Goal: Task Accomplishment & Management: Complete application form

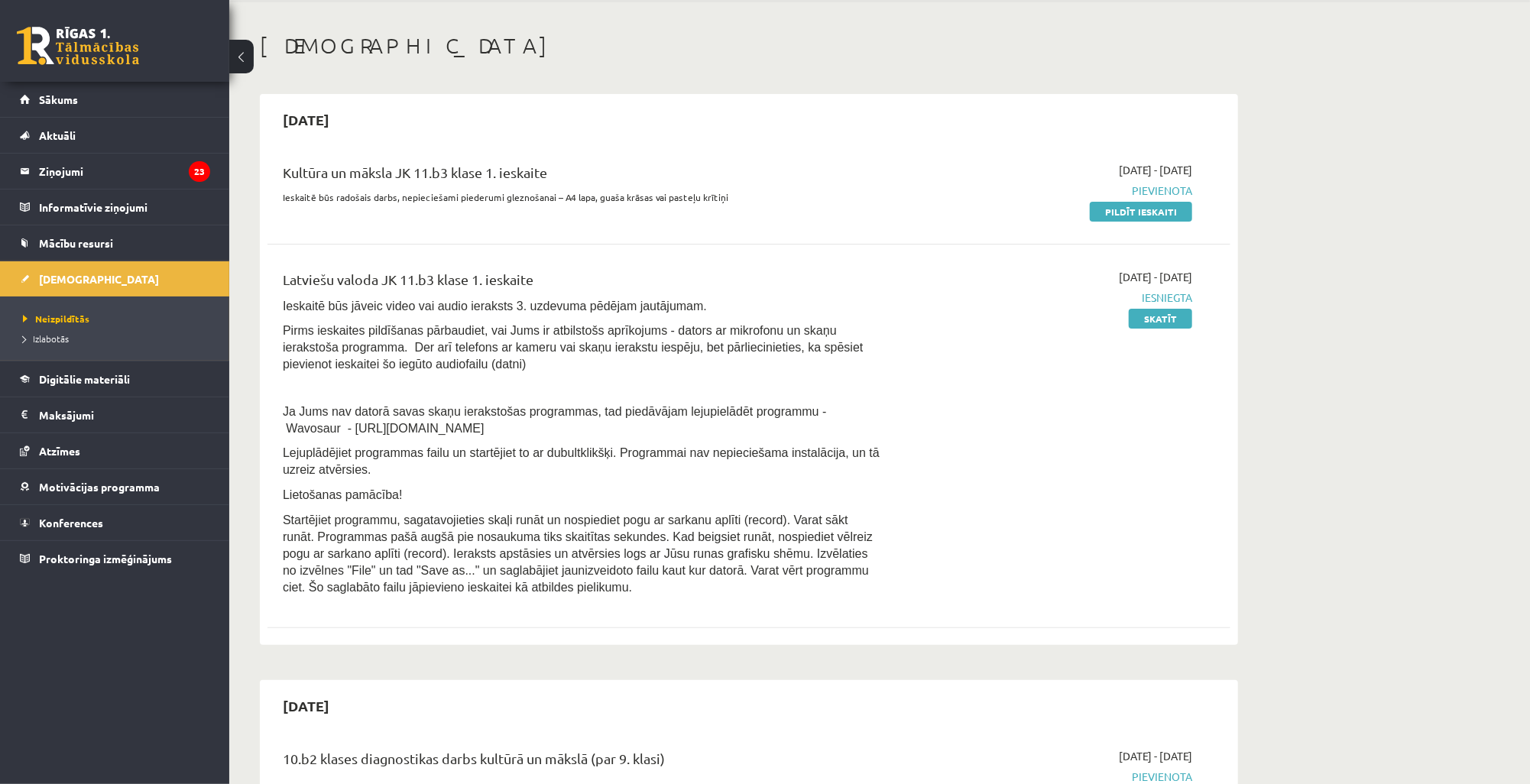
scroll to position [61, 0]
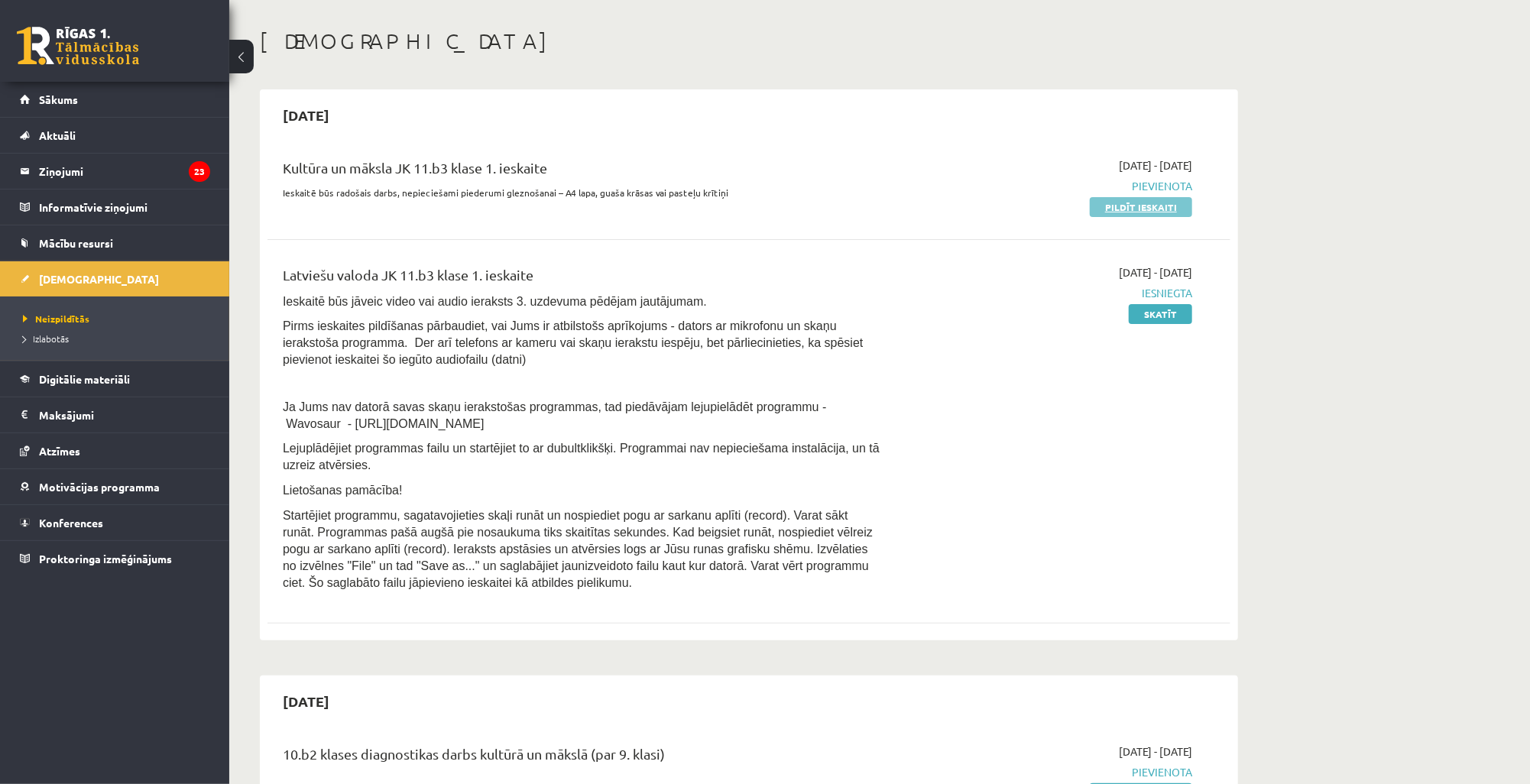
click at [1146, 206] on link "Pildīt ieskaiti" at bounding box center [1140, 207] width 102 height 20
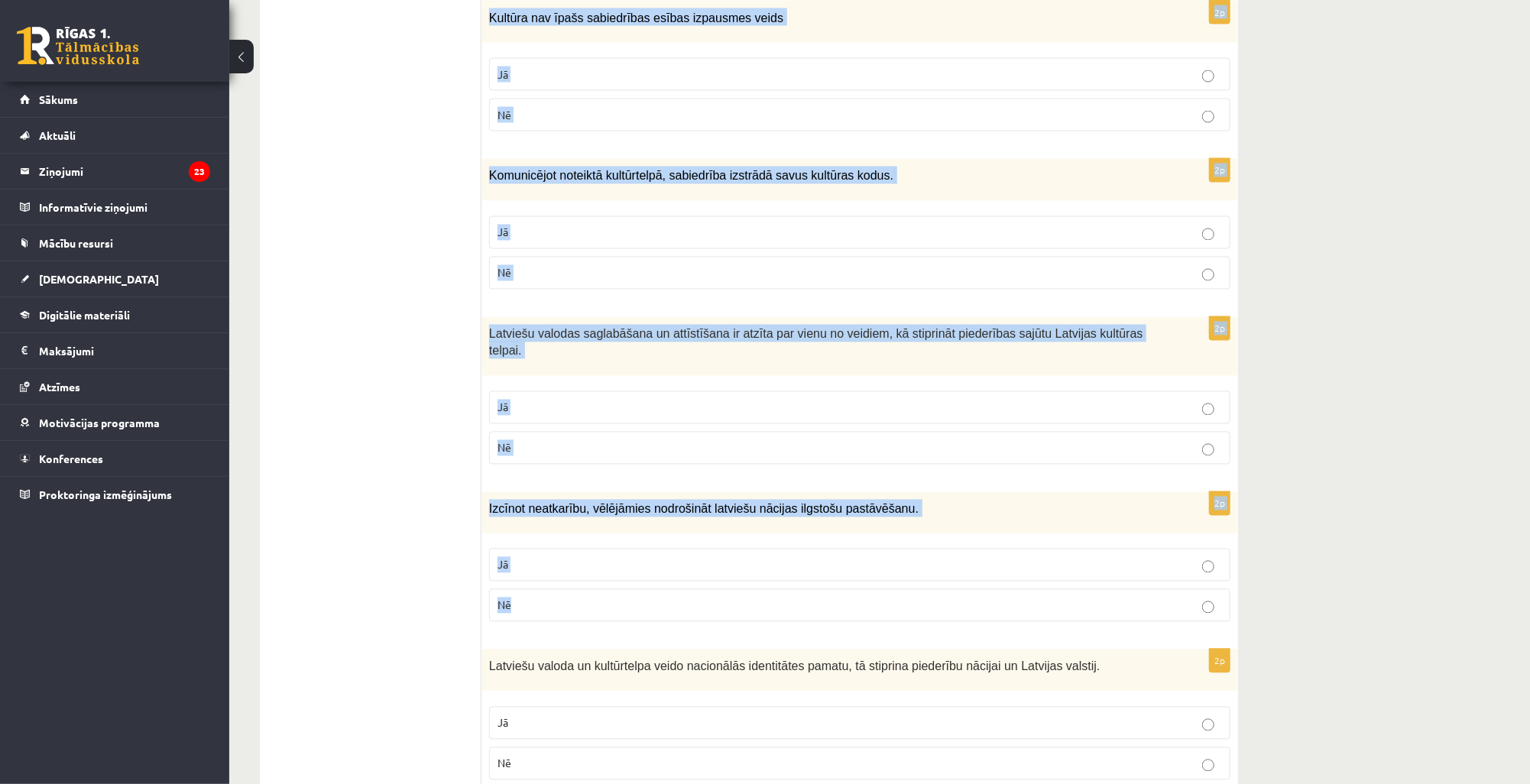
scroll to position [1958, 0]
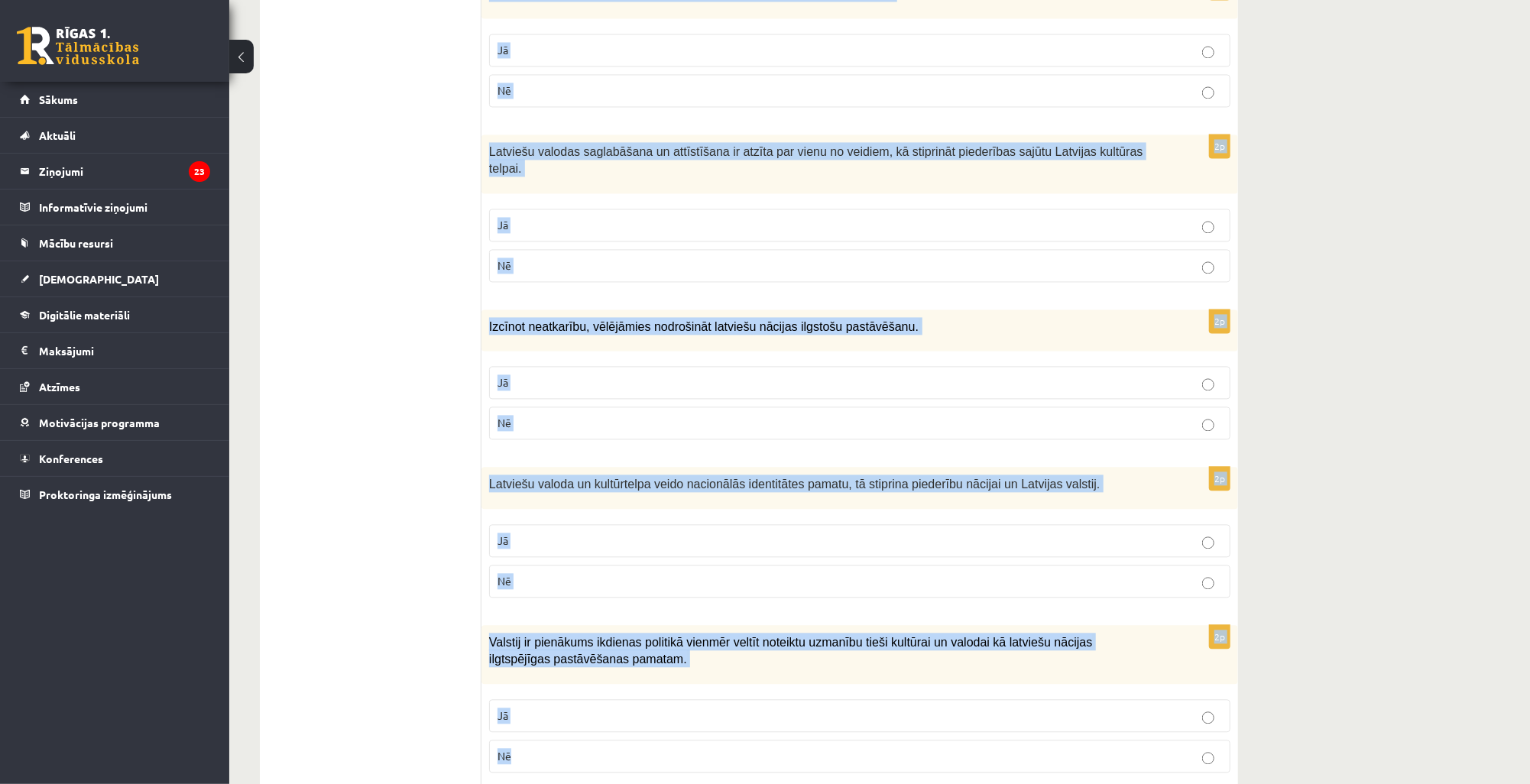
drag, startPoint x: 489, startPoint y: 293, endPoint x: 756, endPoint y: 705, distance: 491.0
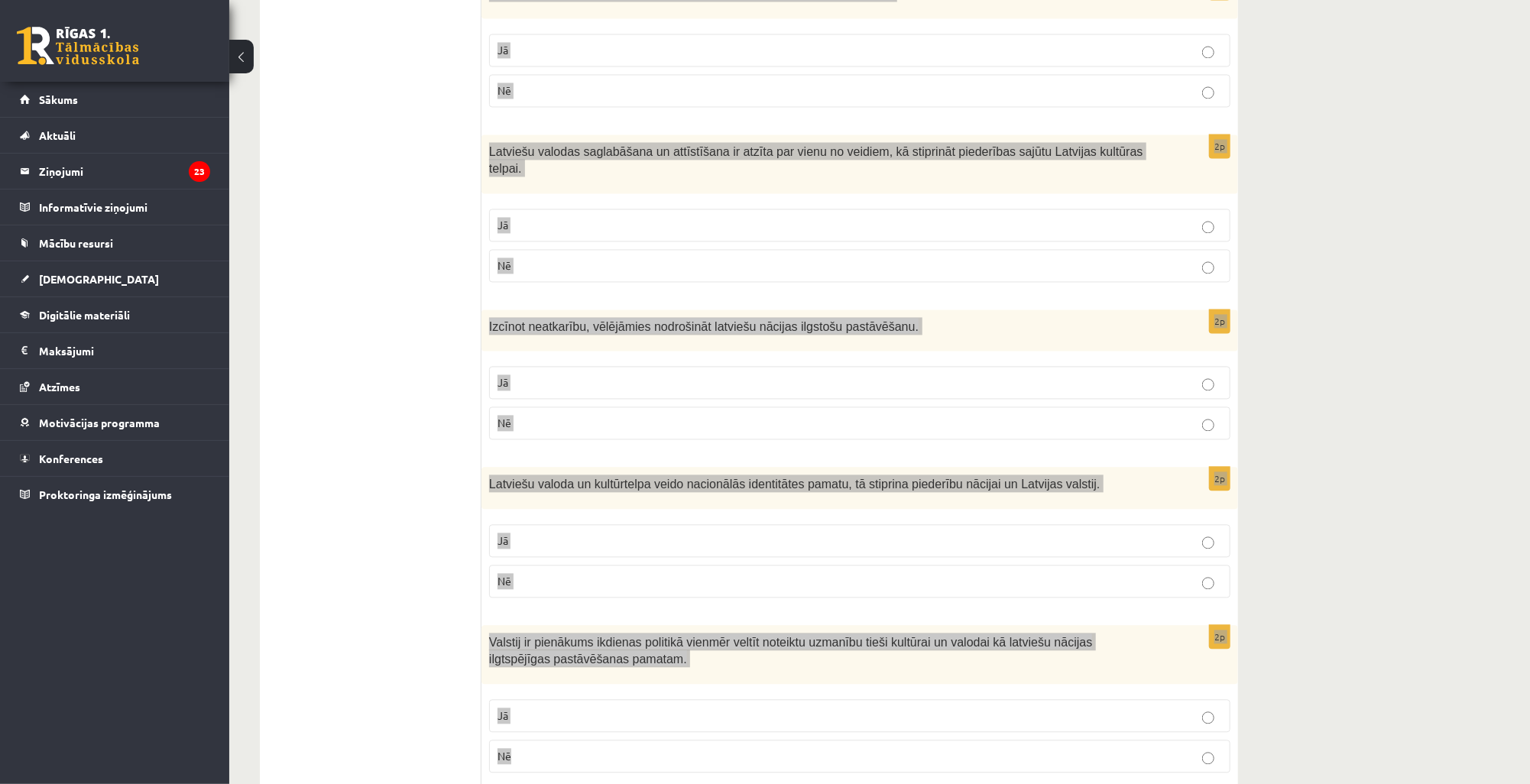
copy form "Nācijas tapšana nav kulturāls, nav vēsturisks, bet gan politisks fenomens. Jā N…"
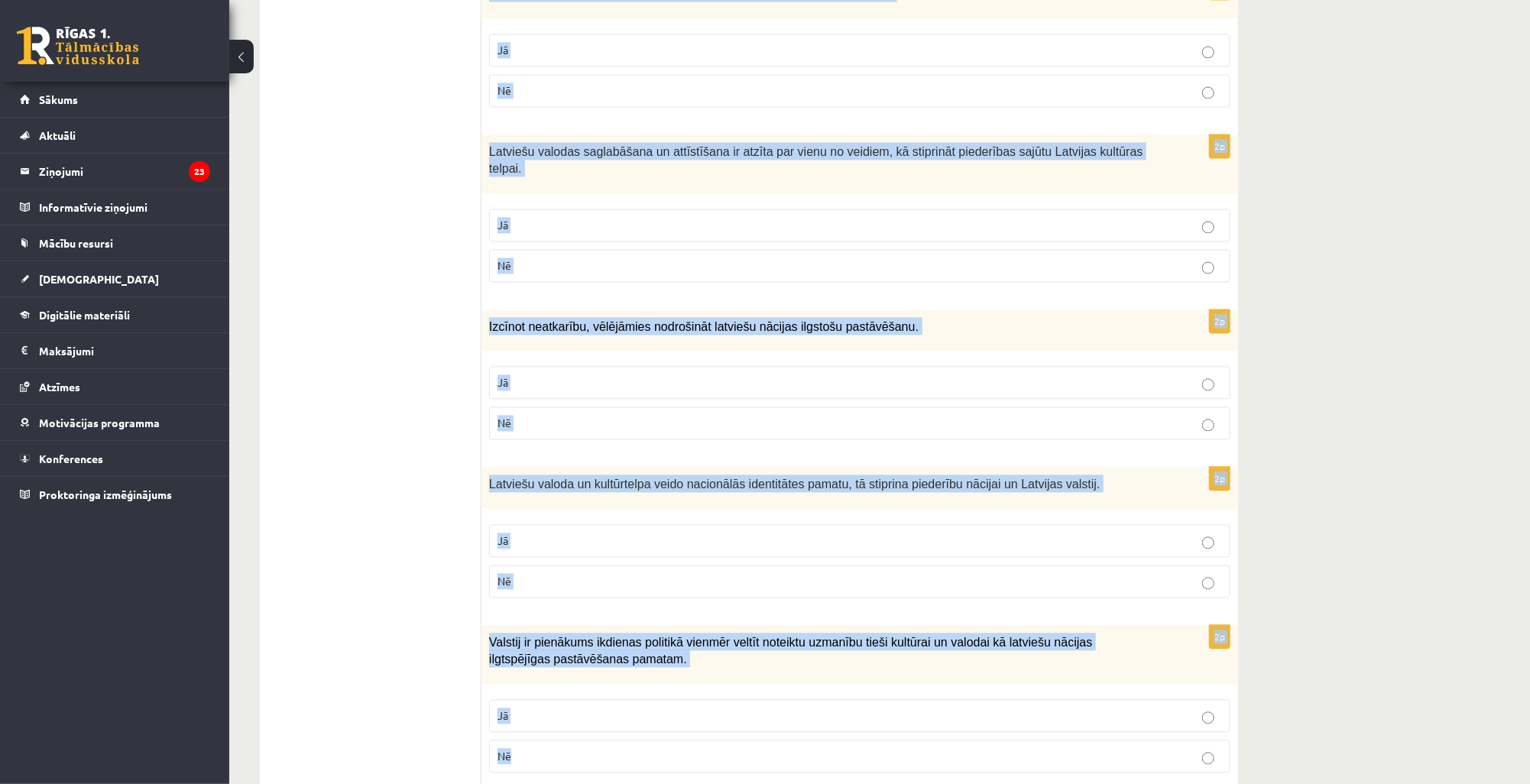
copy form "Nācijas tapšana nav kulturāls, nav vēsturisks, bet gan politisks fenomens. Jā N…"
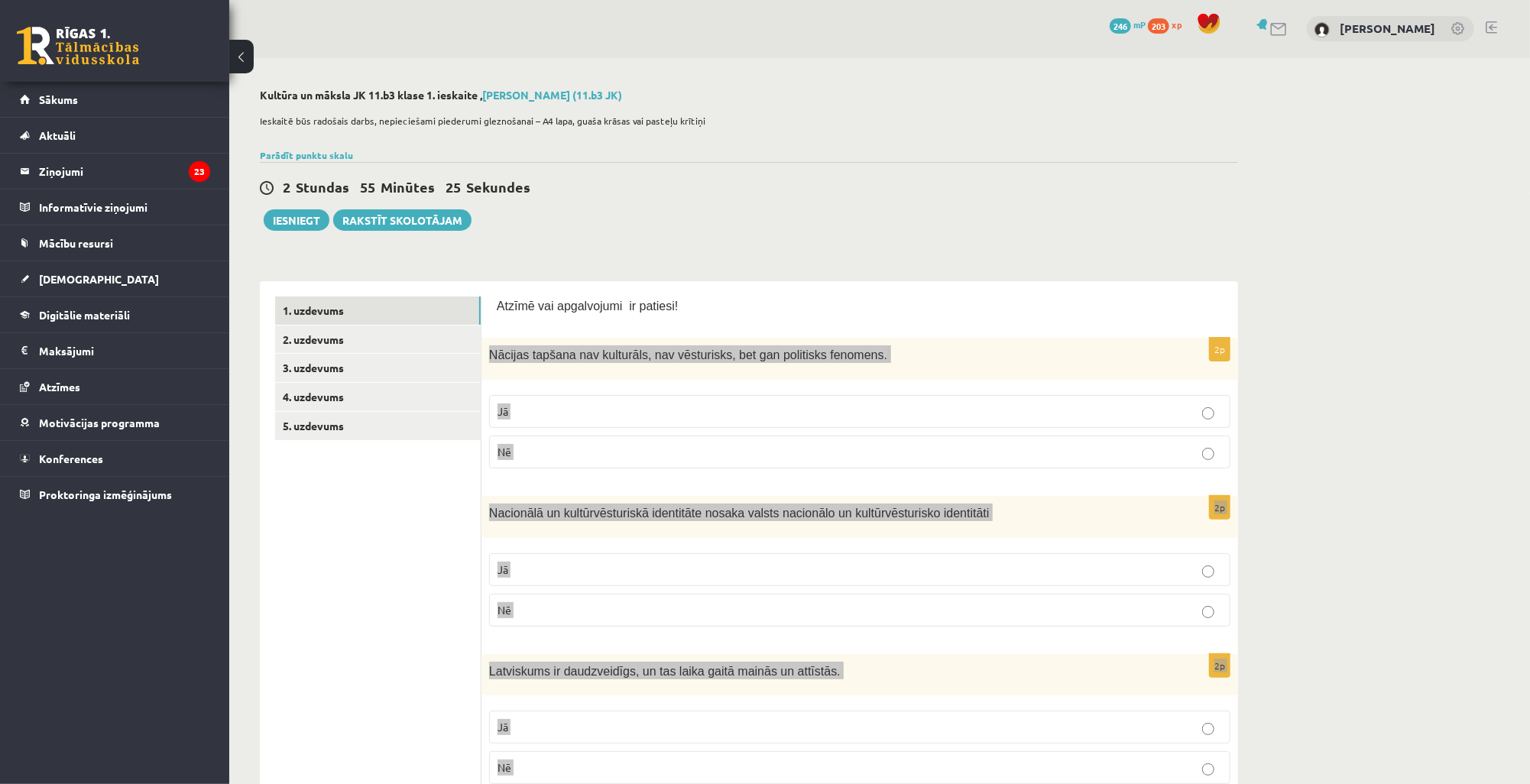
scroll to position [0, 0]
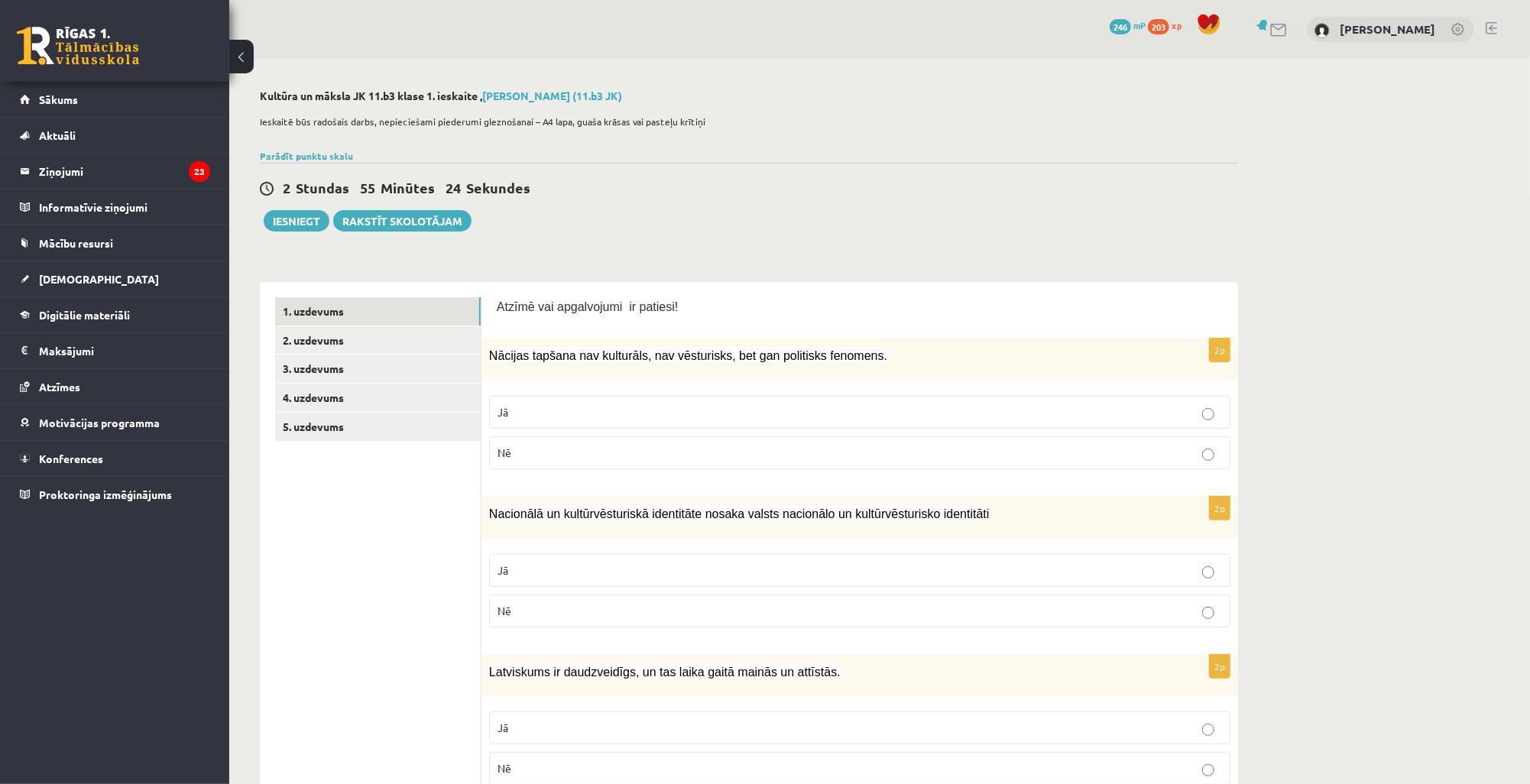
click at [598, 460] on label "Nē" at bounding box center [860, 452] width 741 height 33
click at [509, 566] on p "Jā" at bounding box center [860, 570] width 724 height 16
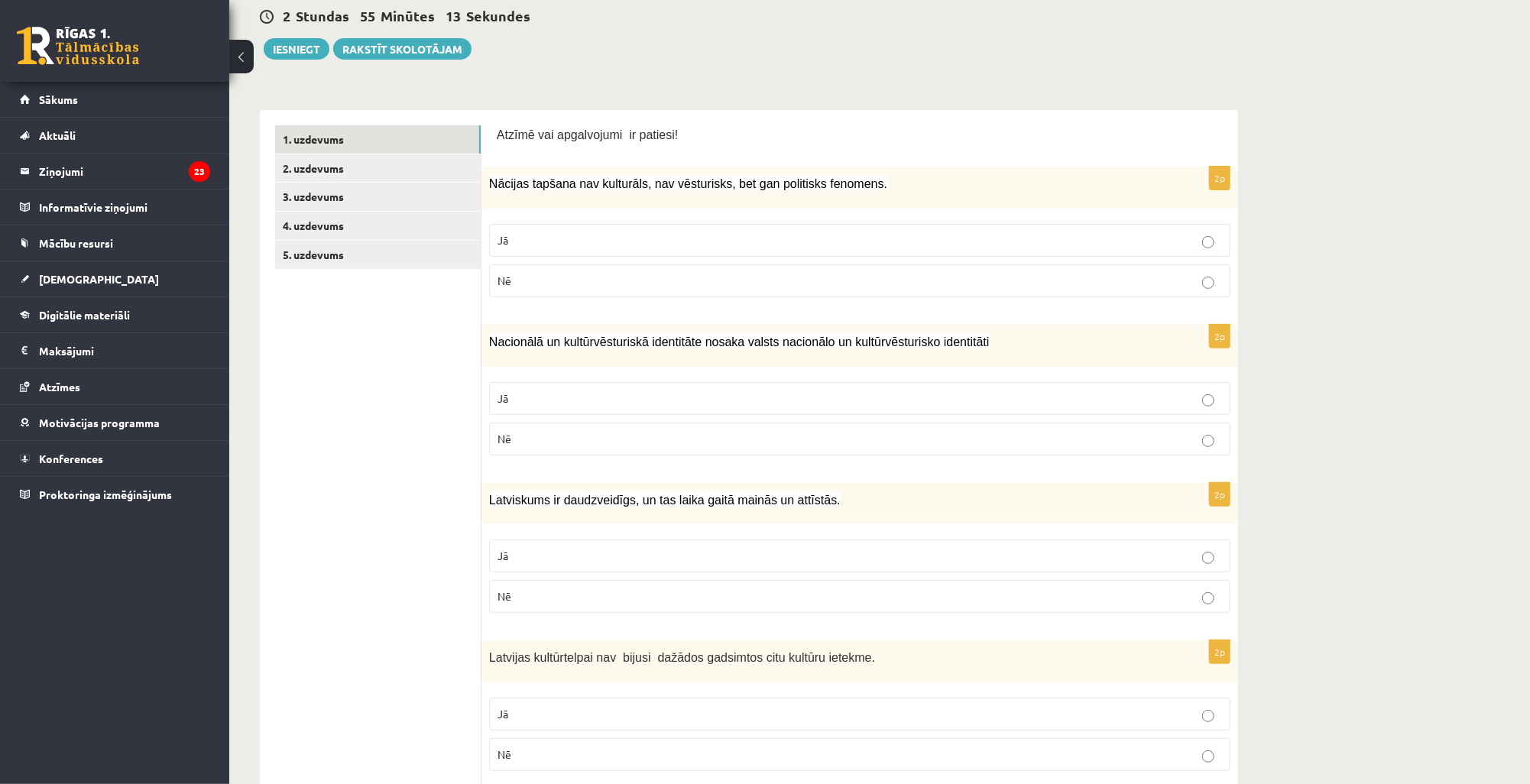
scroll to position [183, 0]
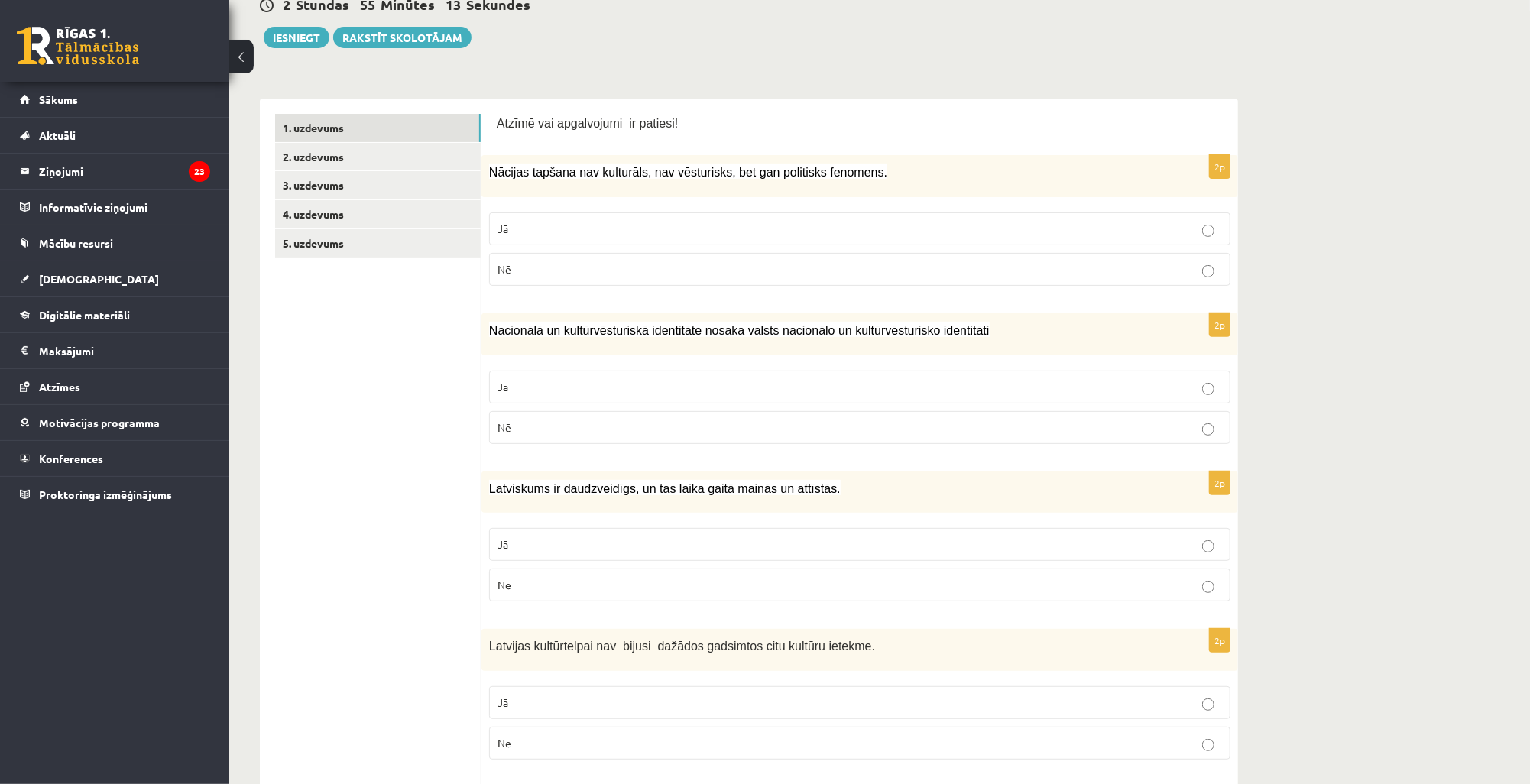
click at [537, 544] on p "Jā" at bounding box center [860, 544] width 724 height 16
click at [593, 749] on label "Nē" at bounding box center [860, 742] width 741 height 33
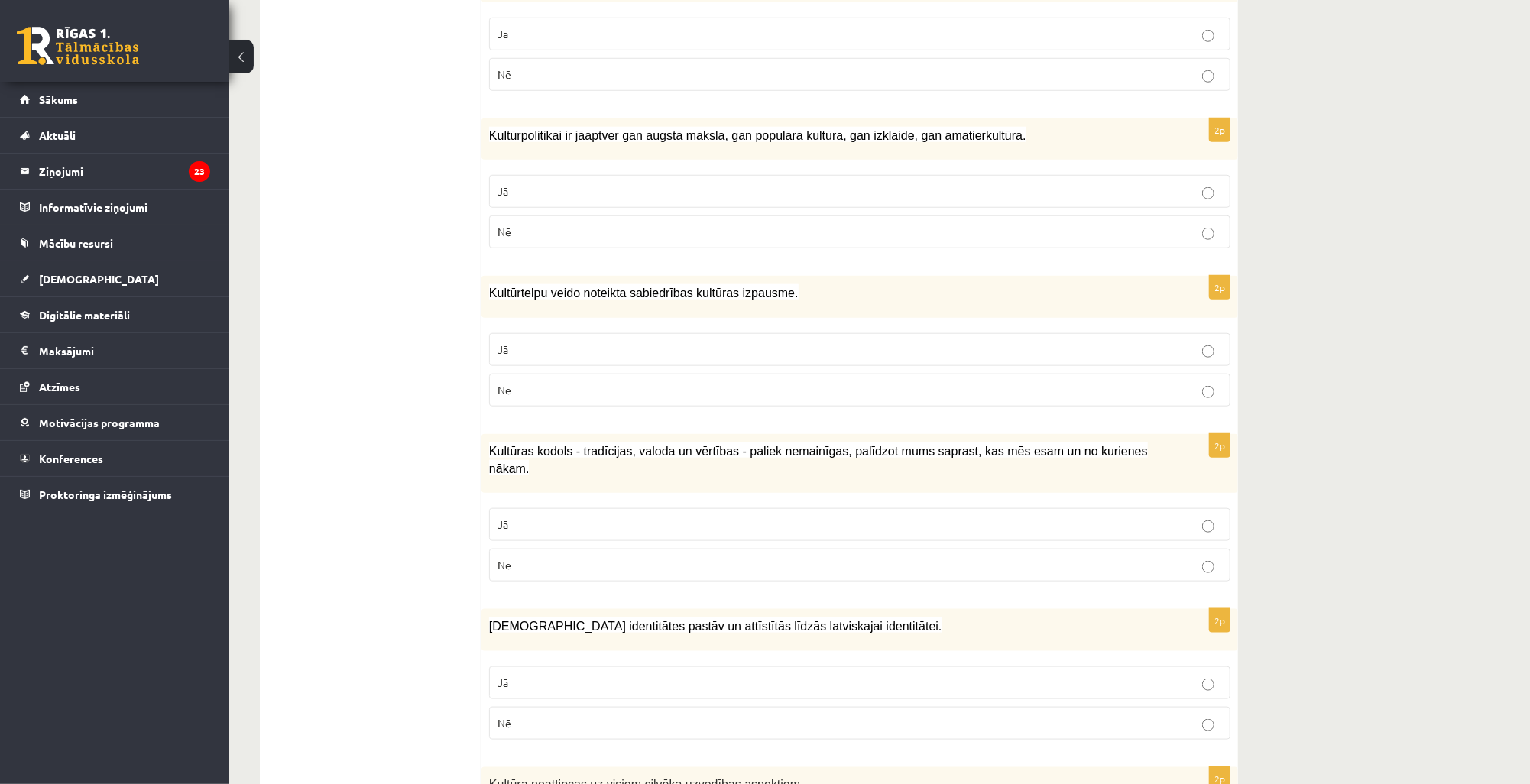
scroll to position [855, 0]
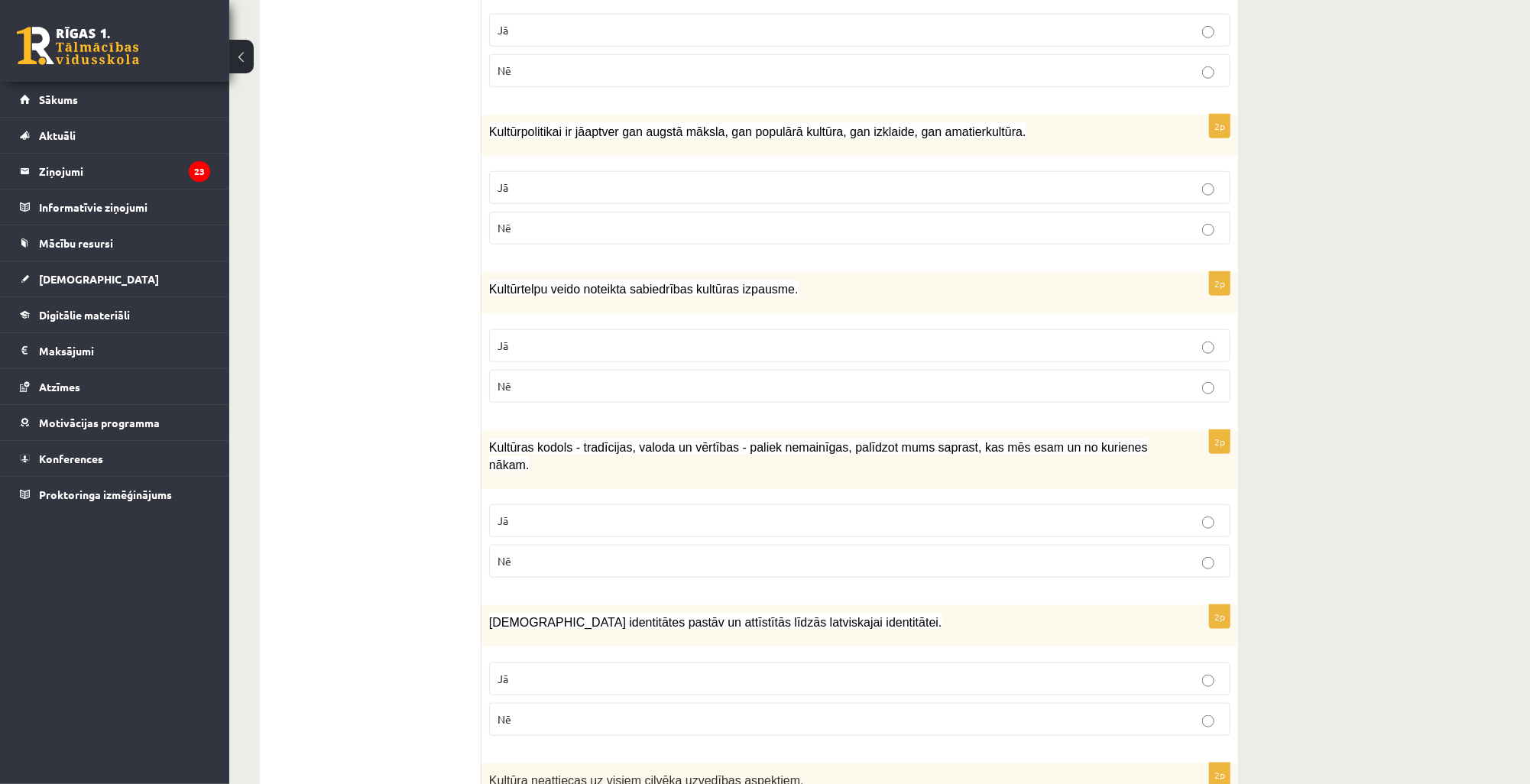
click at [671, 183] on p "Jā" at bounding box center [860, 187] width 724 height 16
click at [638, 340] on p "Jā" at bounding box center [860, 345] width 724 height 16
click at [809, 513] on p "Jā" at bounding box center [860, 520] width 724 height 16
click at [823, 665] on label "Jā" at bounding box center [860, 678] width 741 height 33
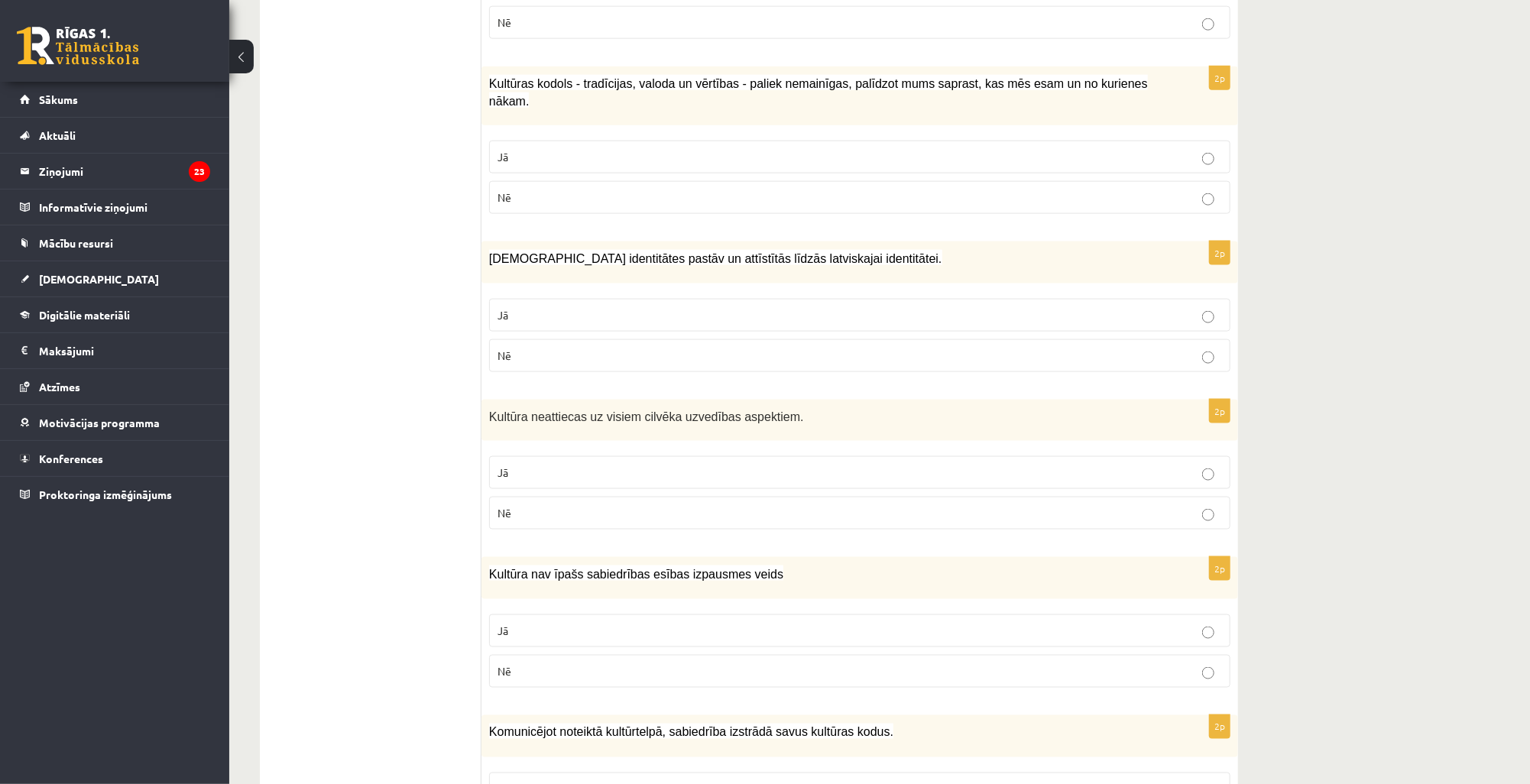
scroll to position [1222, 0]
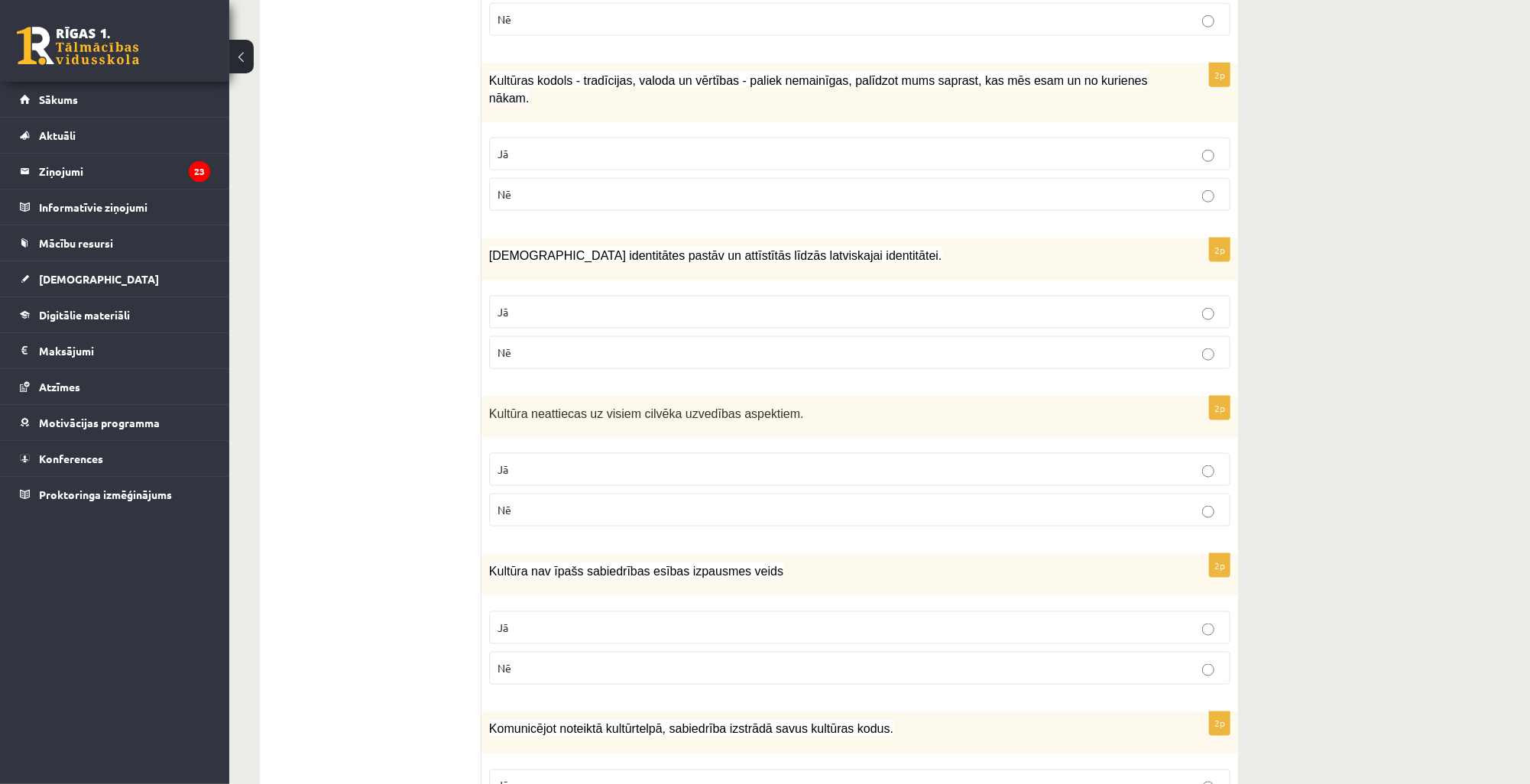
click at [712, 501] on p "Nē" at bounding box center [860, 509] width 724 height 16
click at [826, 656] on label "Nē" at bounding box center [860, 667] width 741 height 33
click at [748, 777] on p "Jā" at bounding box center [860, 785] width 724 height 16
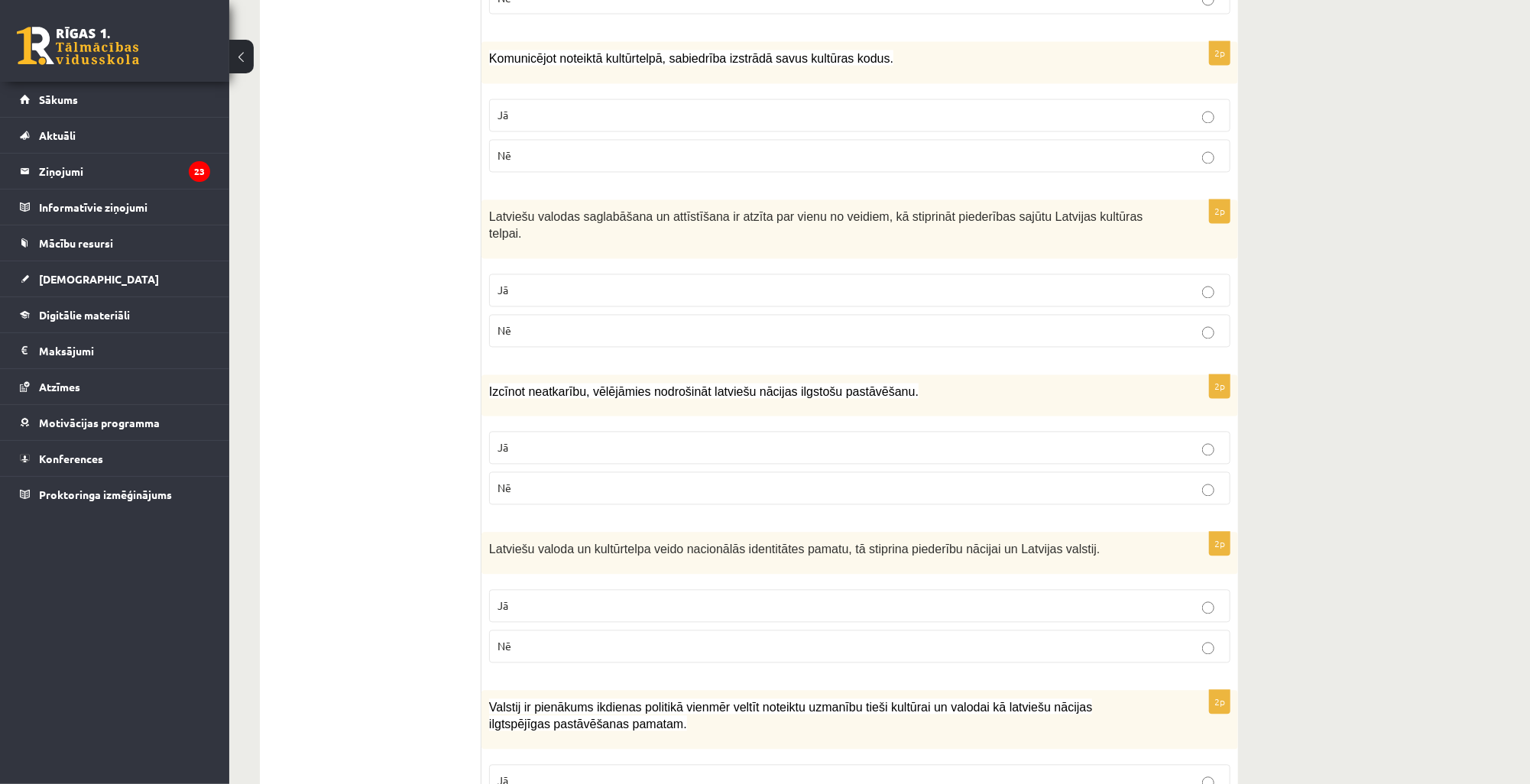
scroll to position [1895, 0]
click at [1146, 272] on label "Jā" at bounding box center [860, 288] width 741 height 33
click at [1068, 438] on p "Jā" at bounding box center [860, 445] width 724 height 16
click at [1144, 596] on p "Jā" at bounding box center [860, 603] width 724 height 16
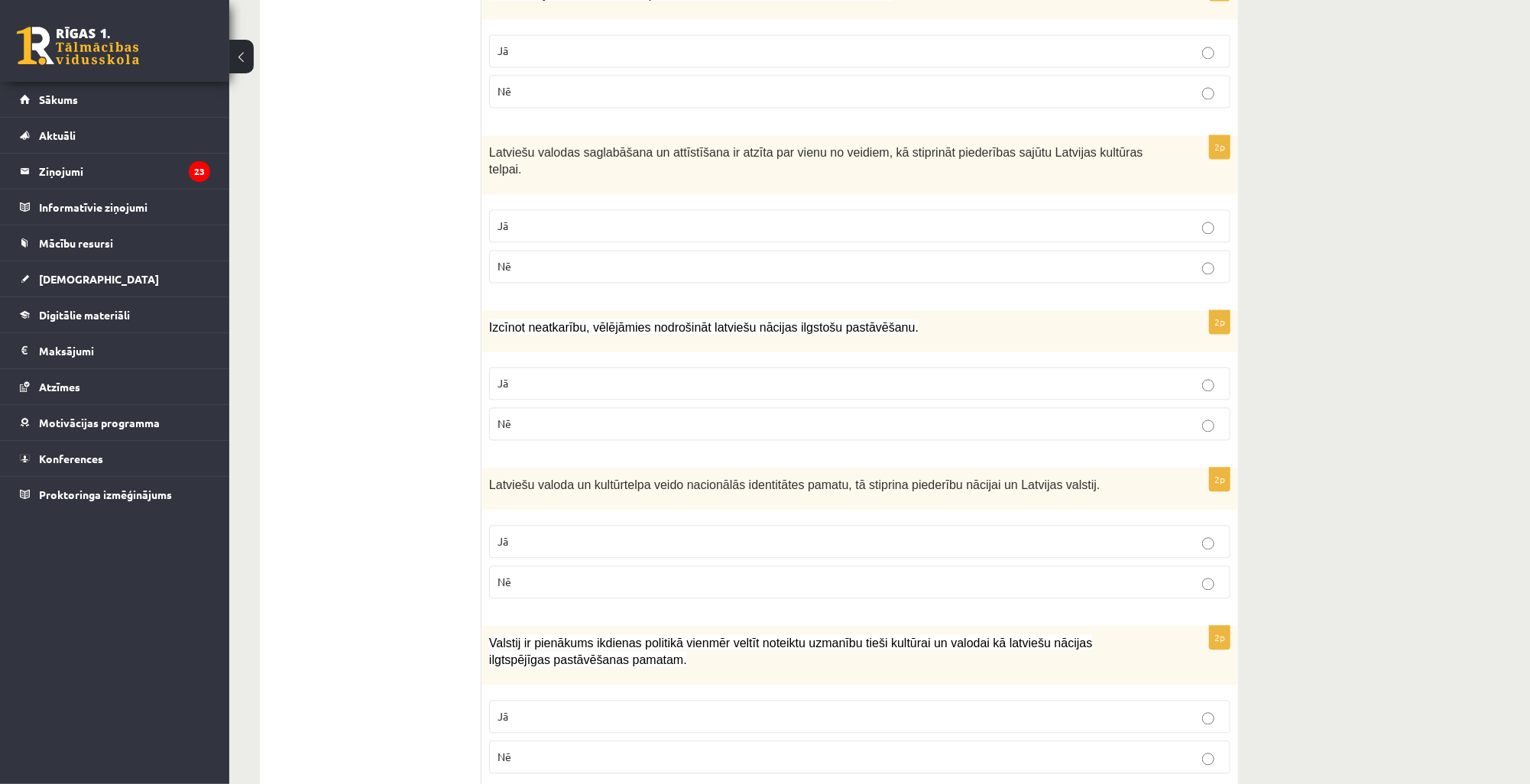
scroll to position [1958, 0]
click at [978, 699] on label "Jā" at bounding box center [860, 715] width 741 height 33
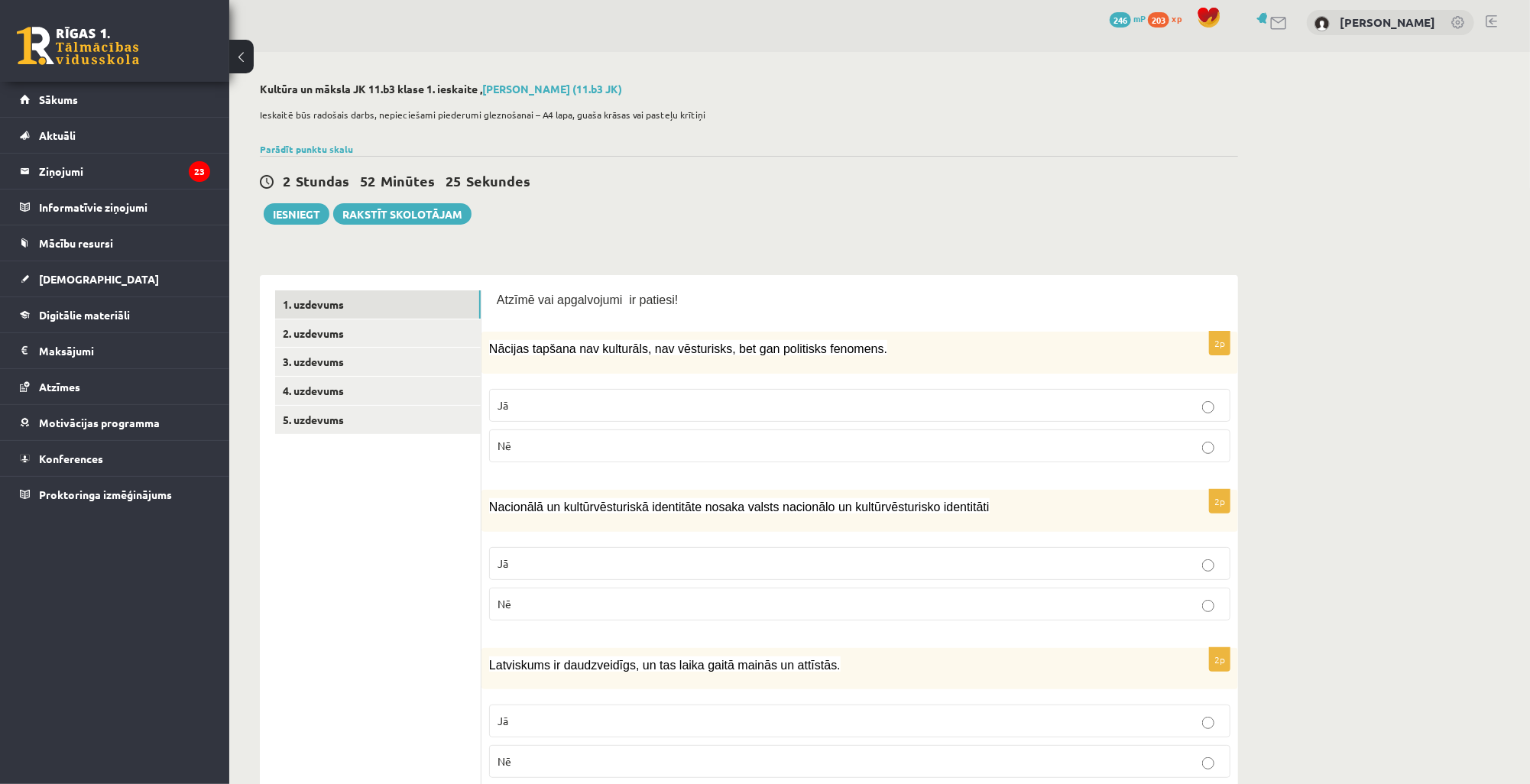
scroll to position [0, 0]
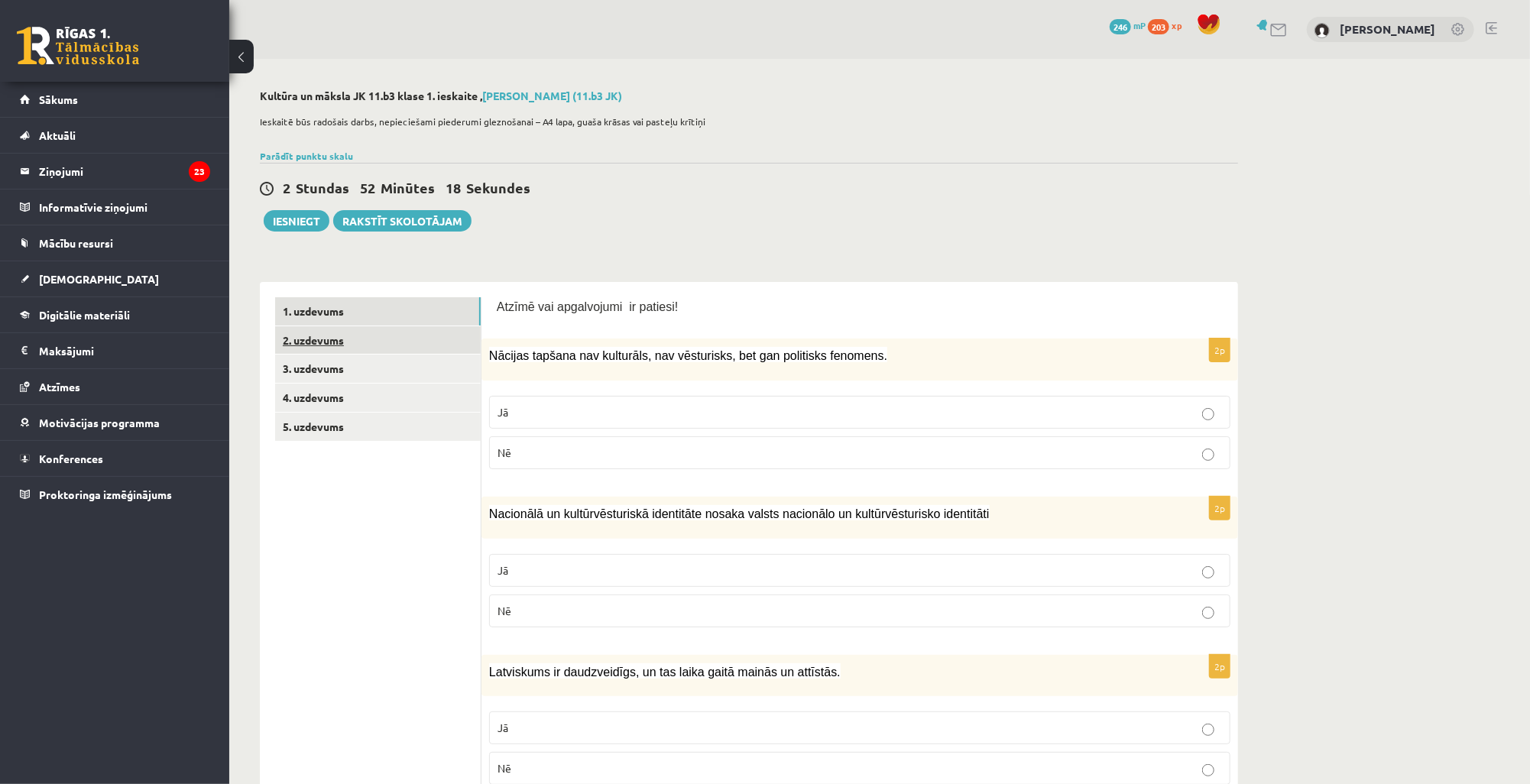
click at [363, 340] on link "2. uzdevums" at bounding box center [378, 341] width 206 height 28
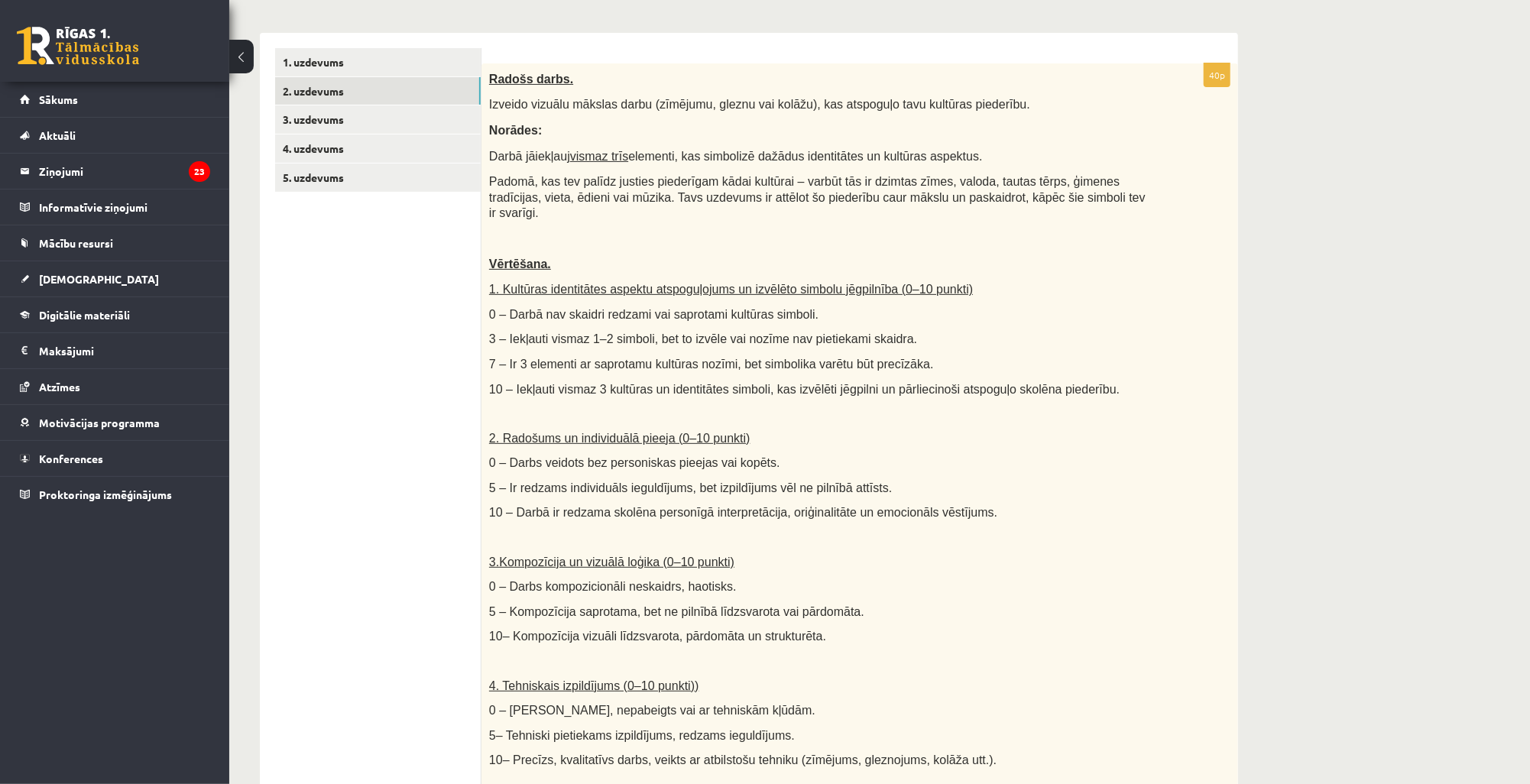
scroll to position [244, 0]
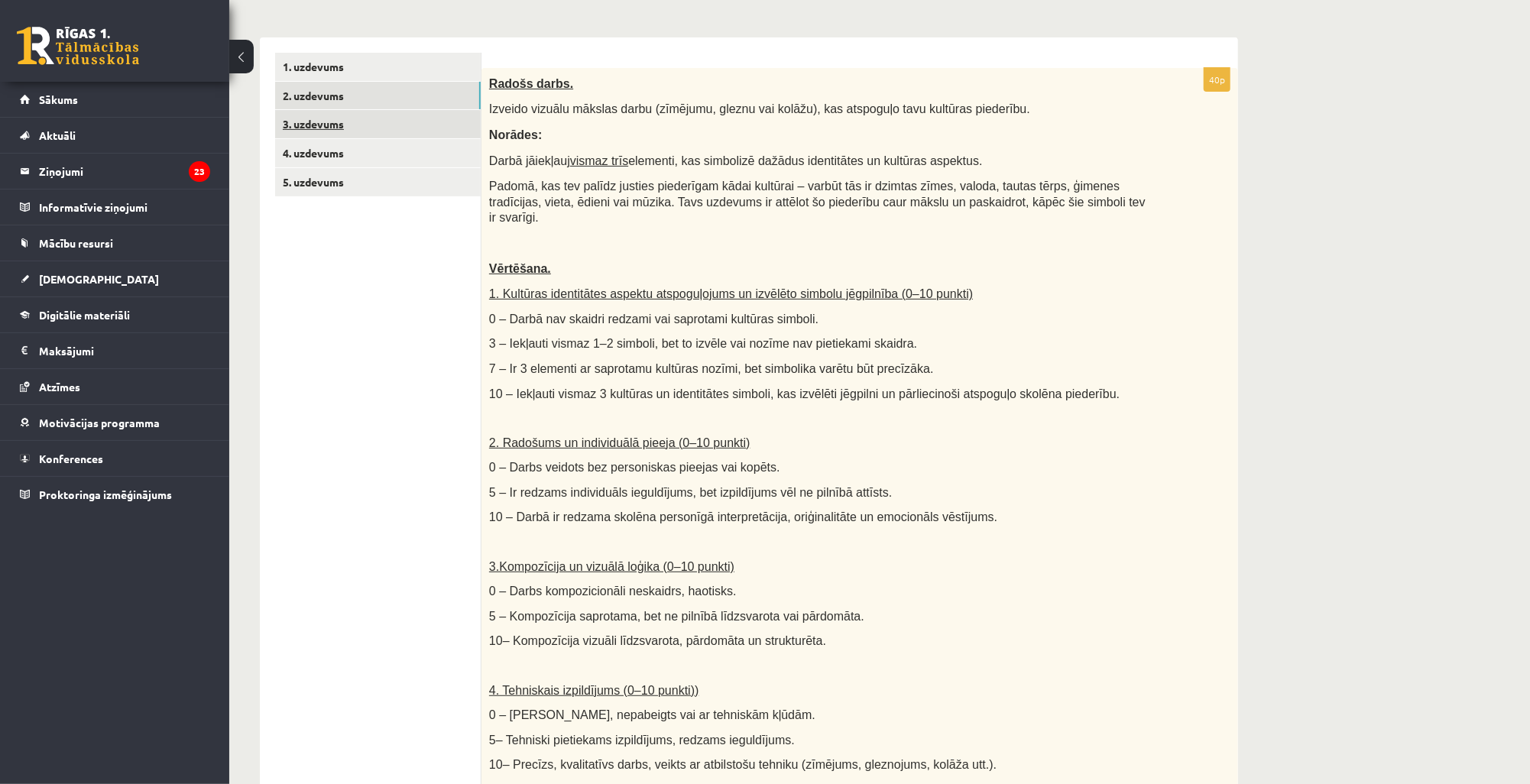
click at [327, 115] on link "3. uzdevums" at bounding box center [378, 124] width 206 height 28
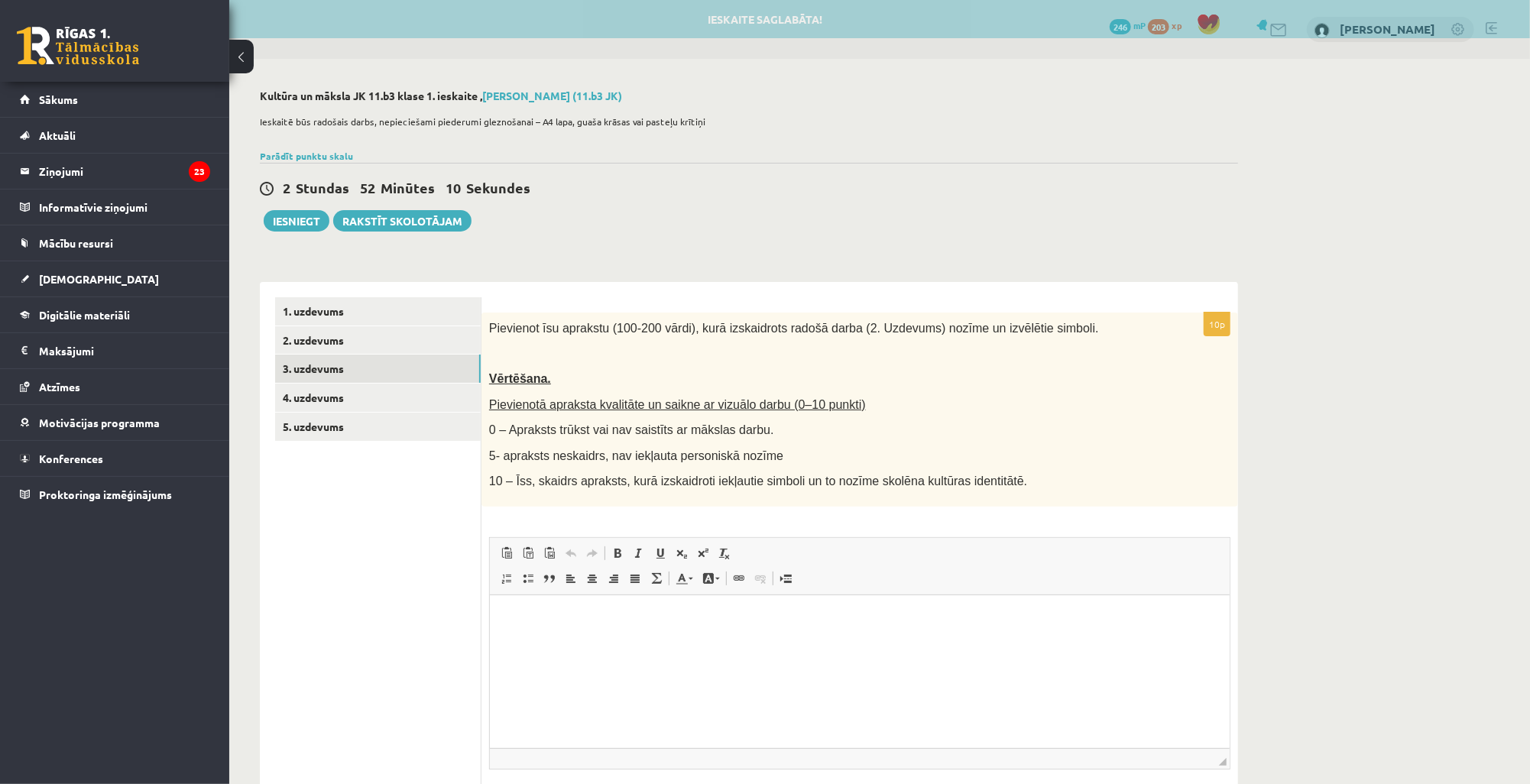
scroll to position [0, 0]
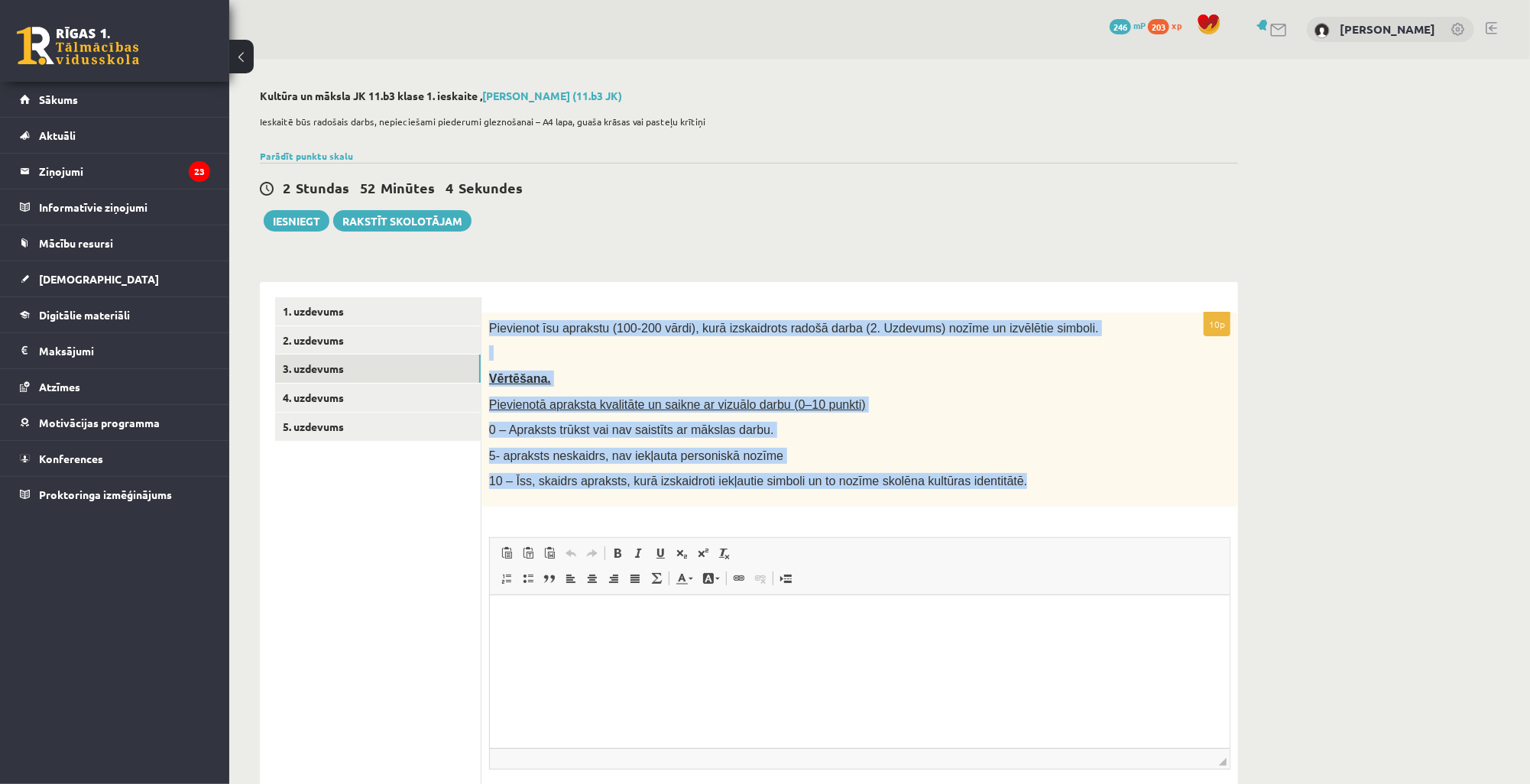
drag, startPoint x: 489, startPoint y: 326, endPoint x: 981, endPoint y: 483, distance: 516.4
click at [981, 486] on div "Pievienot īsu aprakstu (100-200 vārdi), kurā izskaidrots radošā darba (2. Uzdev…" at bounding box center [859, 409] width 756 height 194
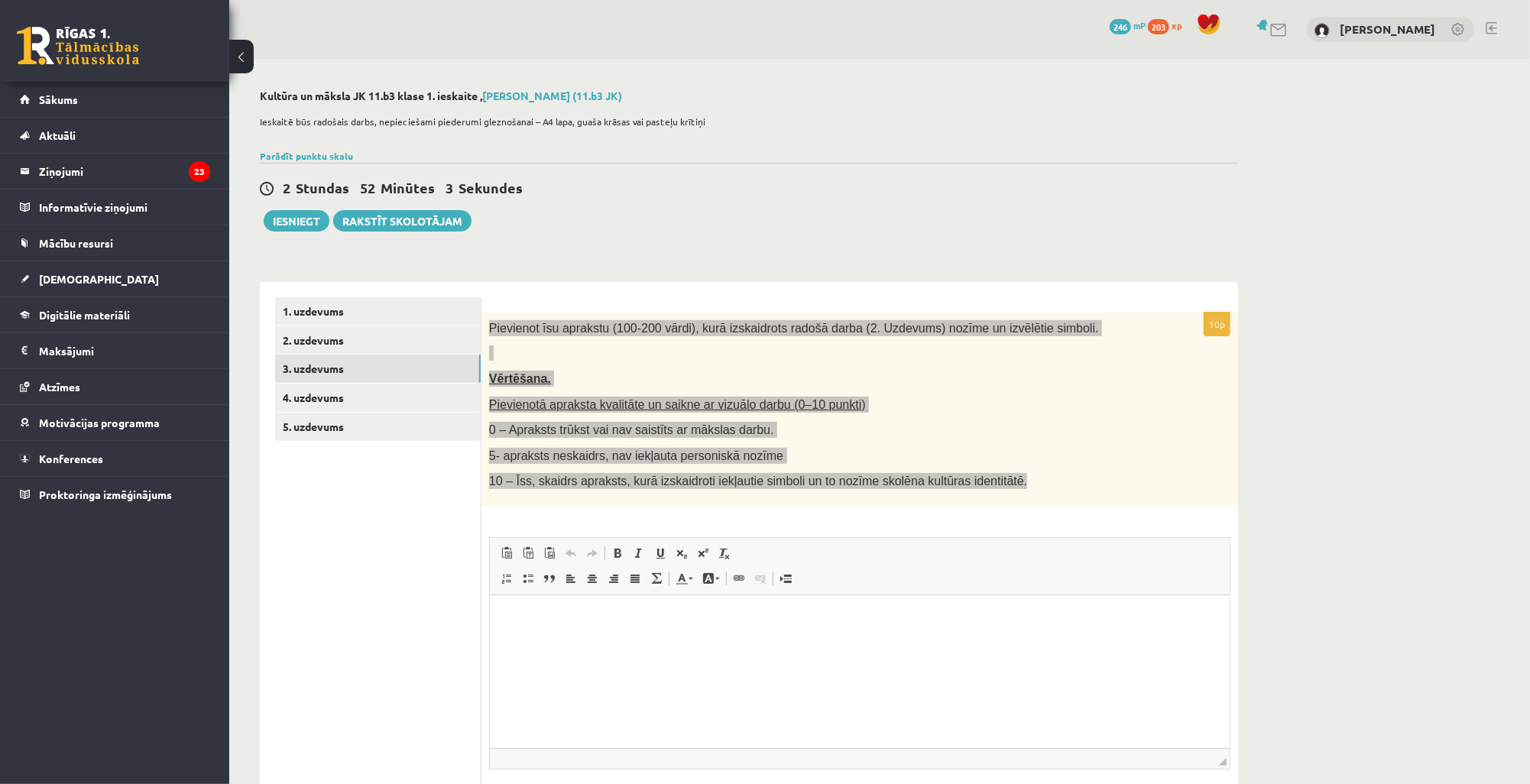
copy div "Pievienot īsu aprakstu (100-200 vārdi), kurā izskaidrots radošā darba (2. Uzdev…"
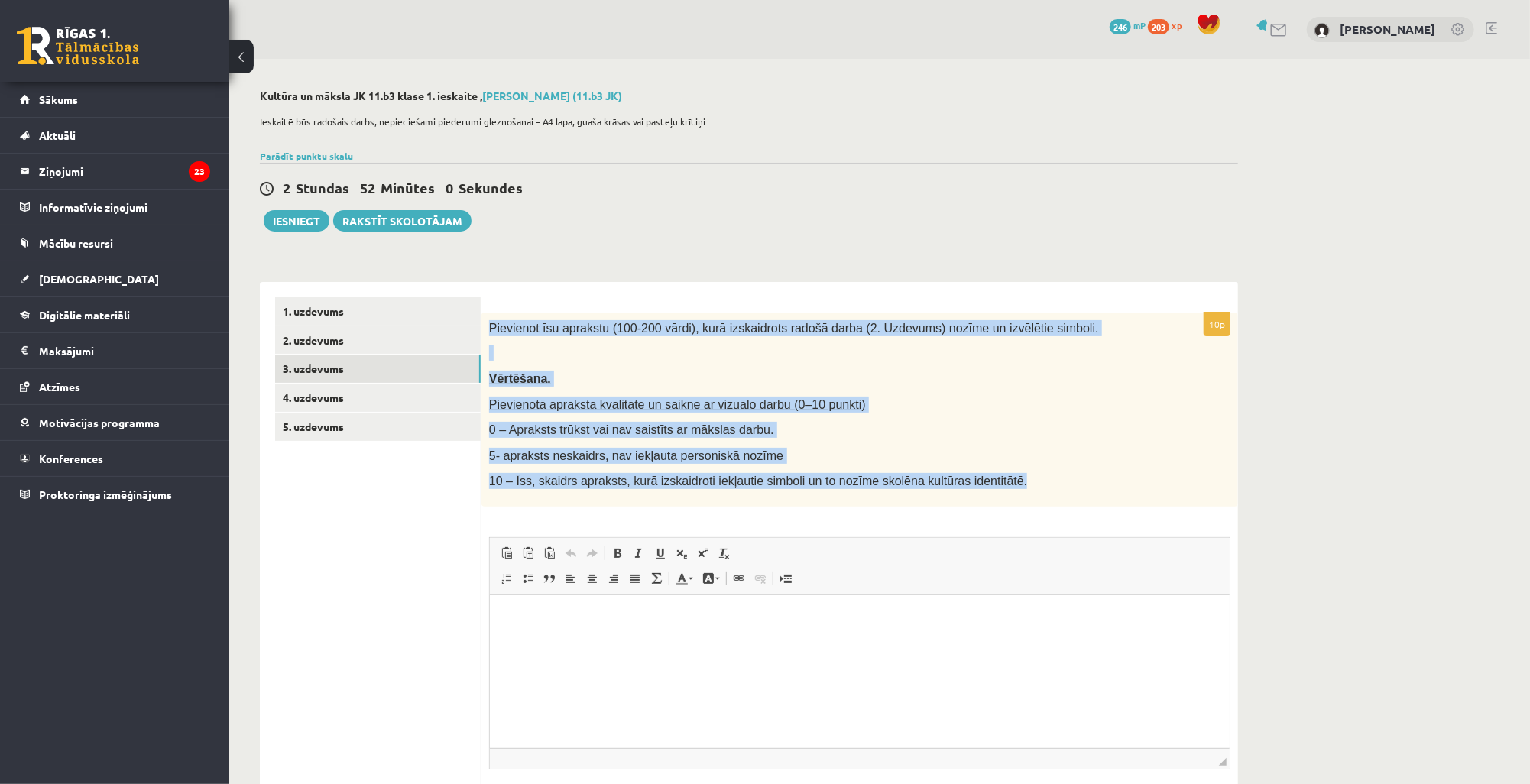
copy div "Pievienot īsu aprakstu (100-200 vārdi), kurā izskaidrots radošā darba (2. Uzdev…"
click at [1270, 27] on link at bounding box center [1279, 30] width 19 height 13
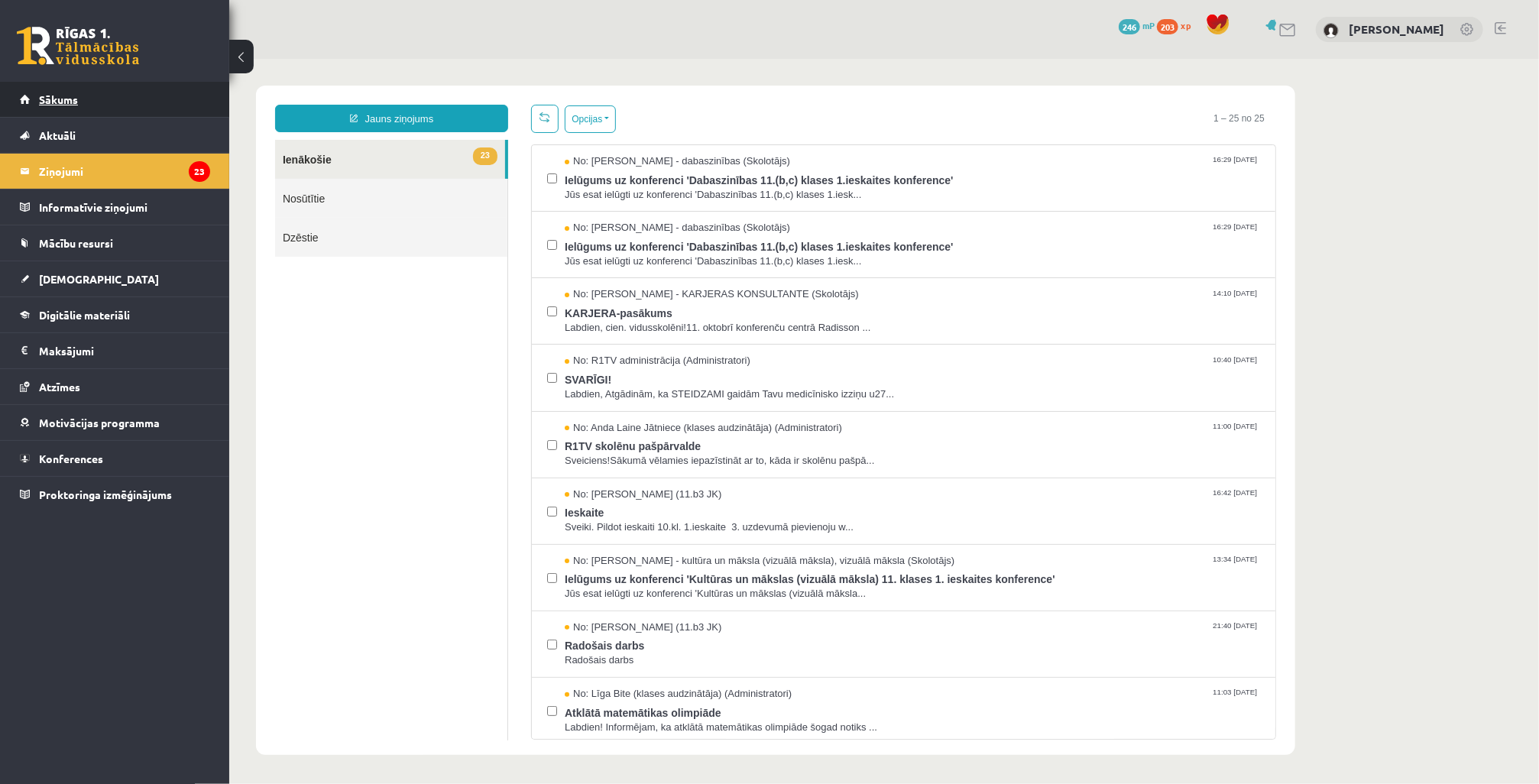
click at [131, 109] on link "Sākums" at bounding box center [114, 99] width 190 height 36
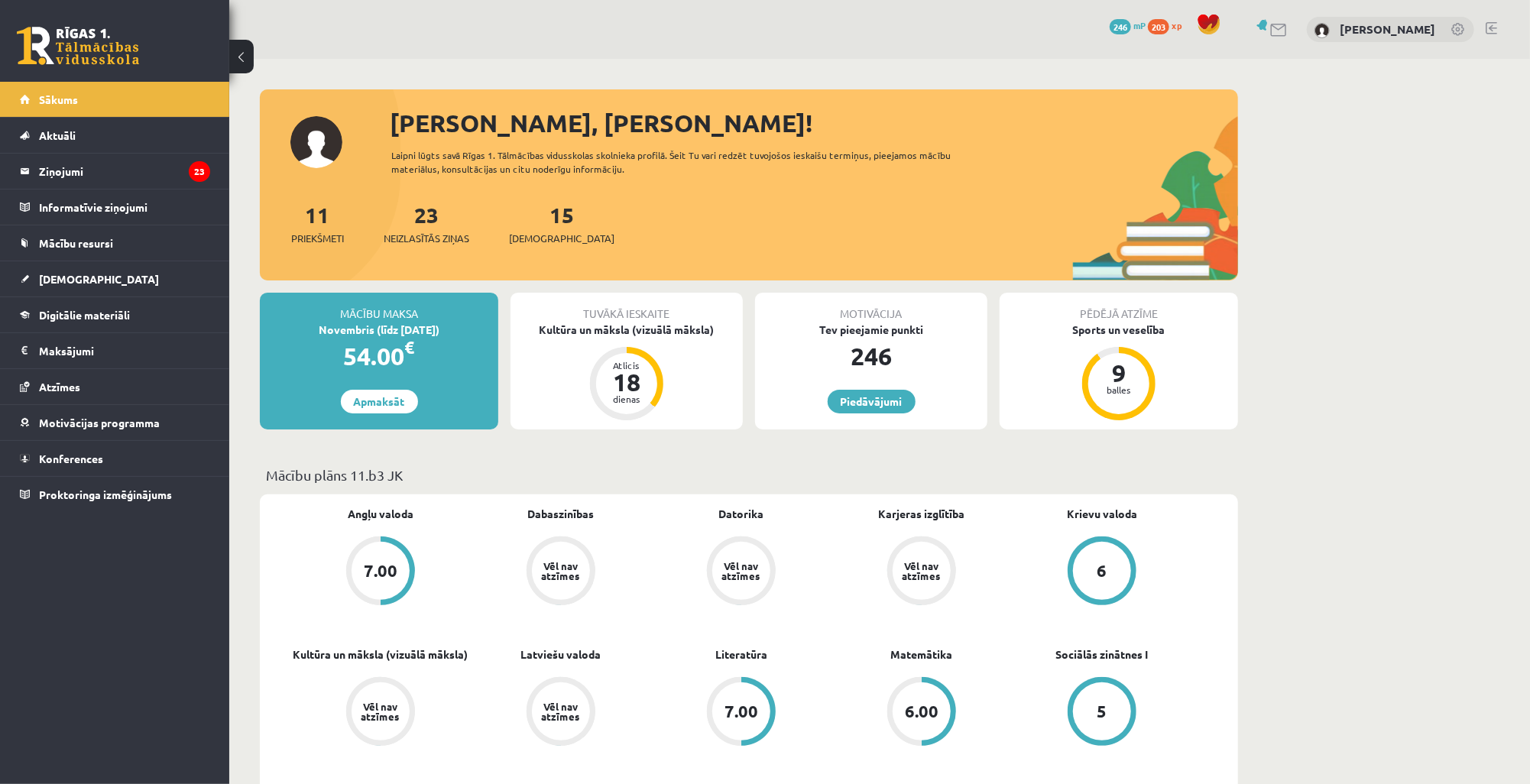
click at [600, 337] on div "Tuvākā ieskaite Kultūra un māksla (vizuālā māksla) Atlicis 18 dienas" at bounding box center [626, 361] width 232 height 137
click at [611, 327] on div "Kultūra un māksla (vizuālā māksla)" at bounding box center [626, 329] width 232 height 16
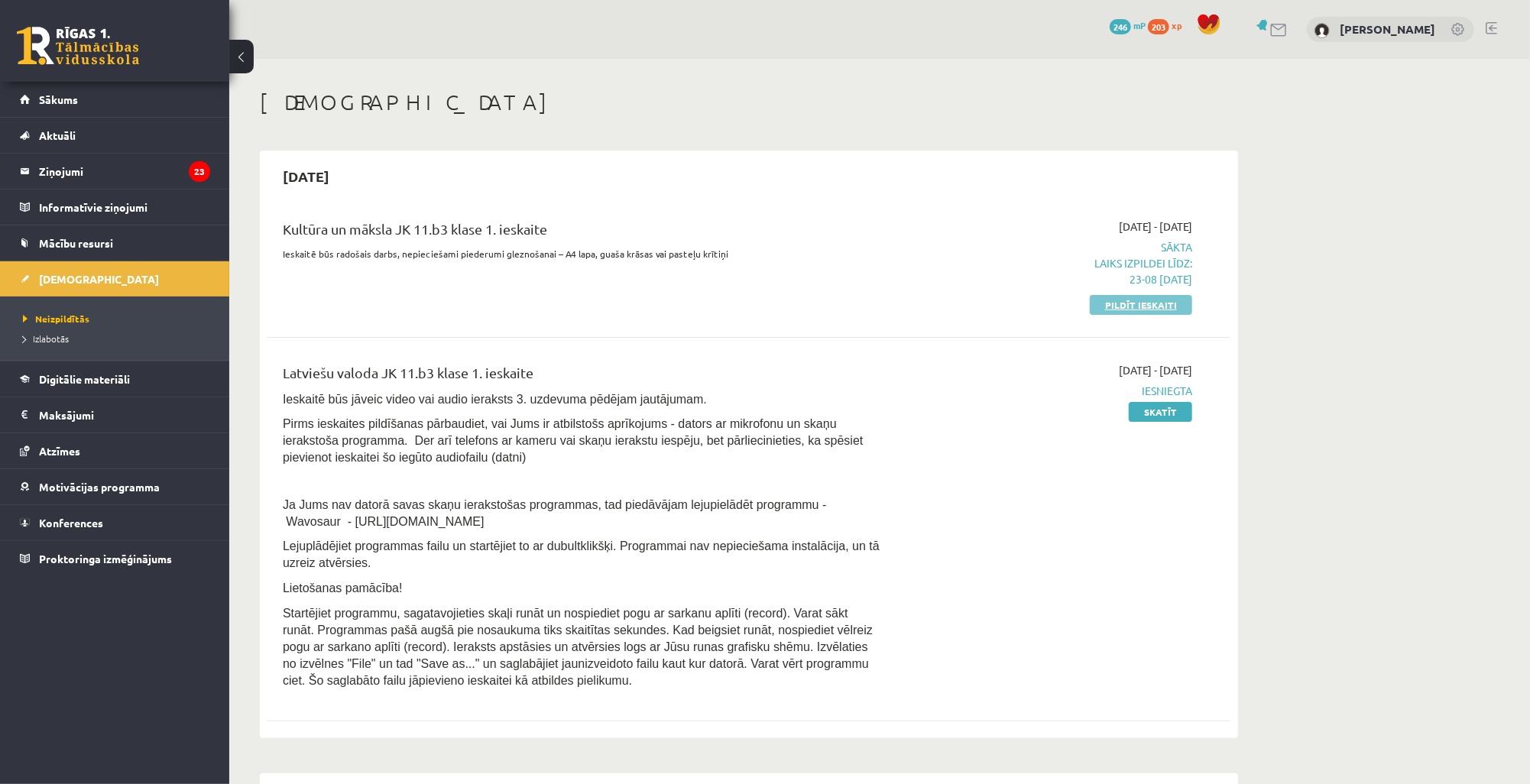
click at [1147, 309] on link "Pildīt ieskaiti" at bounding box center [1140, 304] width 102 height 20
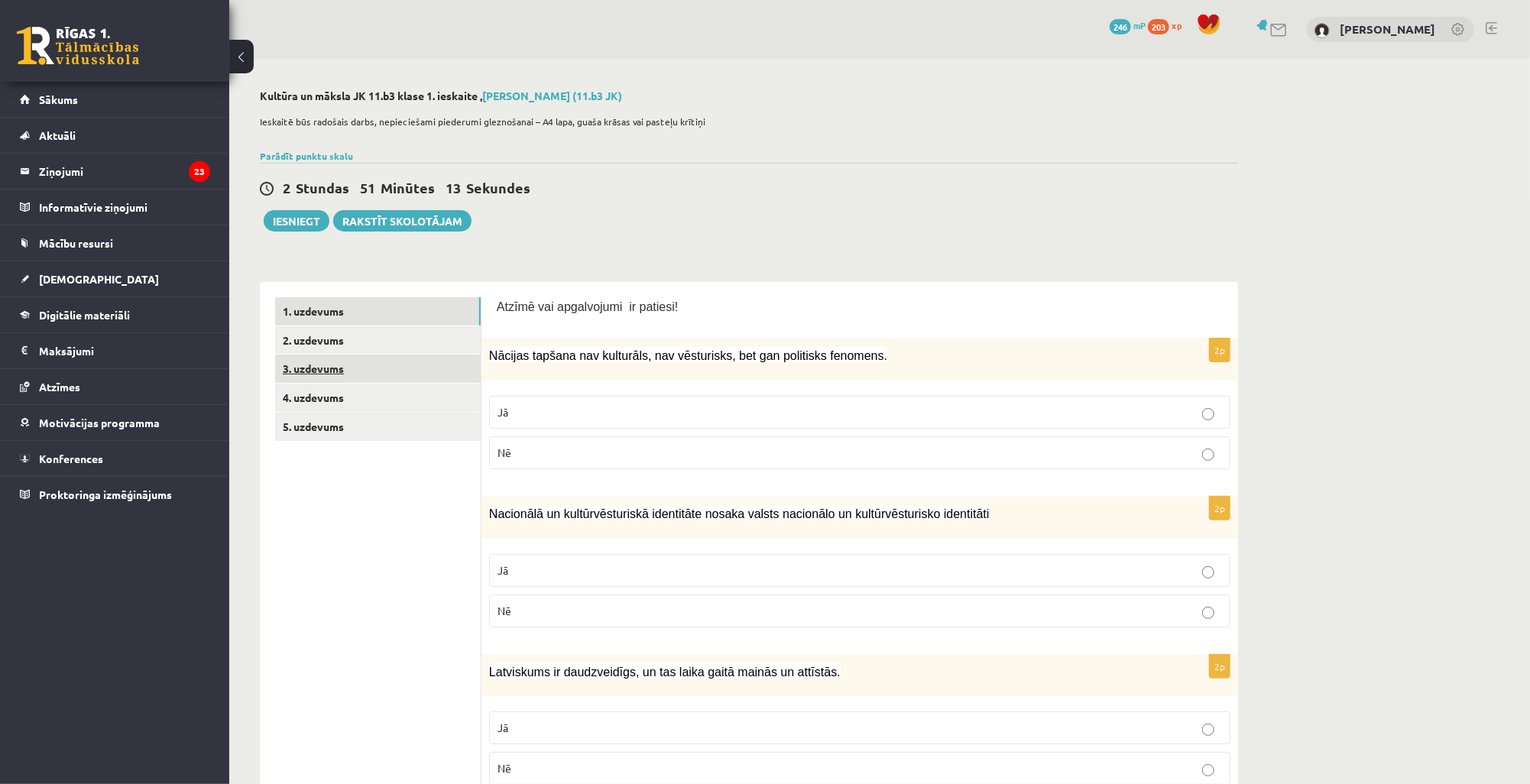
click at [390, 361] on link "3. uzdevums" at bounding box center [378, 369] width 206 height 28
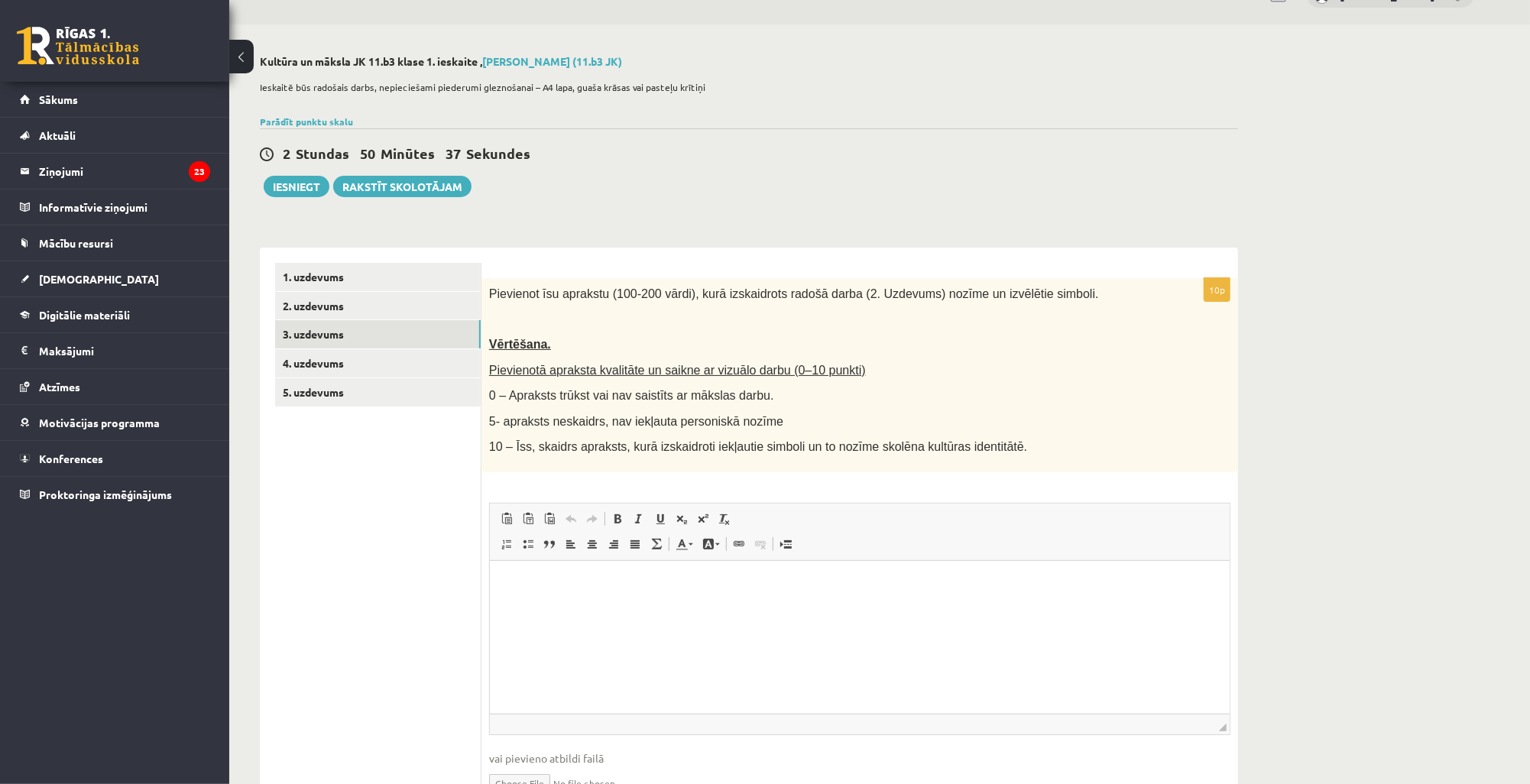
scroll to position [116, 0]
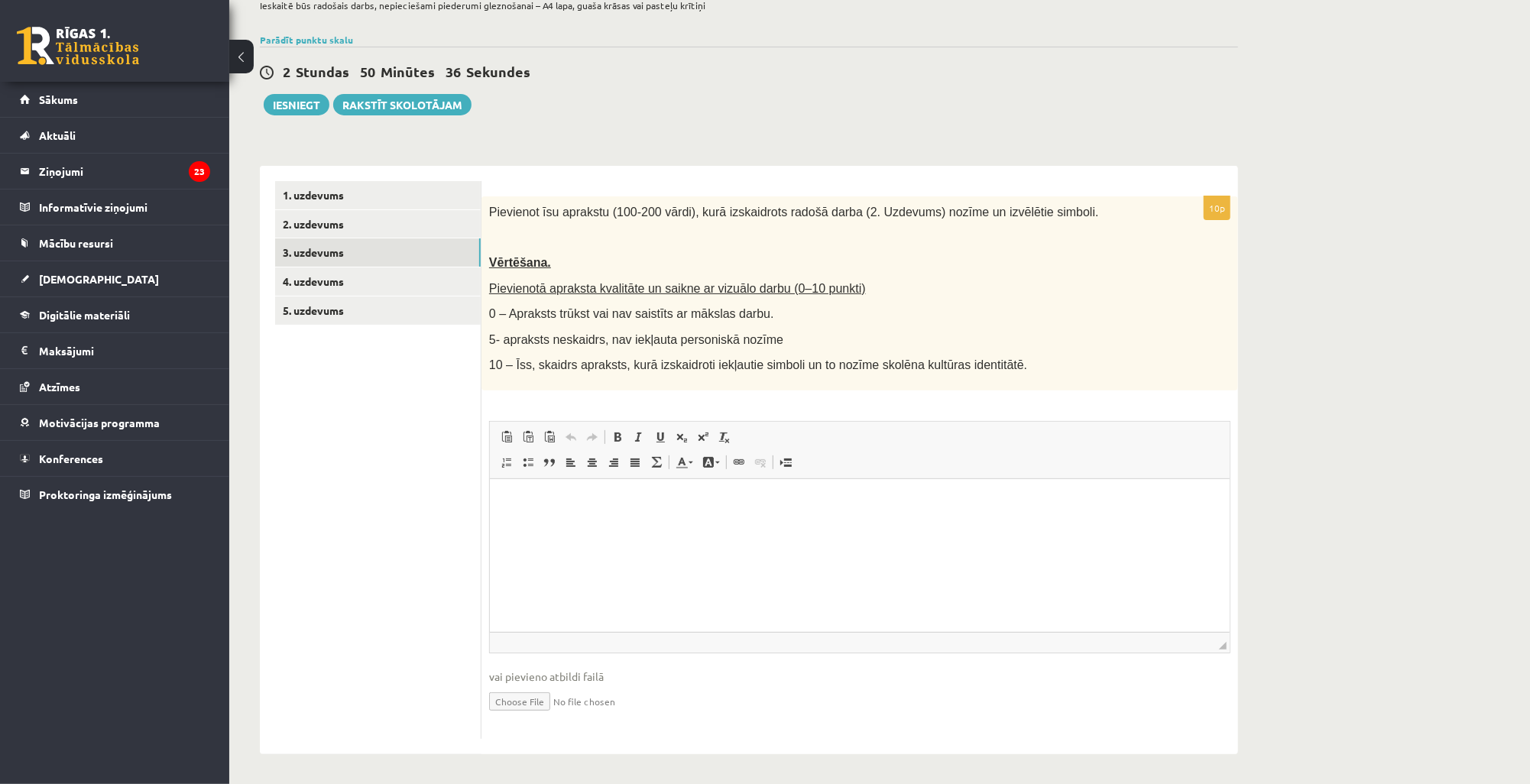
click at [736, 506] on p "Editor, wiswyg-editor-user-answer-47433798341040" at bounding box center [859, 501] width 709 height 16
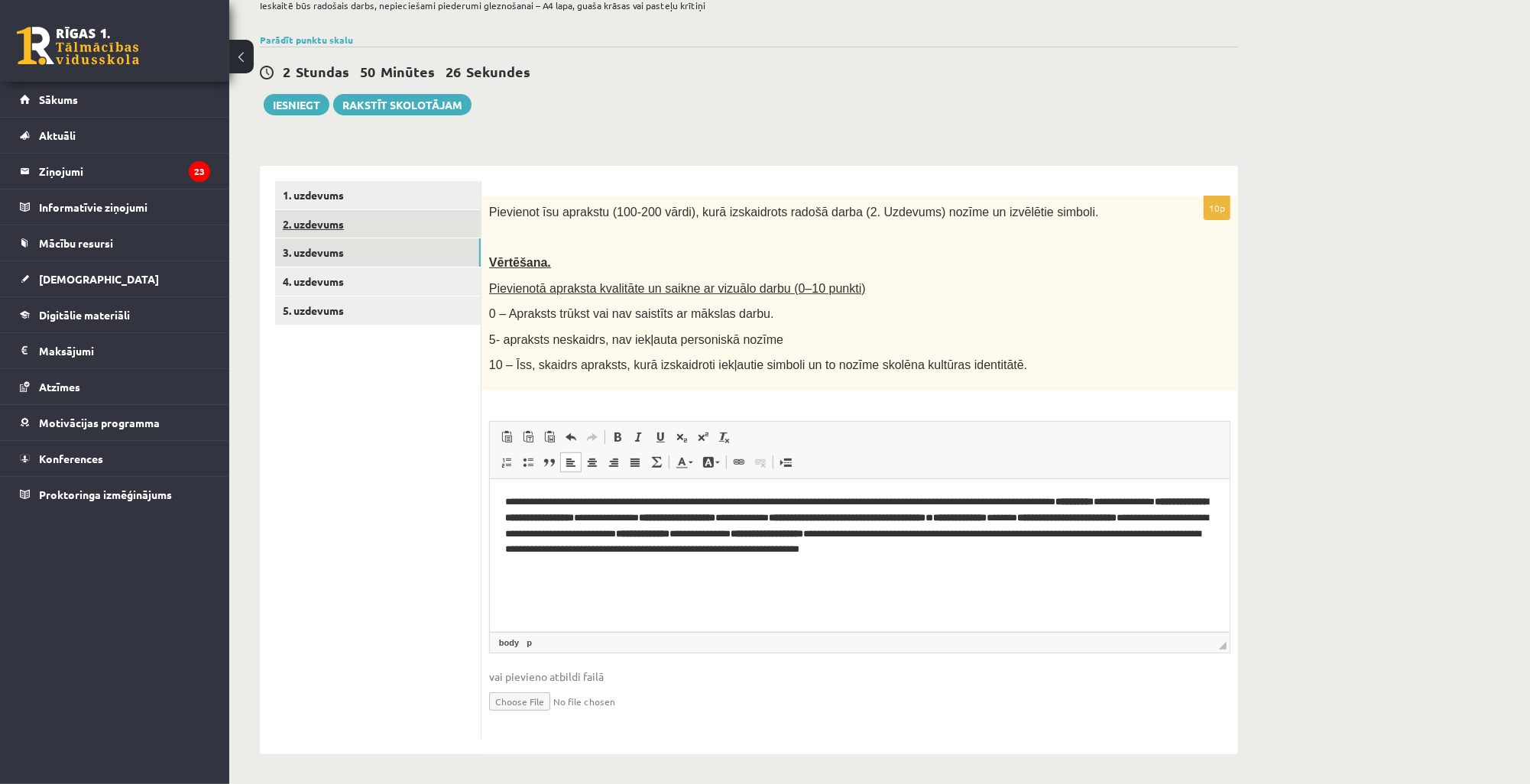
click at [357, 235] on link "2. uzdevums" at bounding box center [378, 225] width 206 height 28
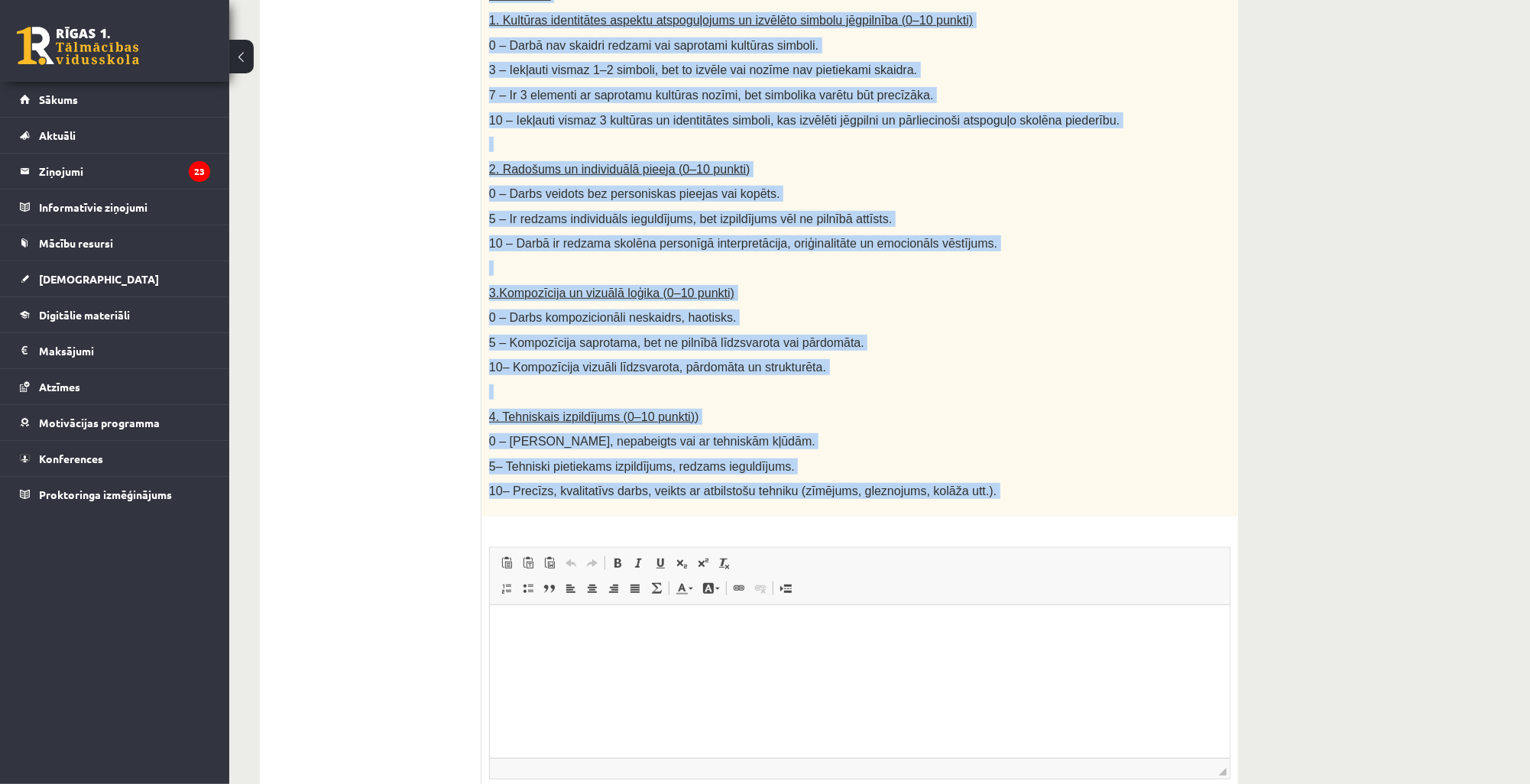
scroll to position [627, 0]
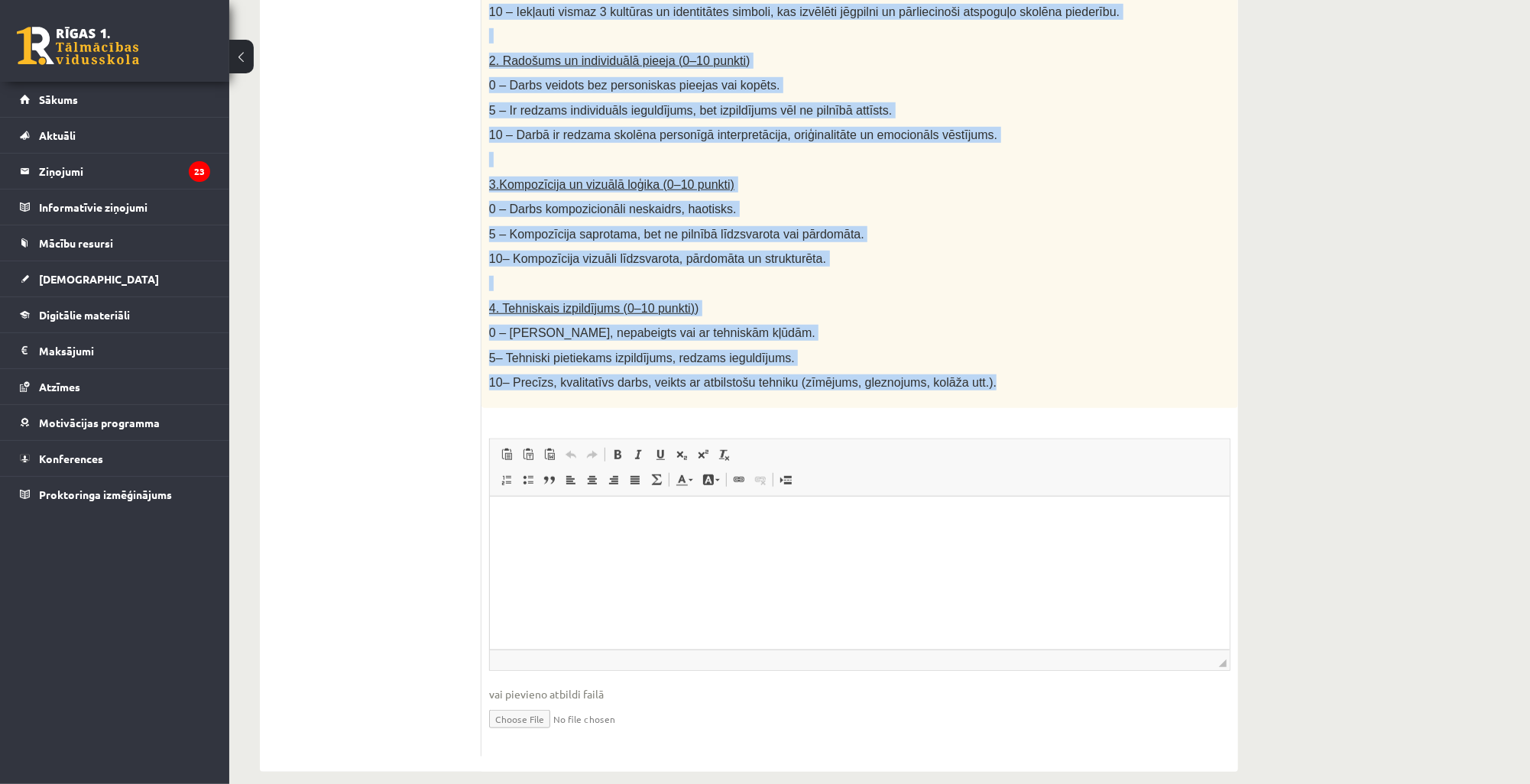
drag, startPoint x: 489, startPoint y: 208, endPoint x: 954, endPoint y: 370, distance: 492.4
click at [954, 370] on div "Radošs darbs. Izveido vizuālu mākslas darbu (zīmējumu, gleznu vai kolāžu), kas …" at bounding box center [859, 47] width 756 height 722
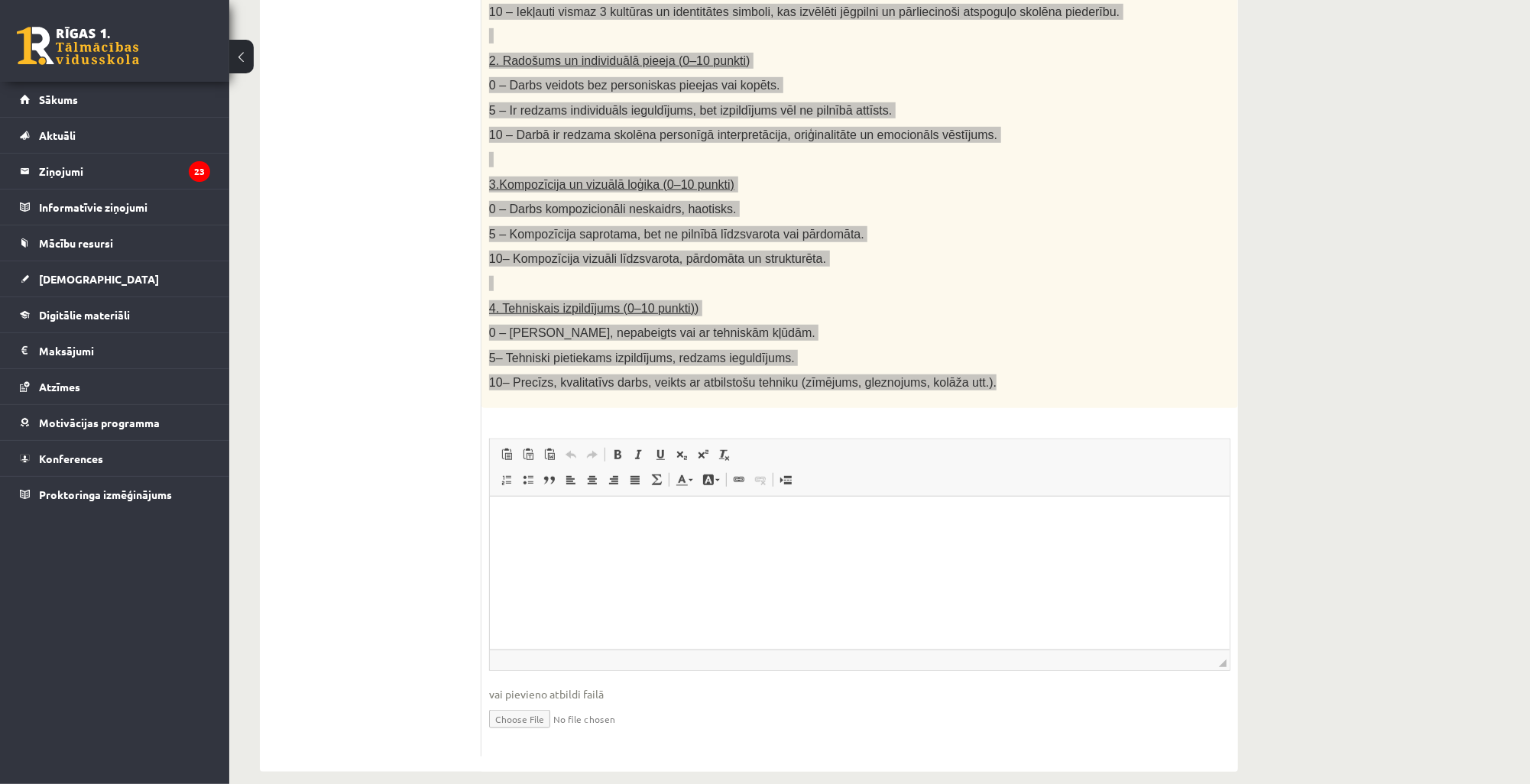
copy div "Radošs darbs. Izveido vizuālu mākslas darbu (zīmējumu, gleznu vai kolāžu), kas …"
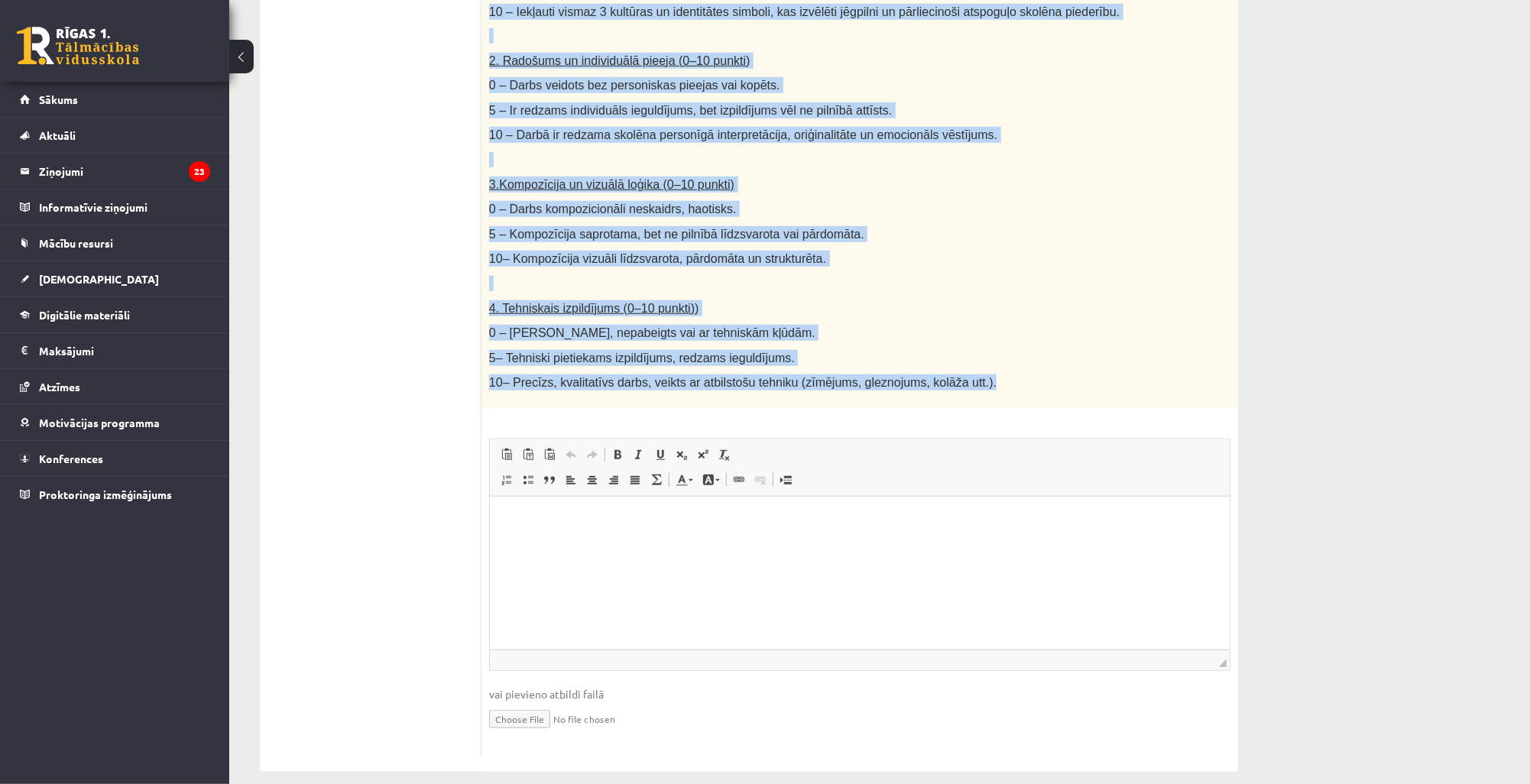
click at [1081, 300] on p "4. Tehniskais izpildījums (0–10 punkti))" at bounding box center [822, 308] width 664 height 16
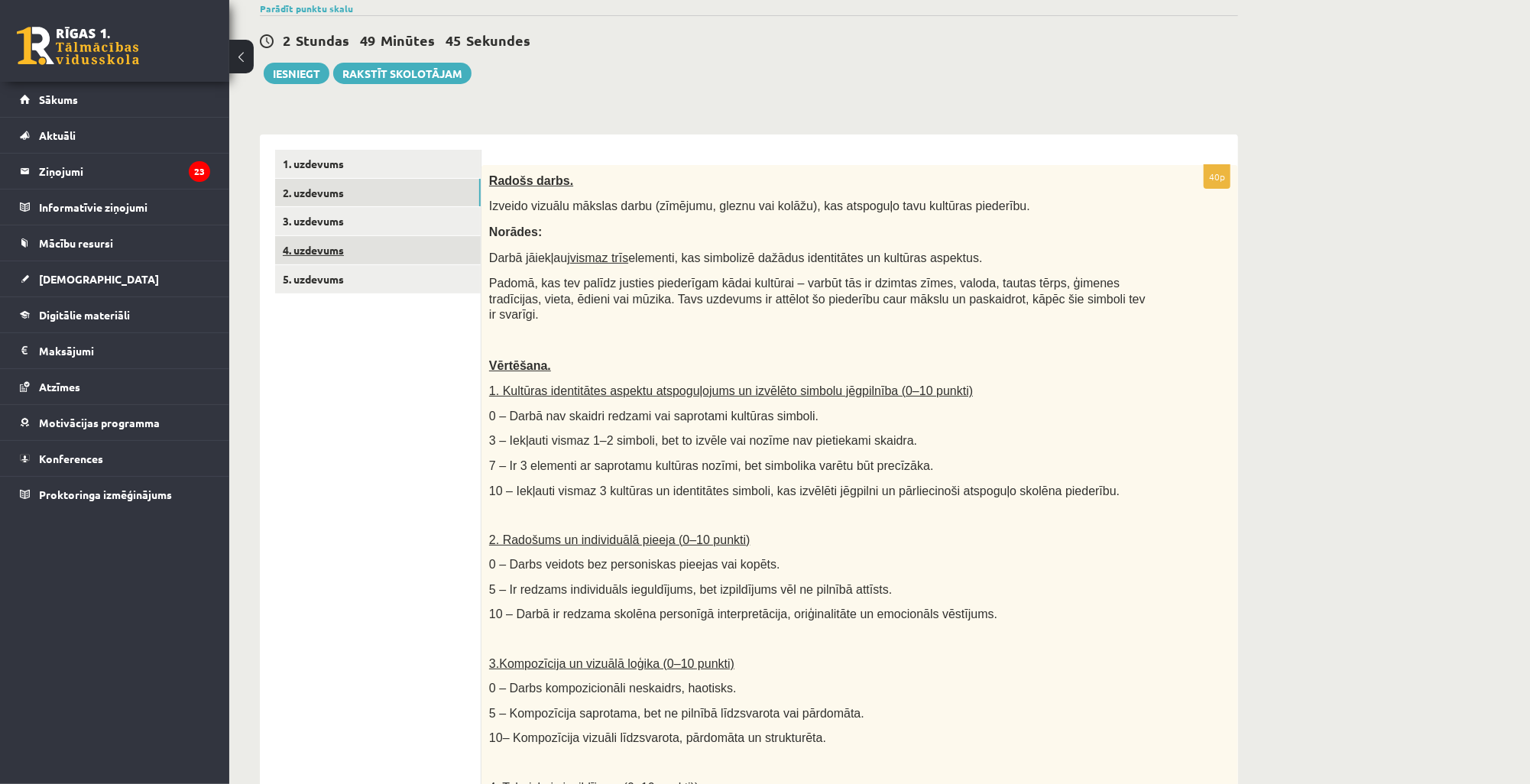
scroll to position [138, 0]
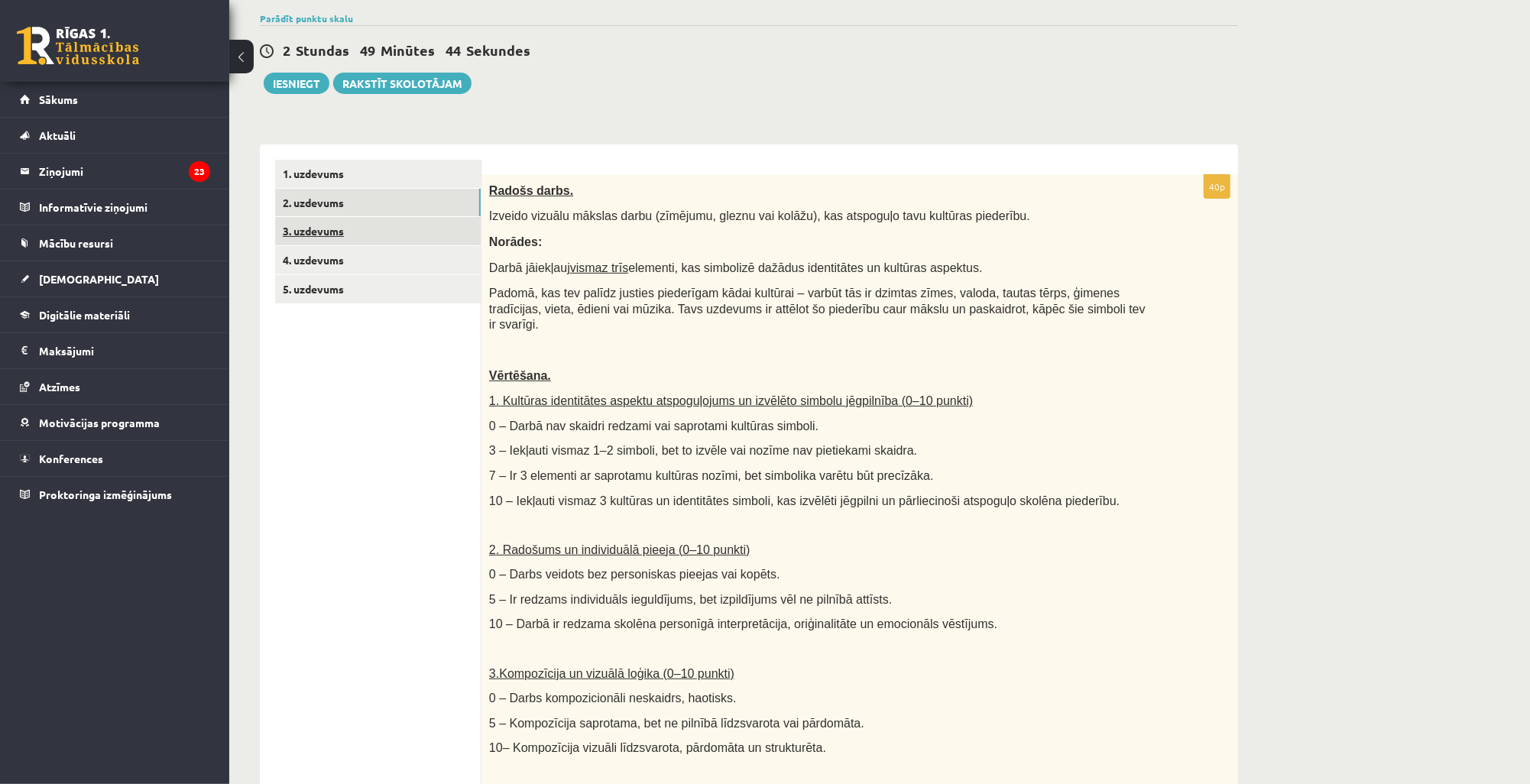
click at [356, 235] on link "3. uzdevums" at bounding box center [378, 231] width 206 height 28
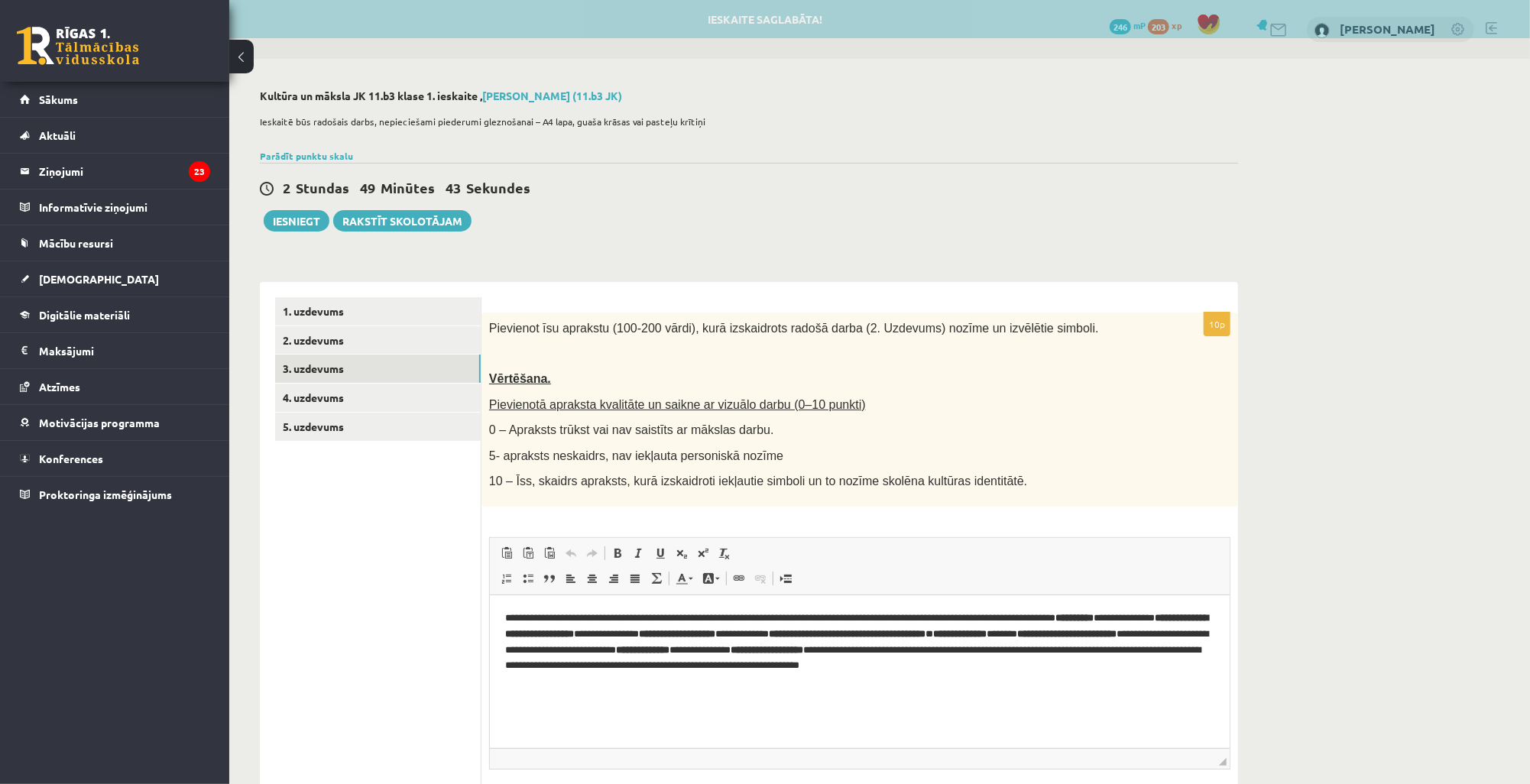
scroll to position [0, 0]
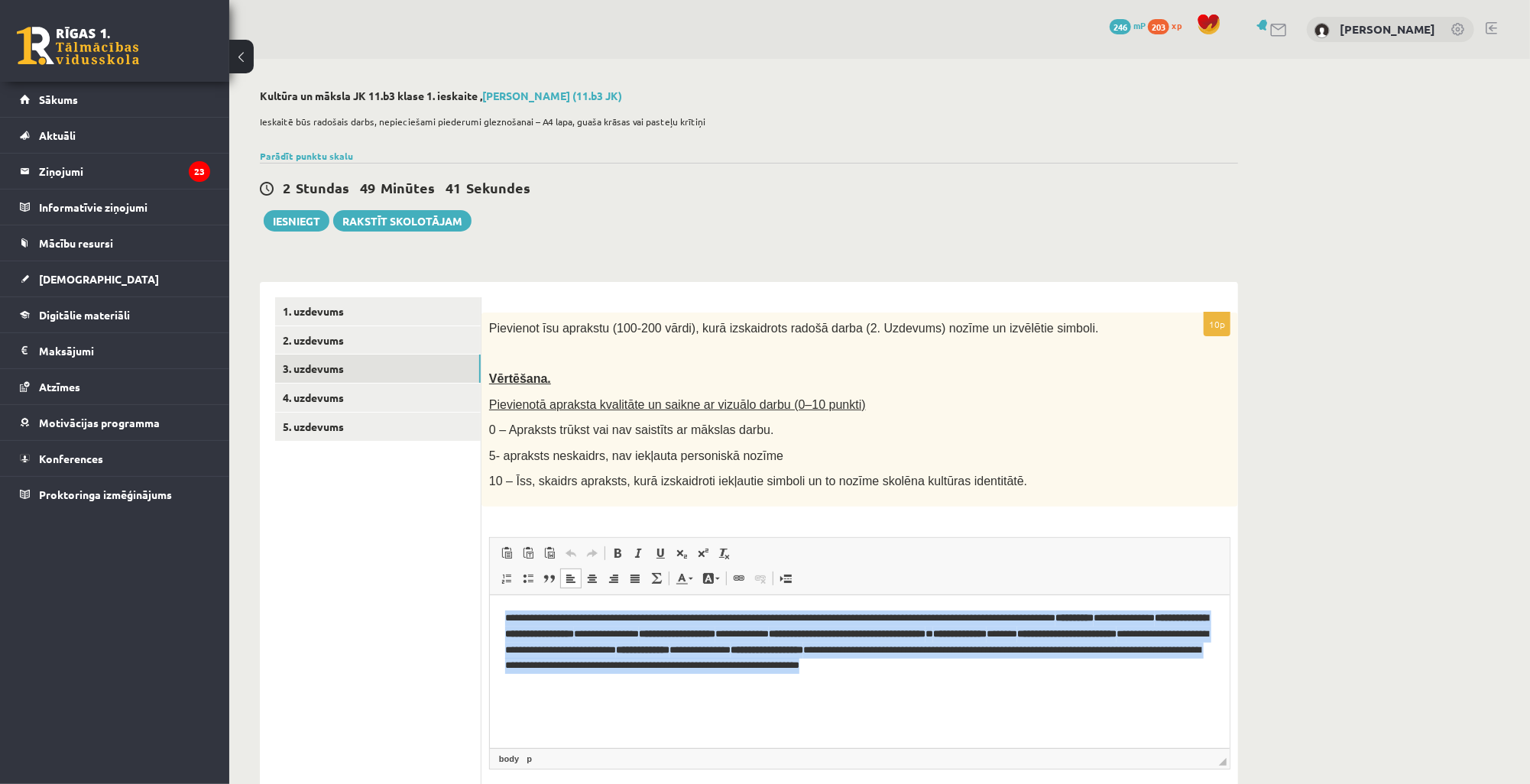
drag, startPoint x: 577, startPoint y: 678, endPoint x: 502, endPoint y: 617, distance: 96.7
click at [502, 617] on html "**********" at bounding box center [859, 649] width 739 height 110
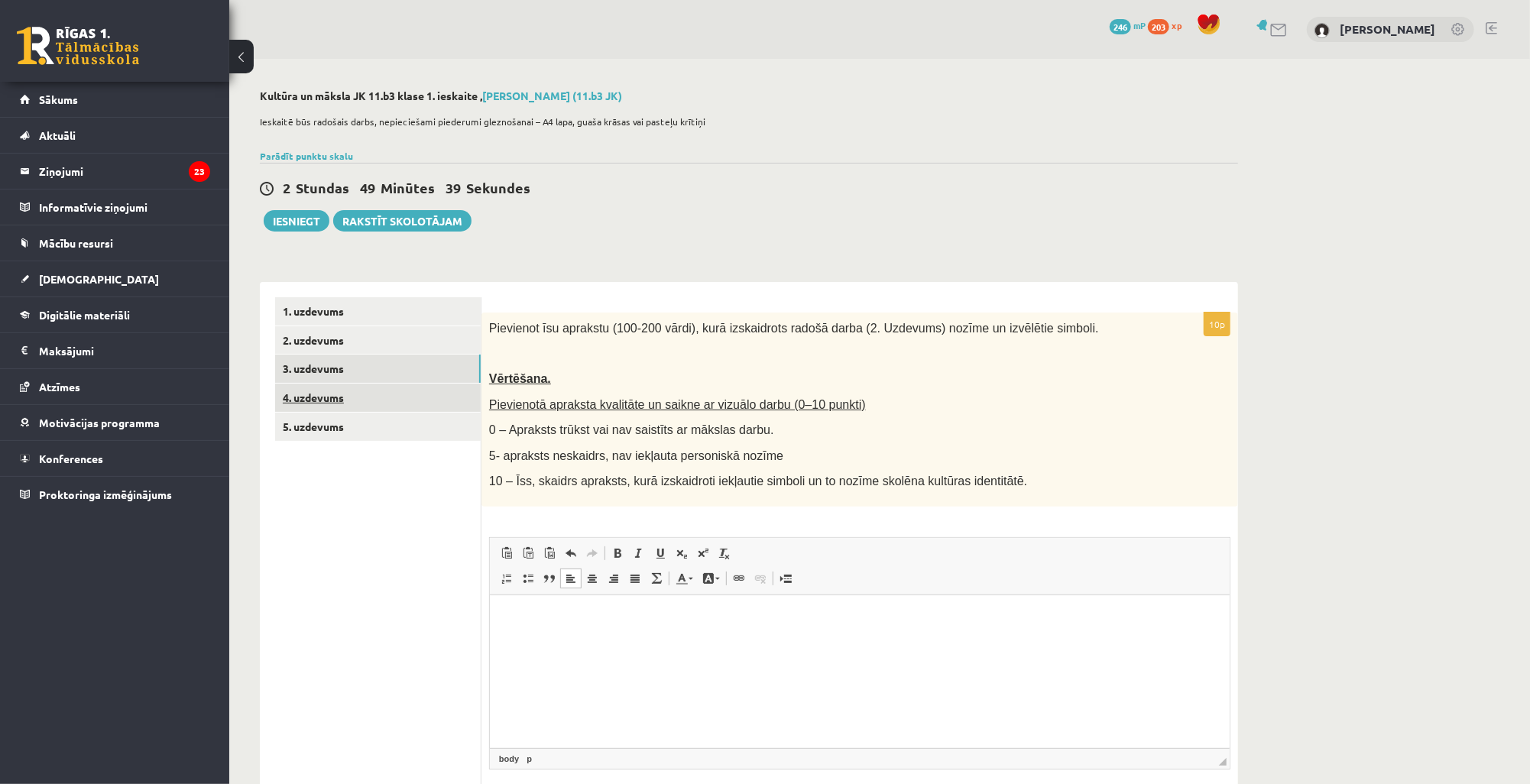
click at [366, 395] on link "4. uzdevums" at bounding box center [378, 398] width 206 height 28
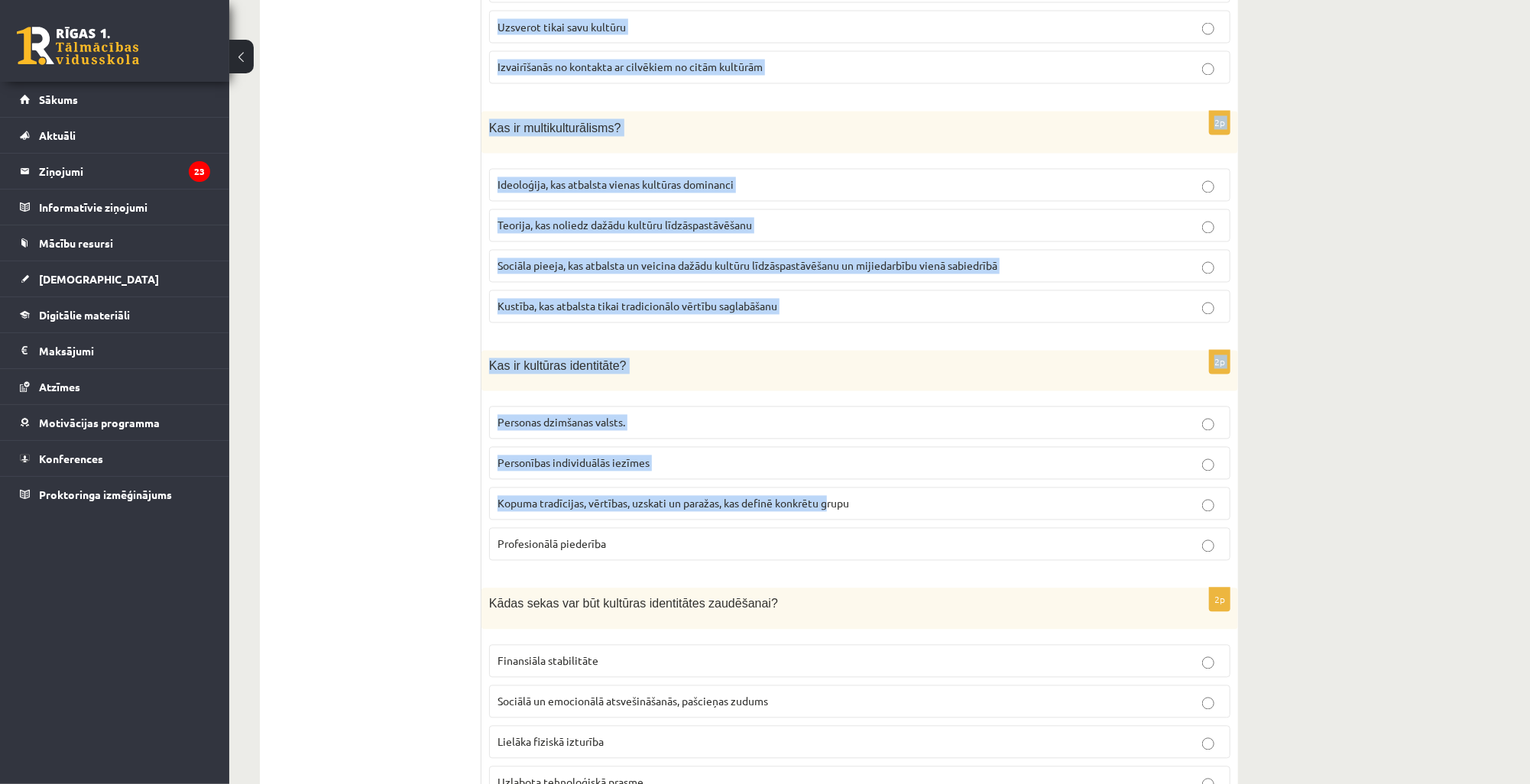
scroll to position [1929, 0]
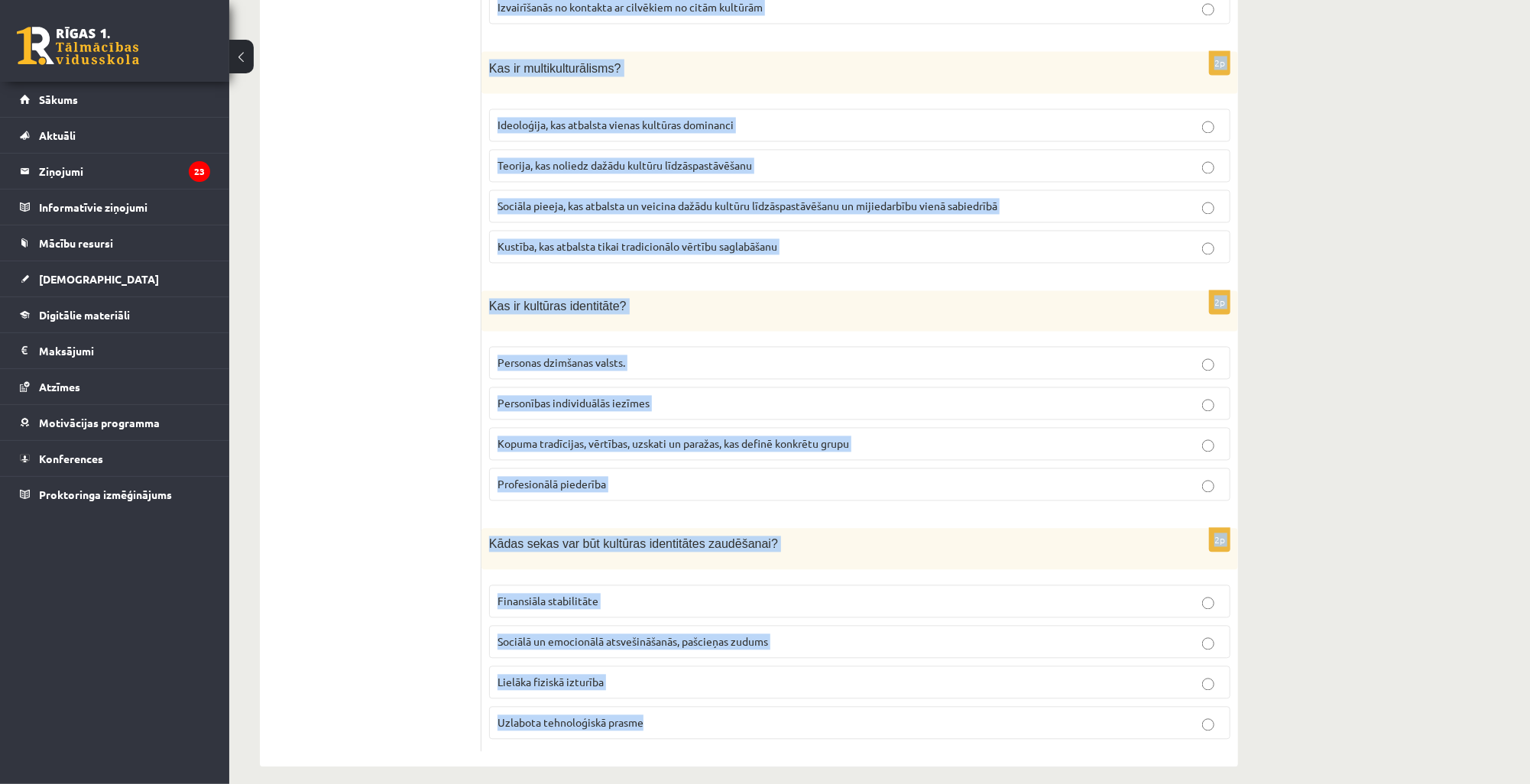
drag, startPoint x: 489, startPoint y: 142, endPoint x: 677, endPoint y: 702, distance: 590.7
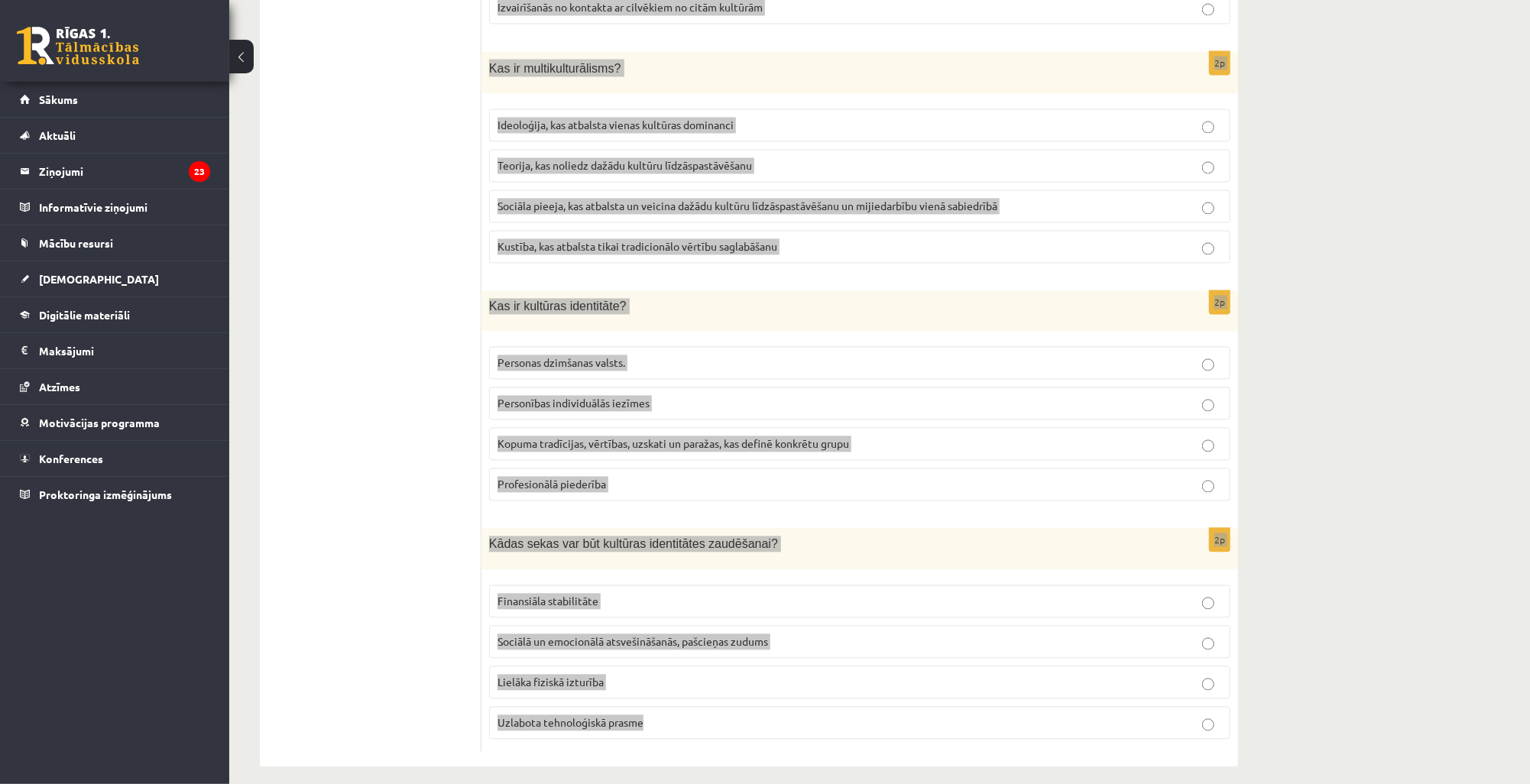
copy form "Kuri no sekojošajiem faktoriem visvairāk ietekmē indivīda kultūras piederību? Ģ…"
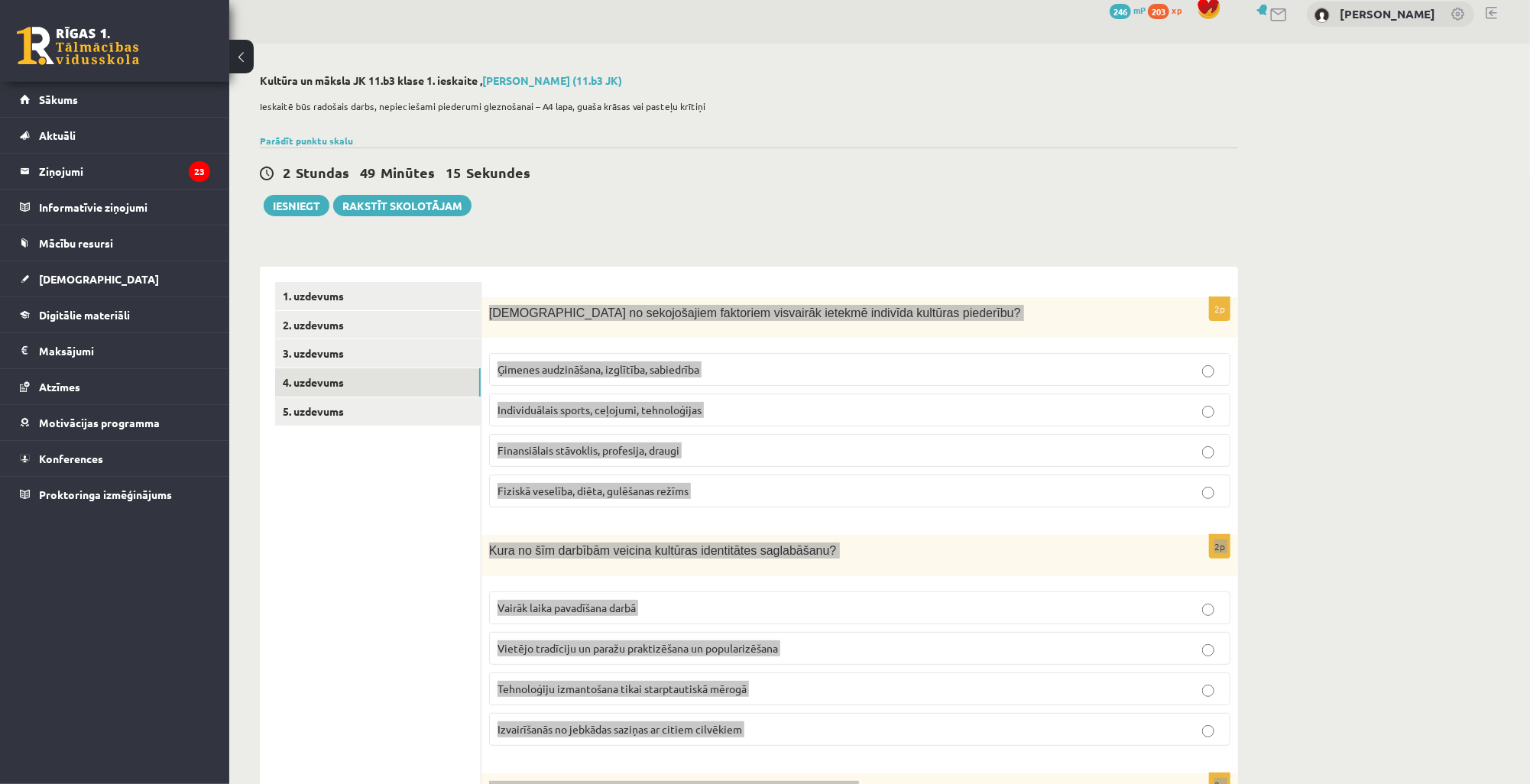
scroll to position [0, 0]
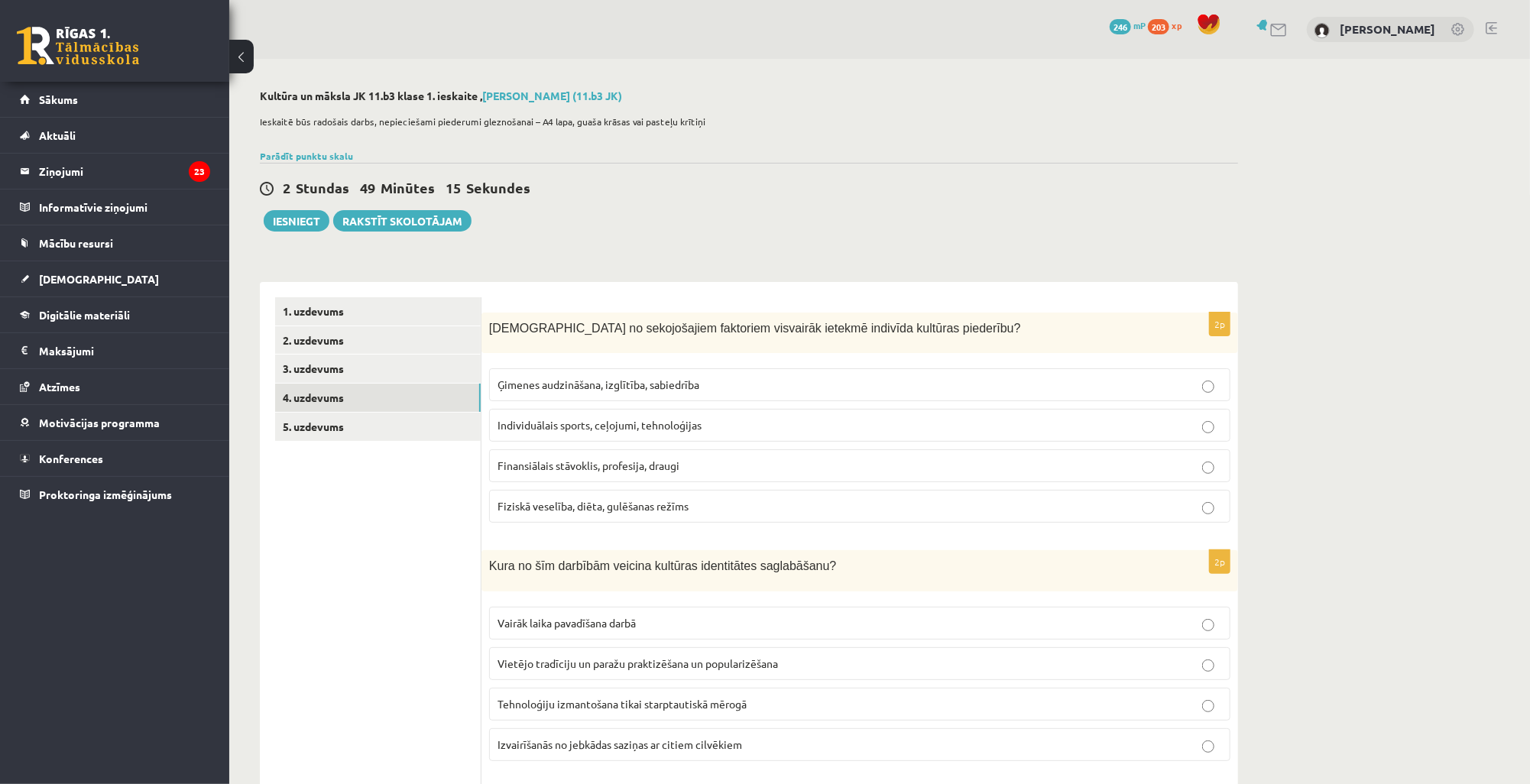
click at [608, 397] on label "Ģimenes audzināšana, izglītība, sabiedrība" at bounding box center [860, 385] width 741 height 33
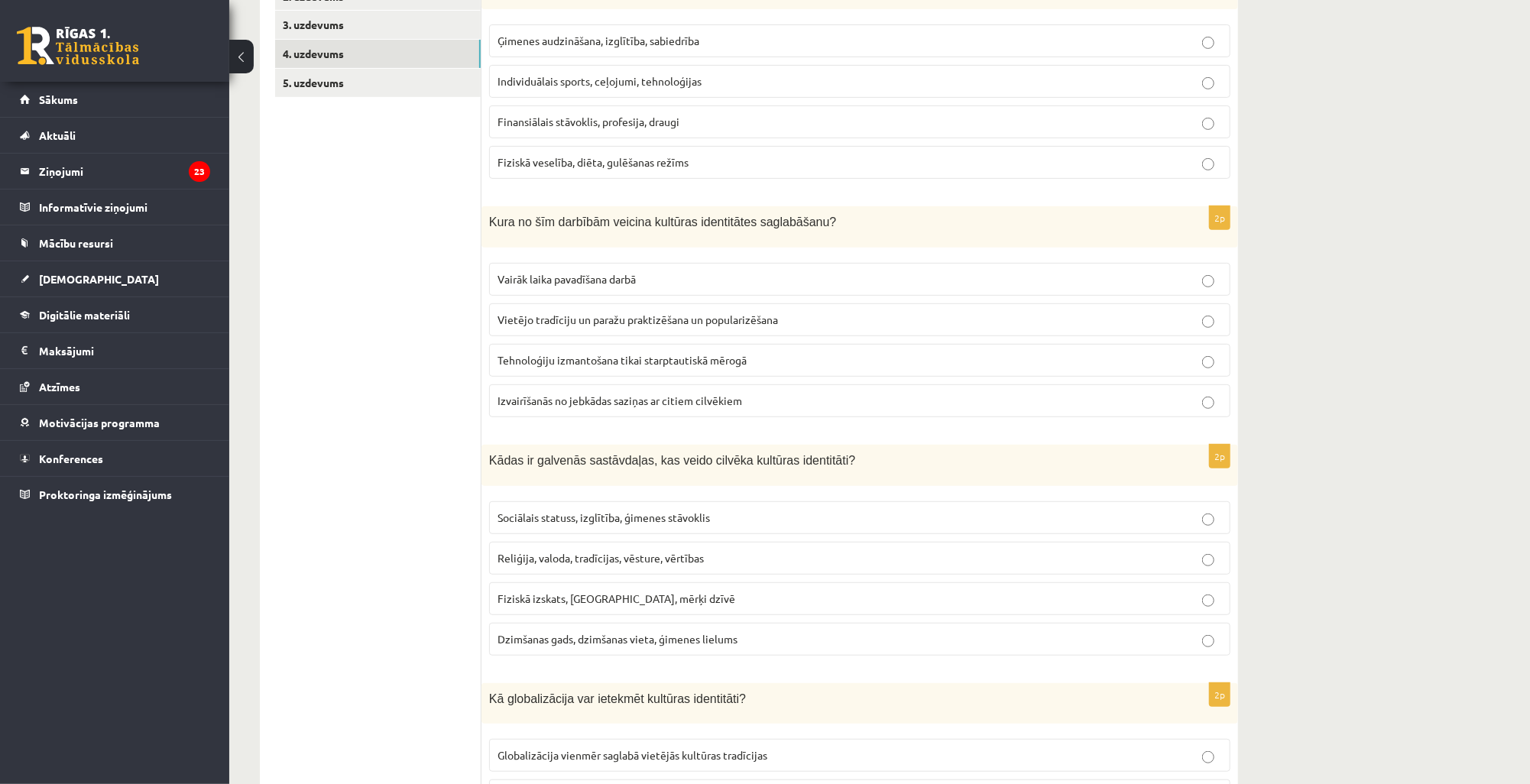
scroll to position [367, 0]
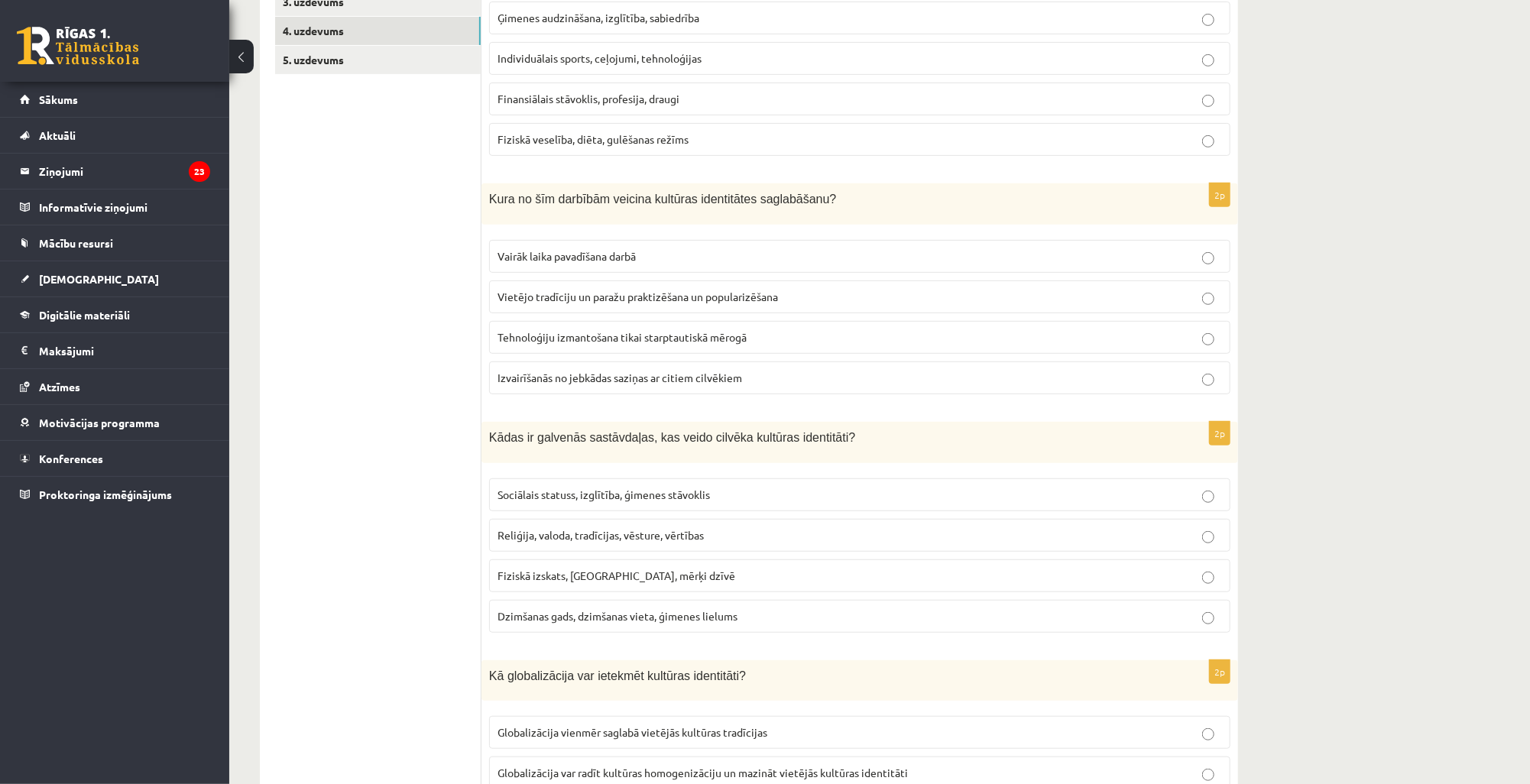
click at [543, 301] on p "Vietējo tradīciju un paražu praktizēšana un popularizēšana" at bounding box center [860, 297] width 724 height 16
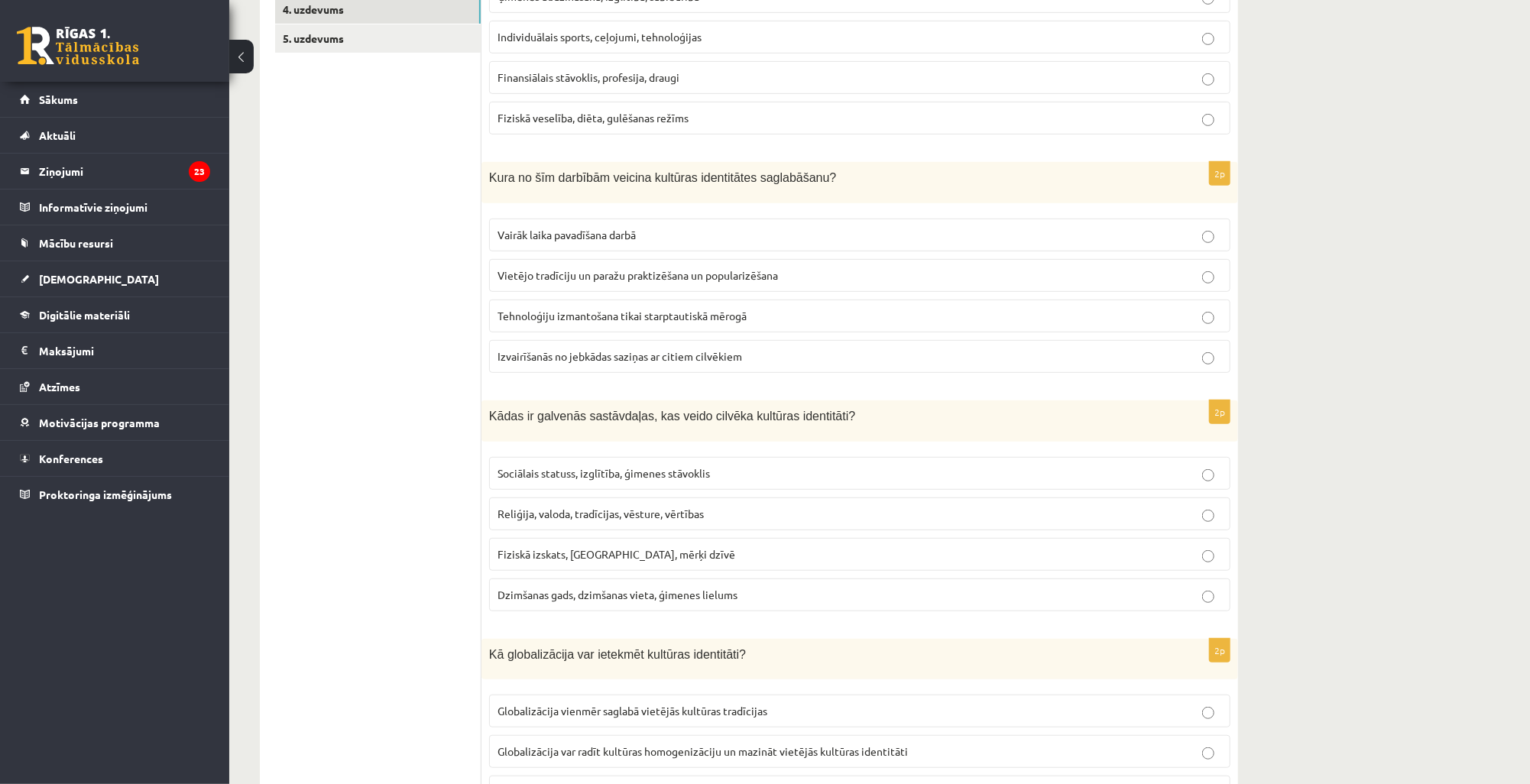
scroll to position [428, 0]
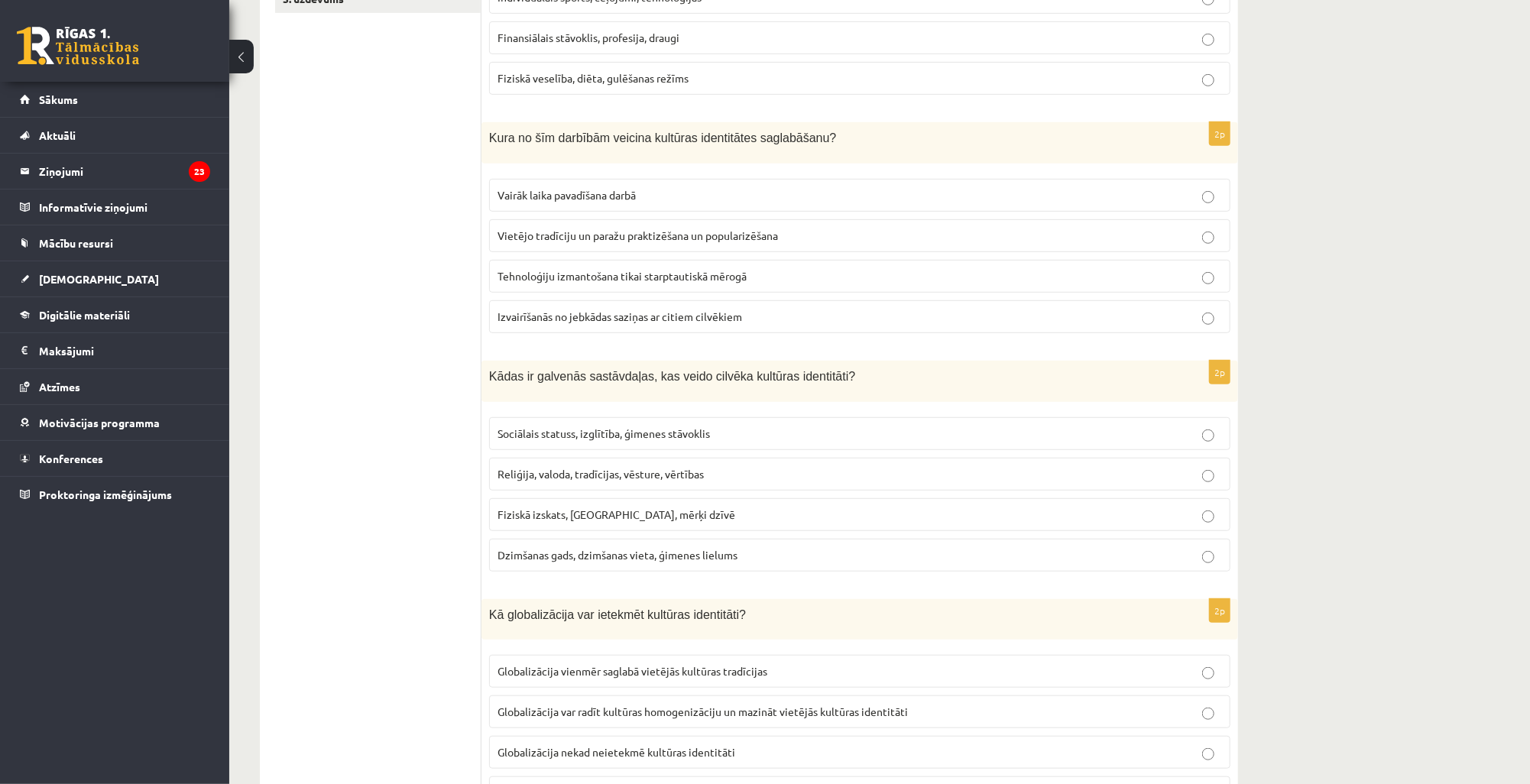
click at [553, 467] on span "Reliģija, valoda, tradīcijas, vēsture, vērtības" at bounding box center [601, 473] width 206 height 14
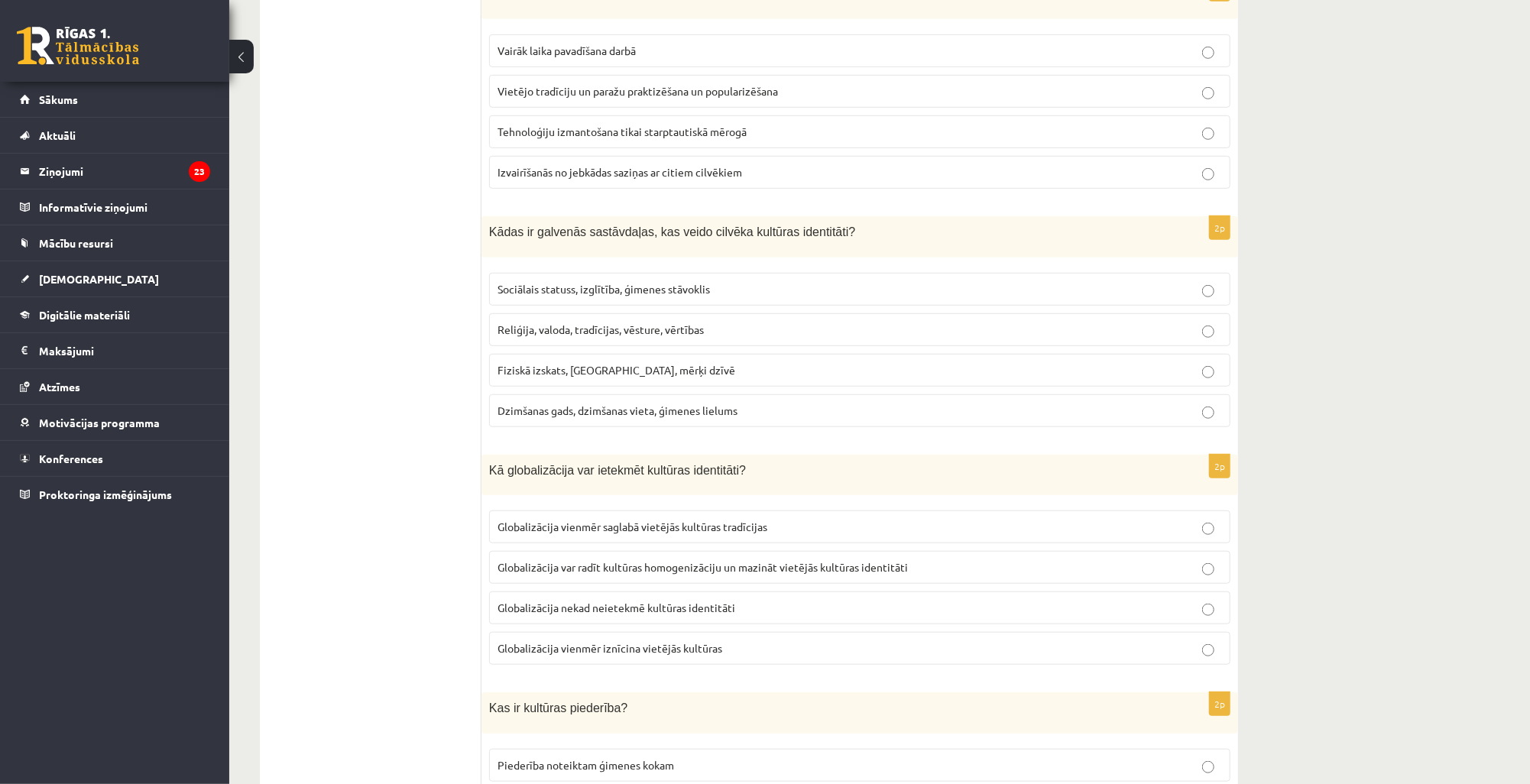
scroll to position [611, 0]
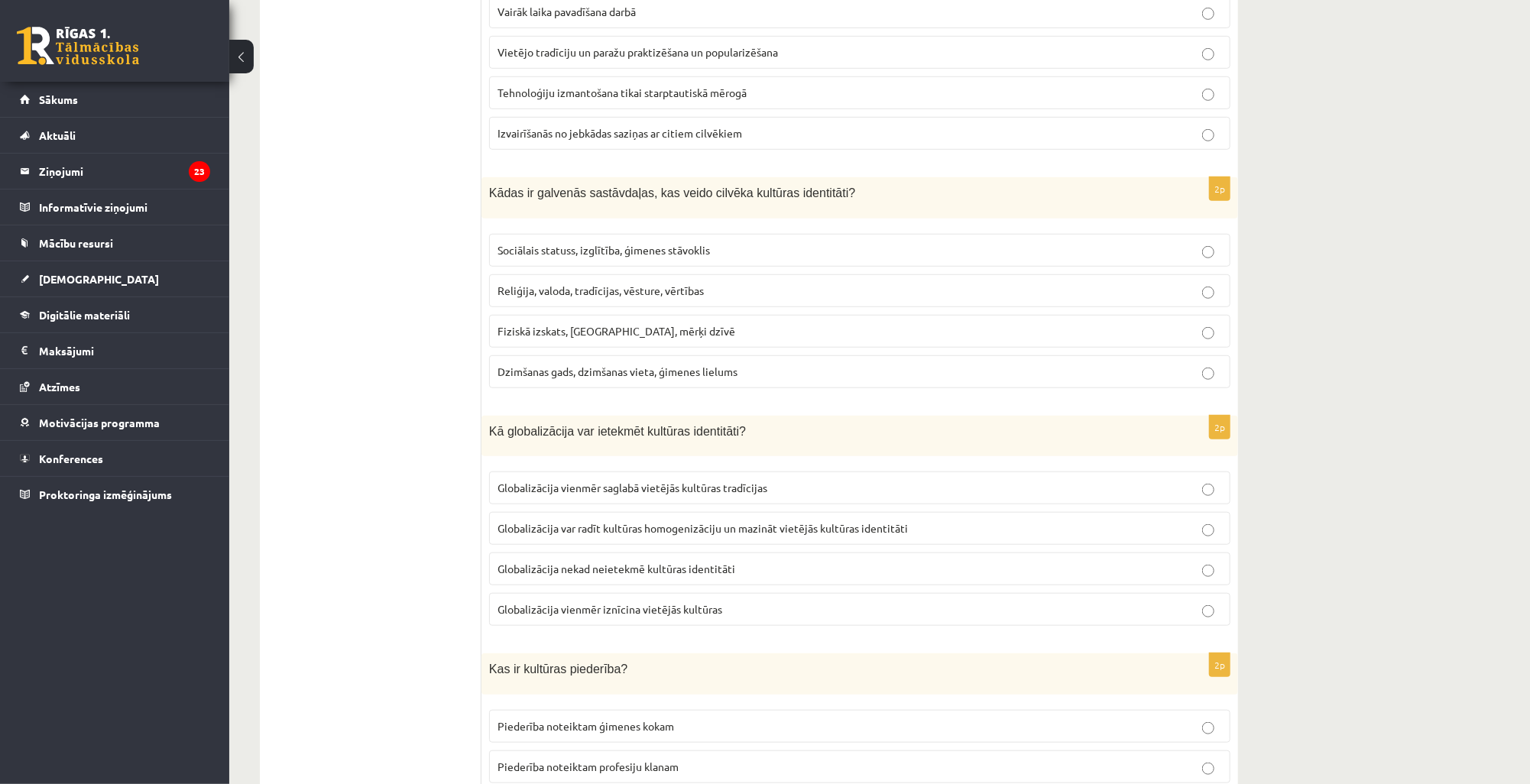
click at [589, 527] on span "Globalizācija var radīt kultūras homogenizāciju un mazināt vietējās kultūras id…" at bounding box center [703, 528] width 410 height 14
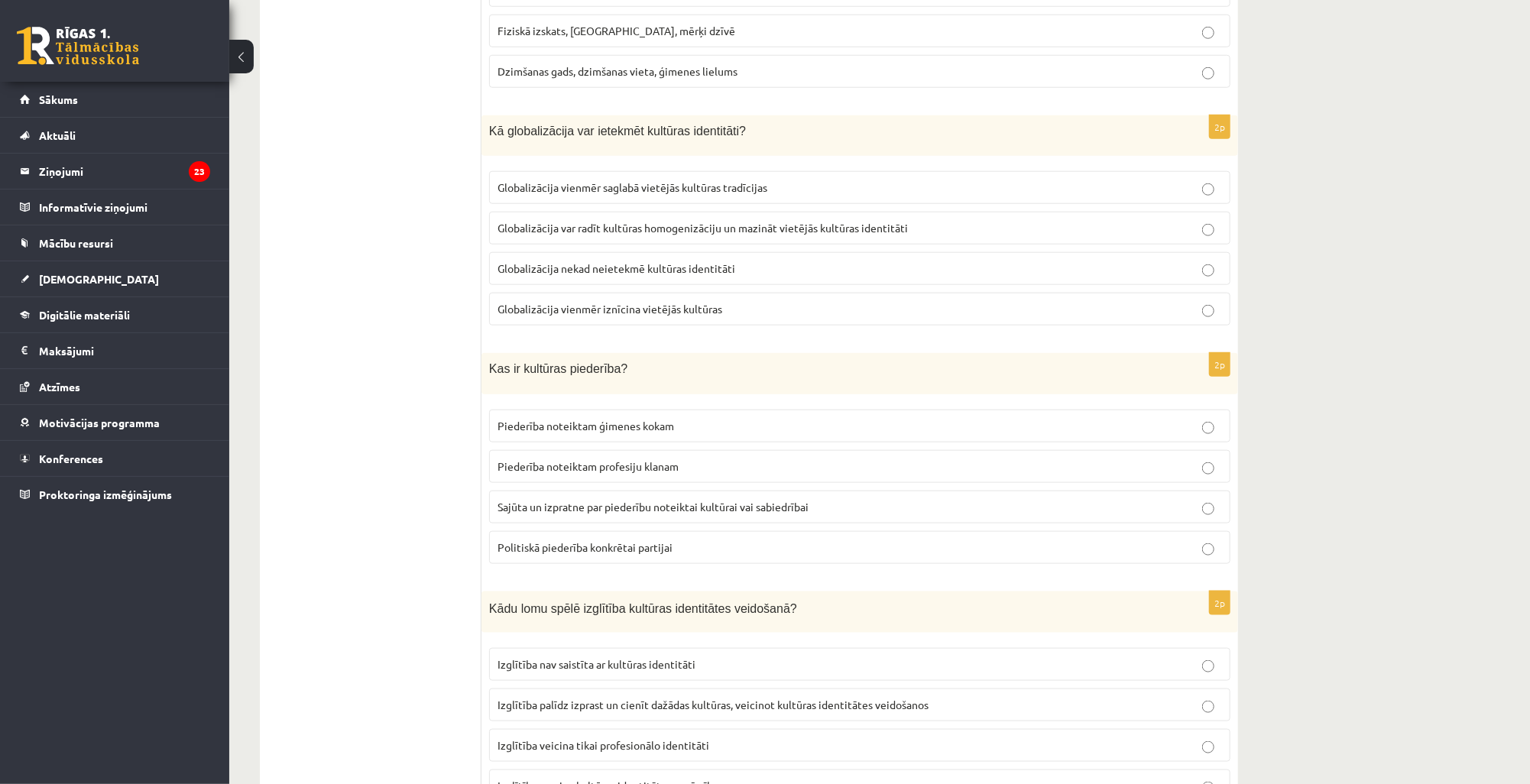
scroll to position [917, 0]
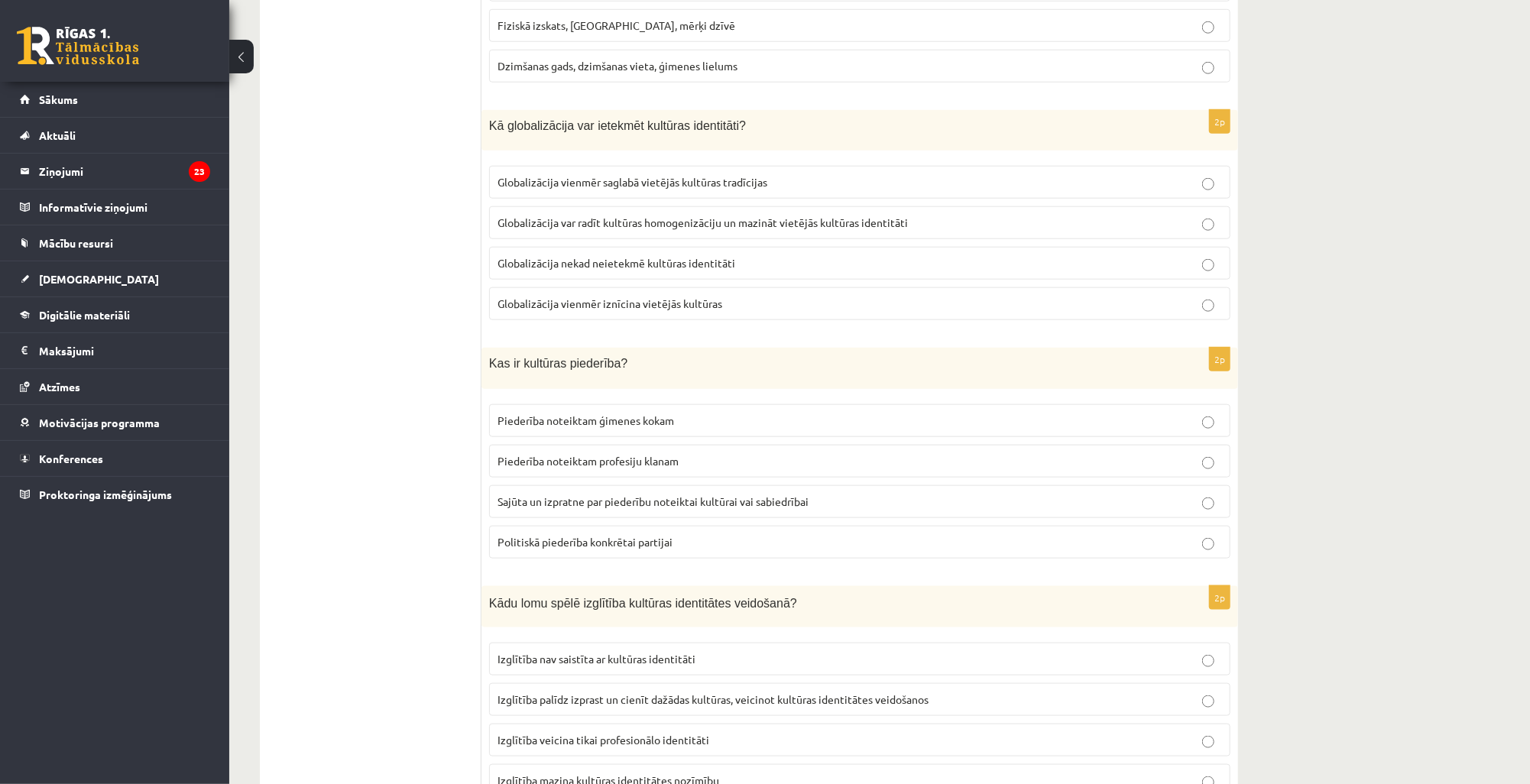
click at [581, 495] on span "Sajūta un izpratne par piederību noteiktai kultūrai vai sabiedrībai" at bounding box center [653, 501] width 311 height 14
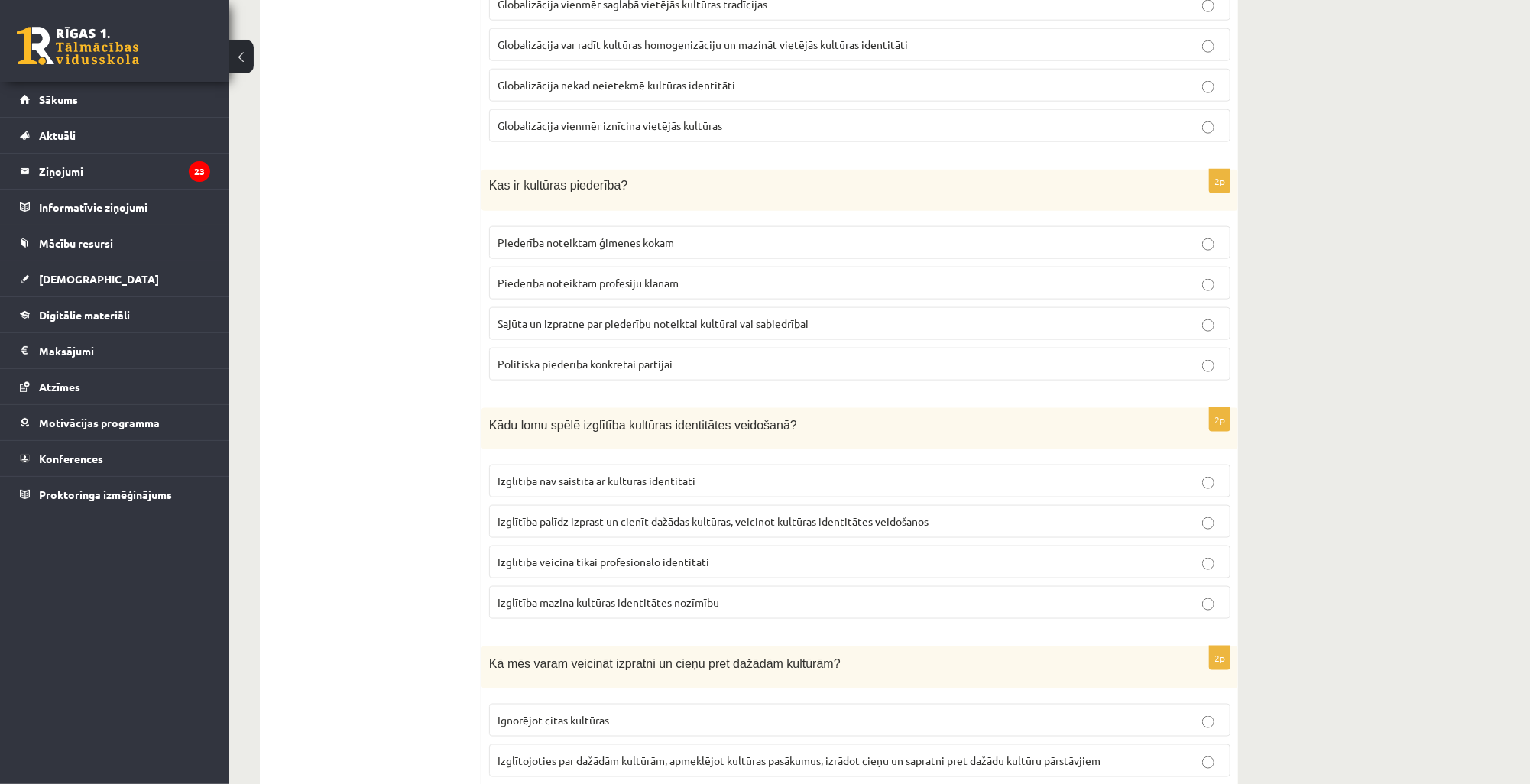
scroll to position [1100, 0]
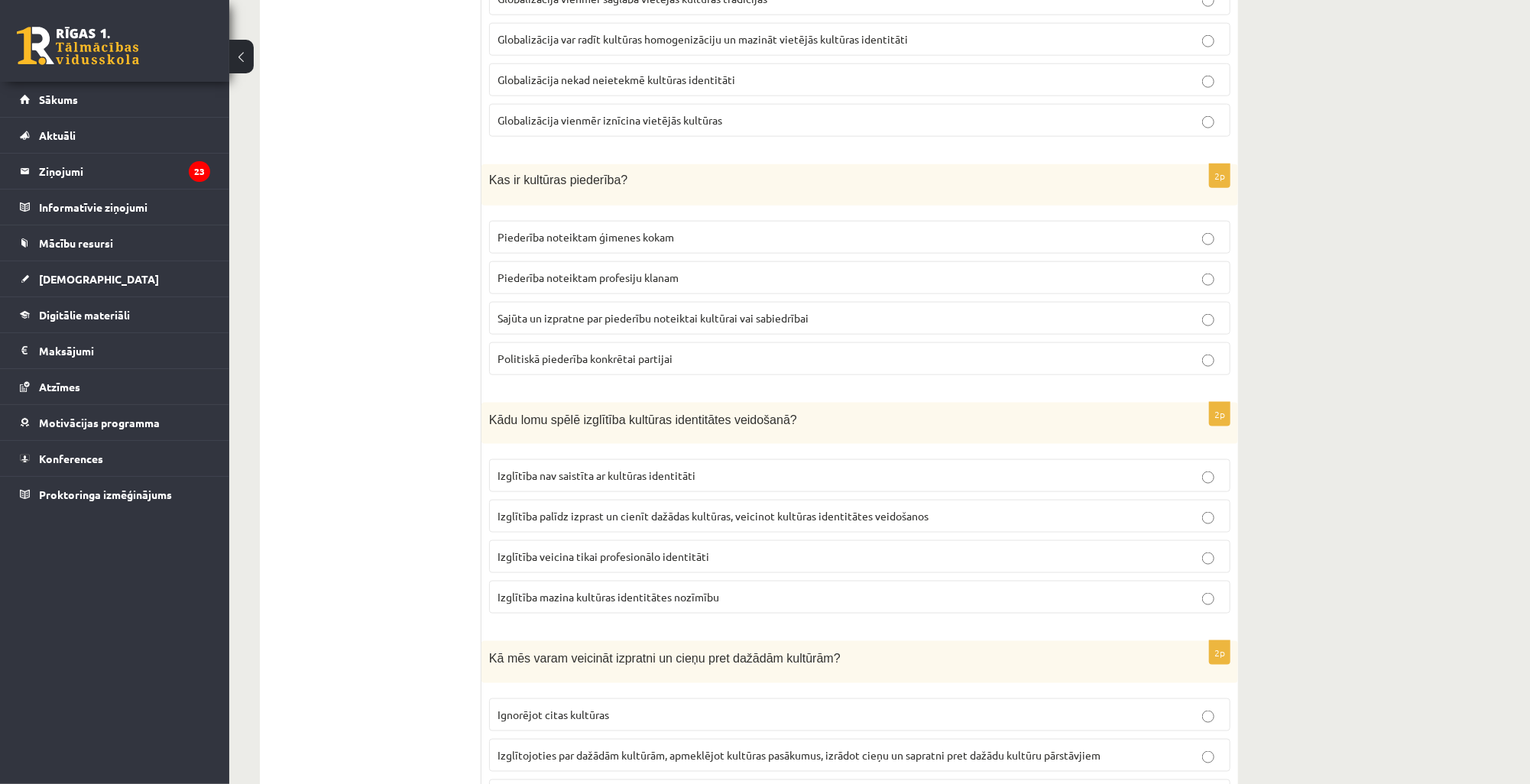
click at [584, 510] on span "Izglītība palīdz izprast un cienīt dažādas kultūras, veicinot kultūras identitā…" at bounding box center [713, 515] width 430 height 14
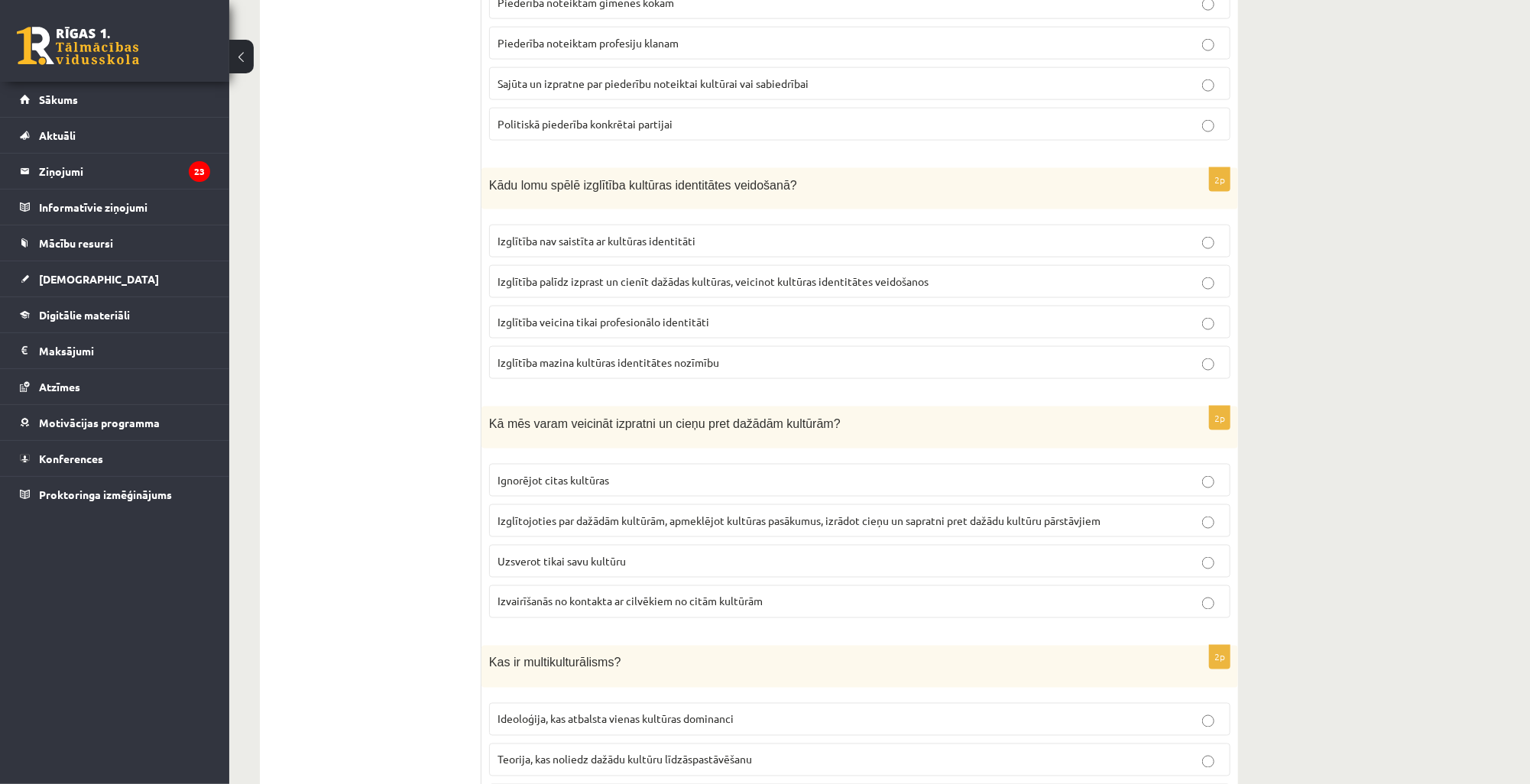
scroll to position [1344, 0]
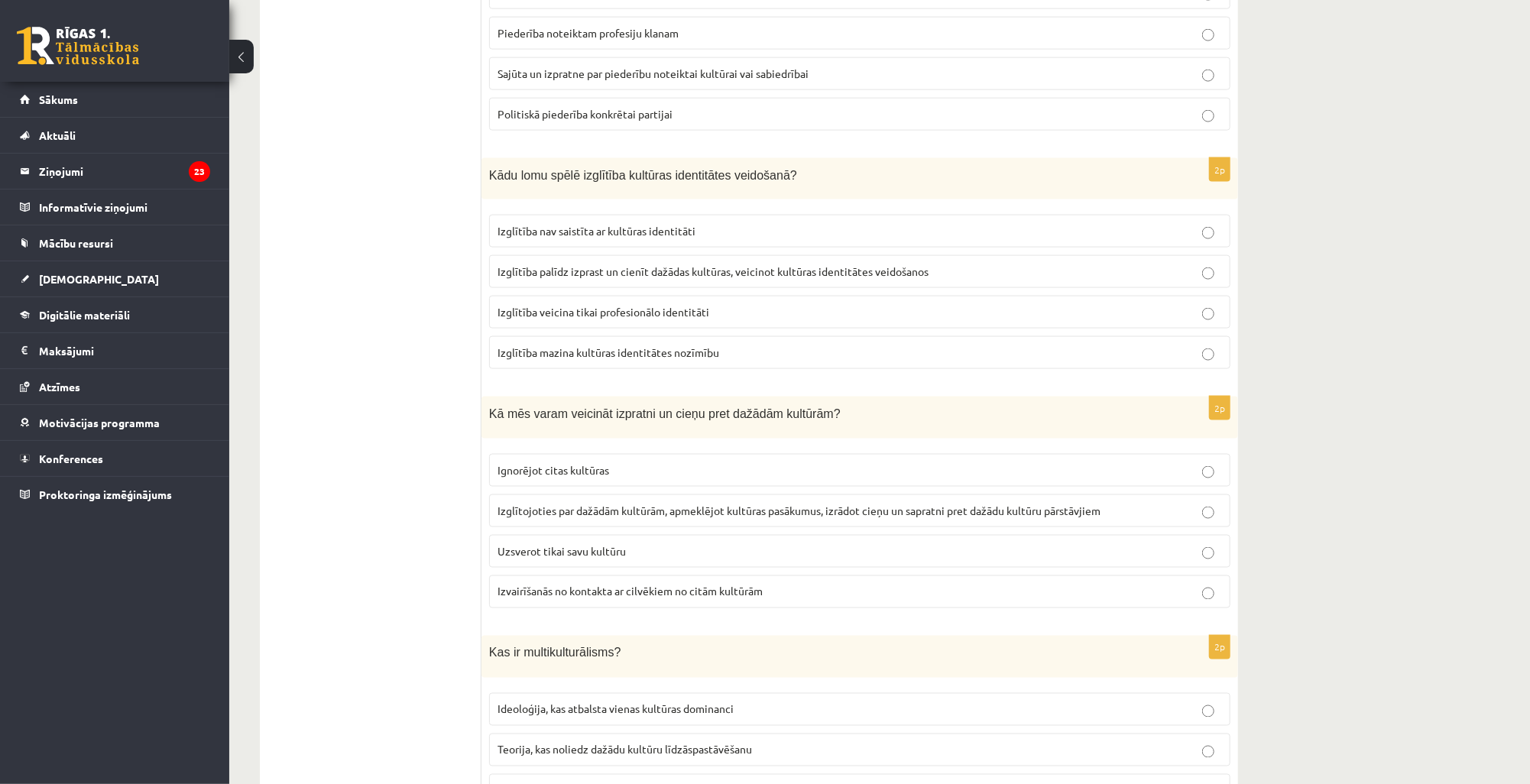
click at [585, 503] on span "Izglītojoties par dažādām kultūrām, apmeklējot kultūras pasākumus, izrādot cieņ…" at bounding box center [799, 510] width 603 height 14
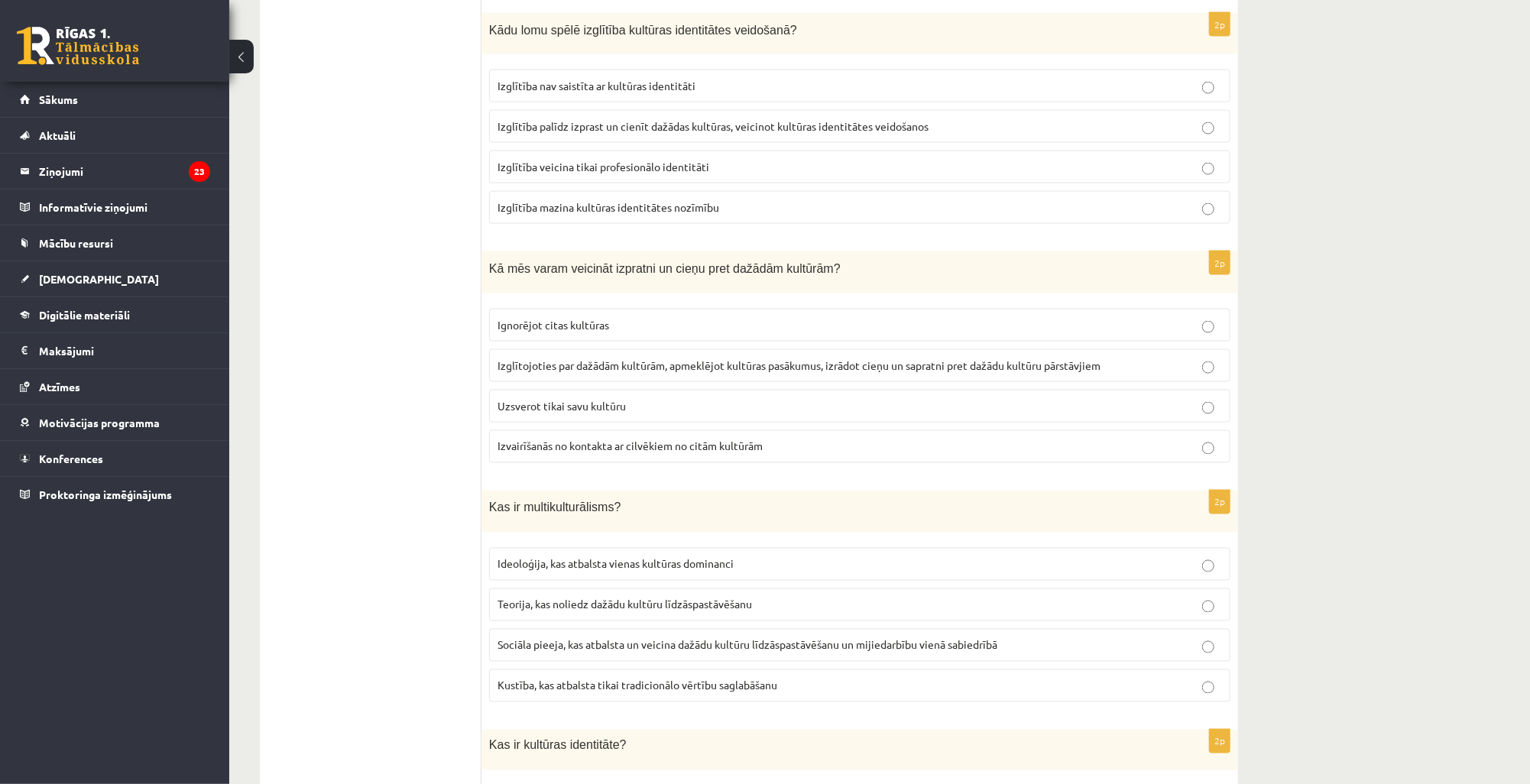
scroll to position [1589, 0]
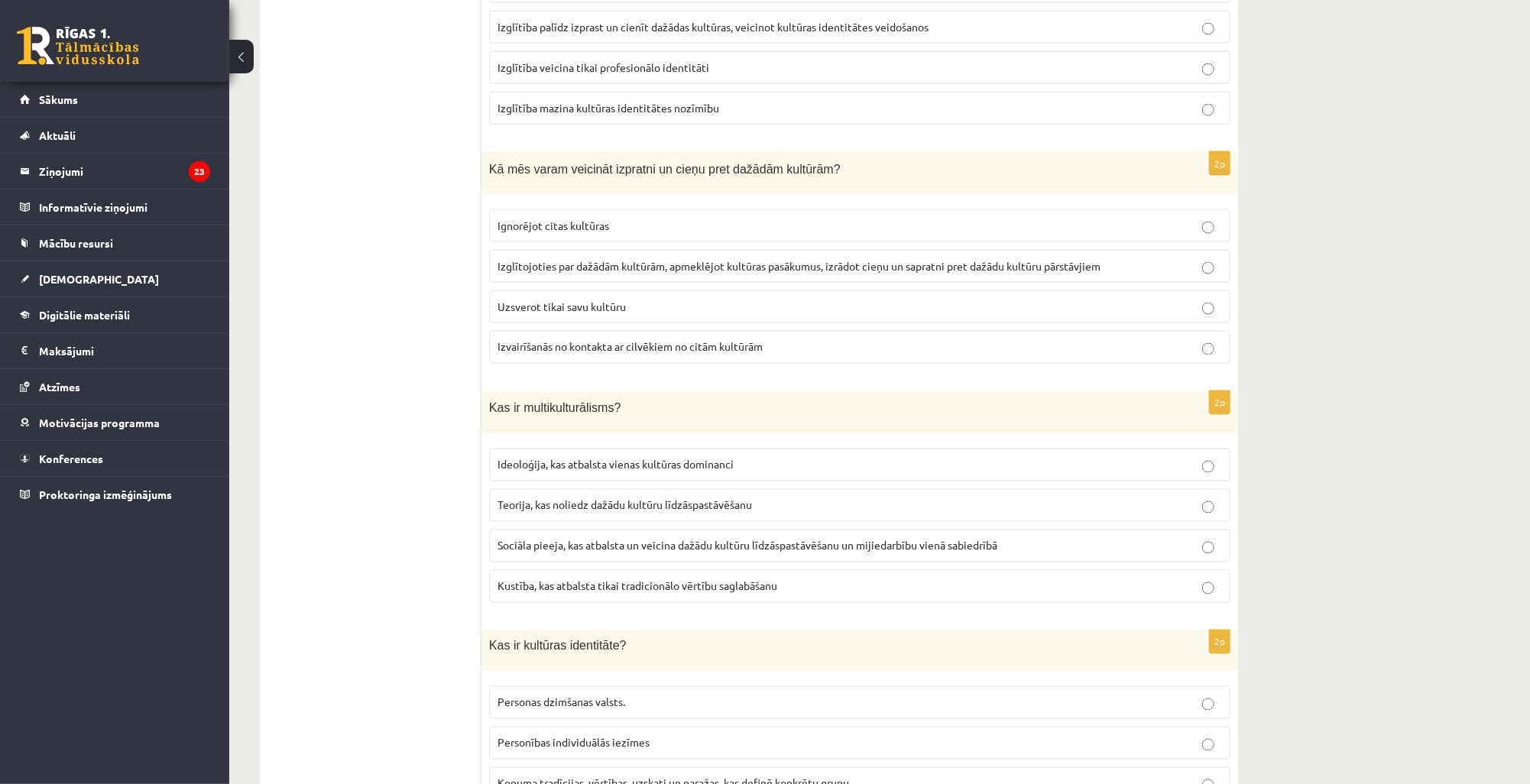
click at [570, 539] on span "Sociāla pieeja, kas atbalsta un veicina dažādu kultūru līdzāspastāvēšanu un mij…" at bounding box center [748, 545] width 500 height 14
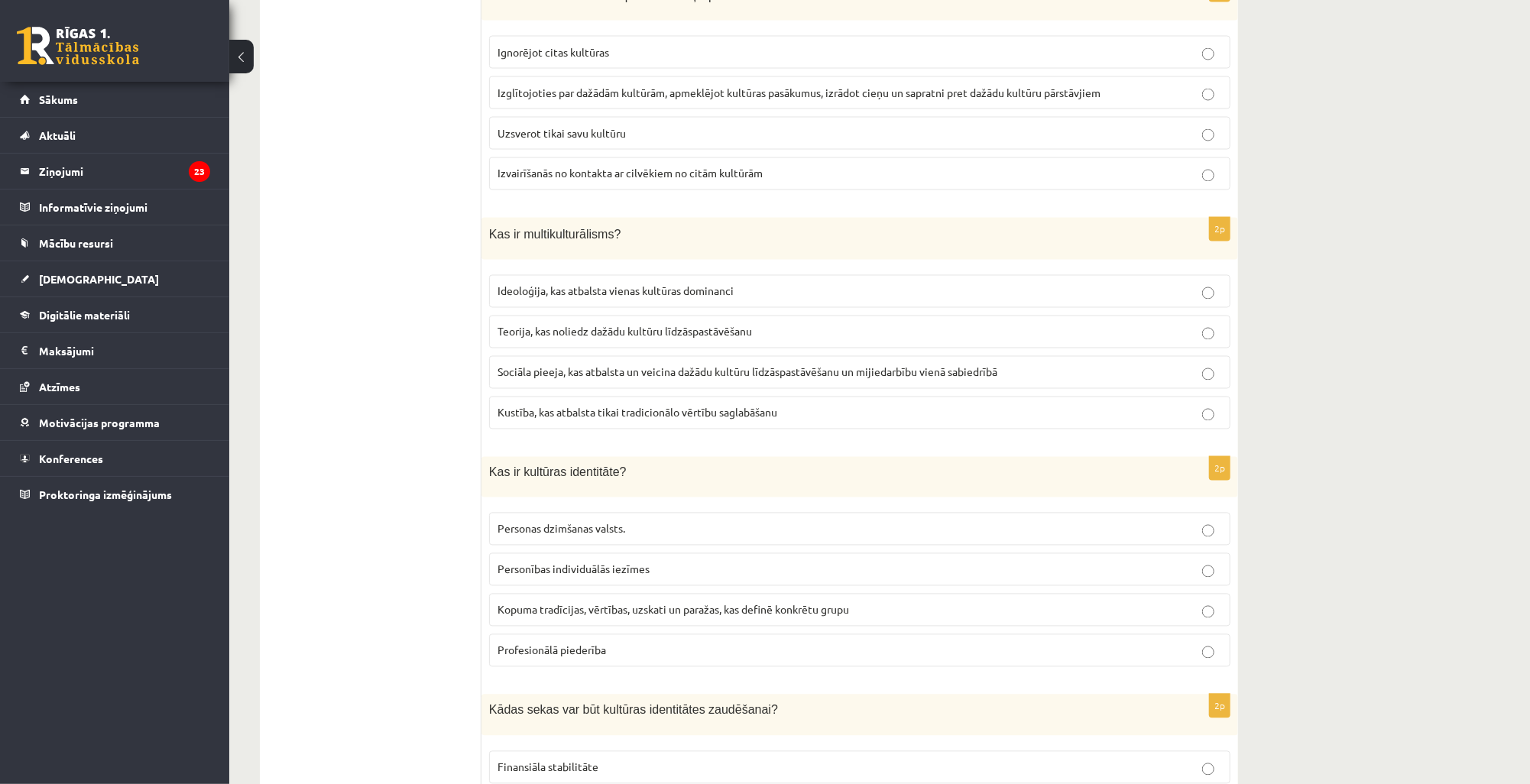
scroll to position [1929, 0]
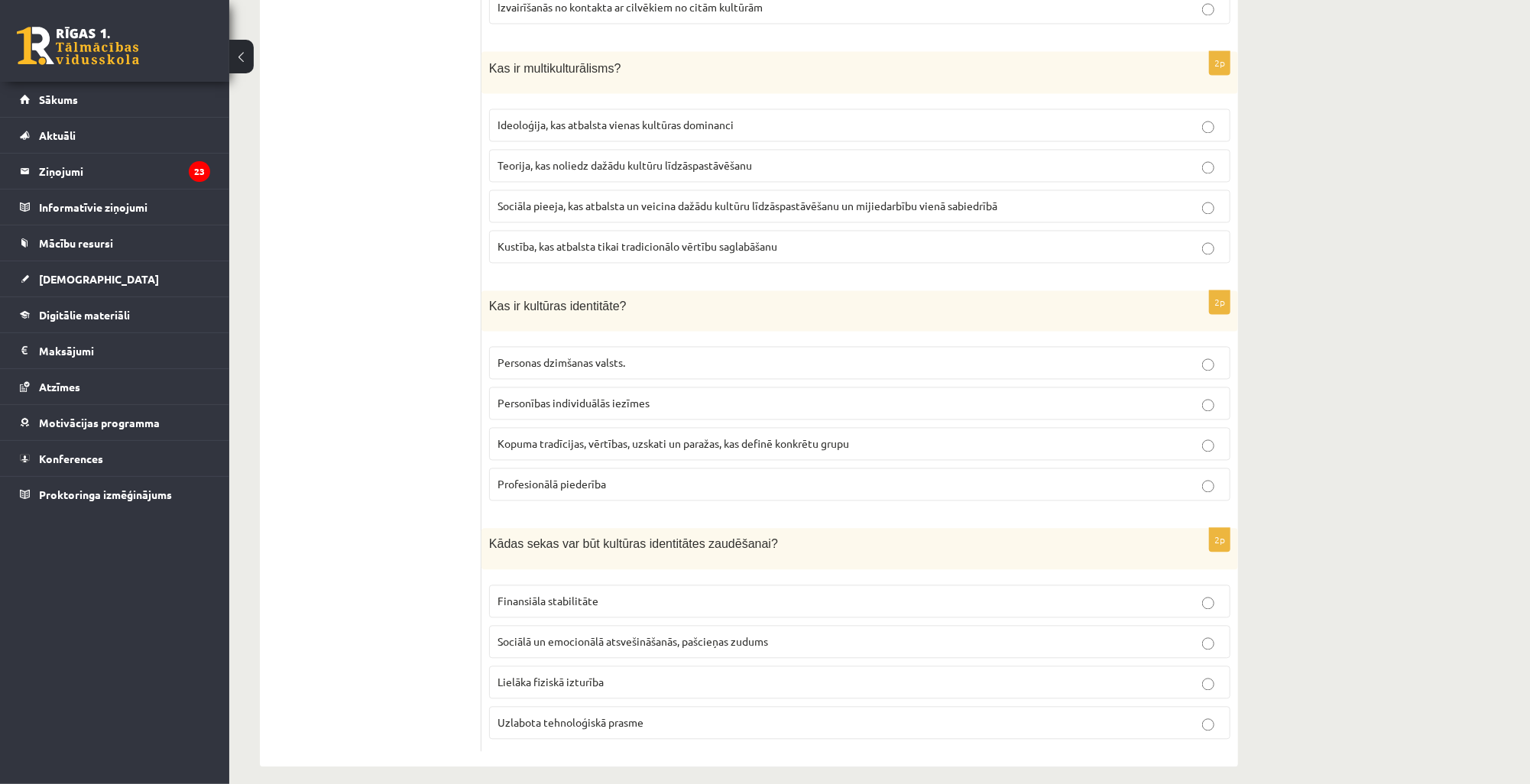
click at [564, 436] on span "Kopuma tradīcijas, vērtības, uzskati un paražas, kas definē konkrētu grupu" at bounding box center [674, 443] width 352 height 14
click at [551, 634] on span "Sociālā un emocionālā atsvešināšanās, pašcieņas zudums" at bounding box center [633, 641] width 270 height 14
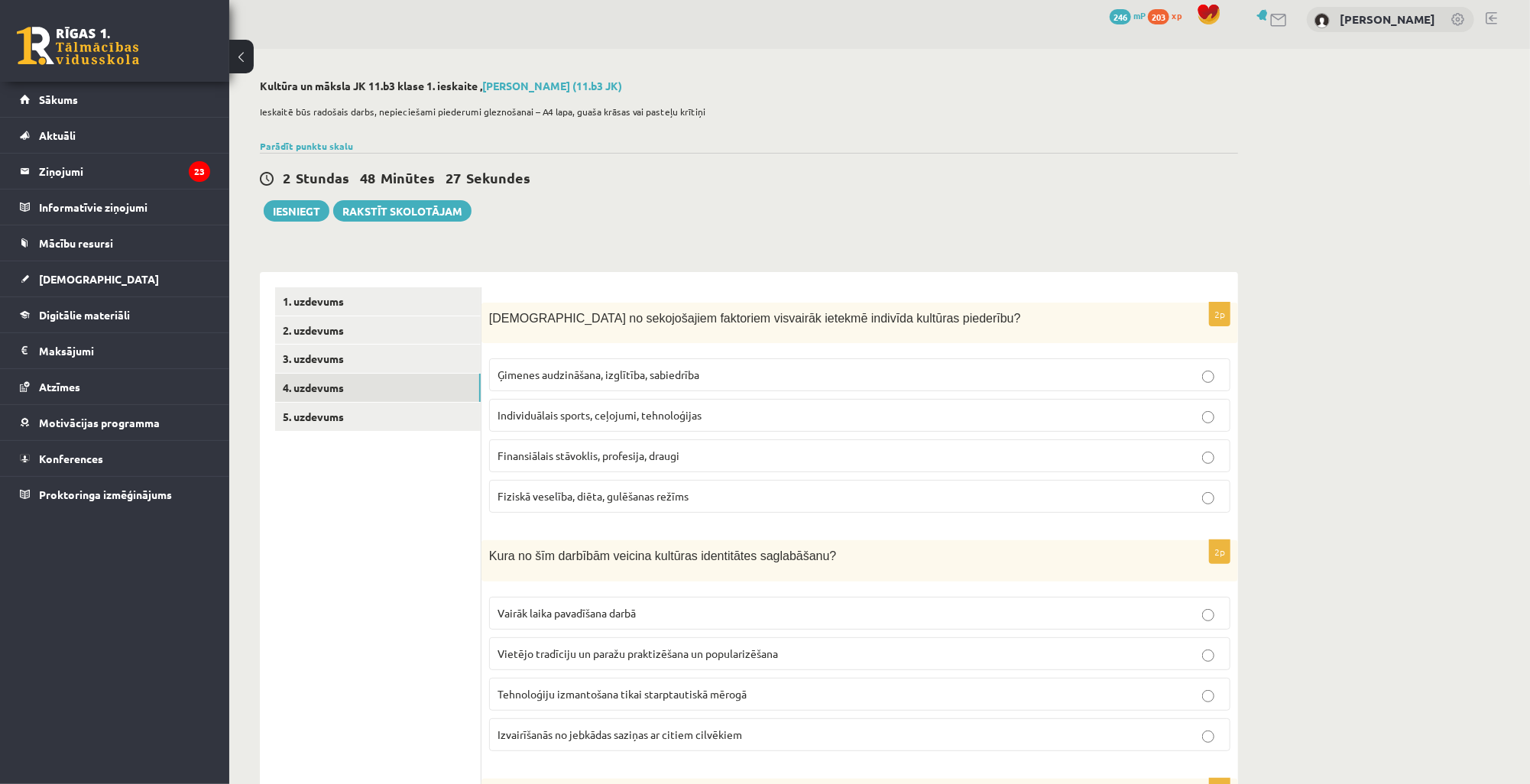
scroll to position [0, 0]
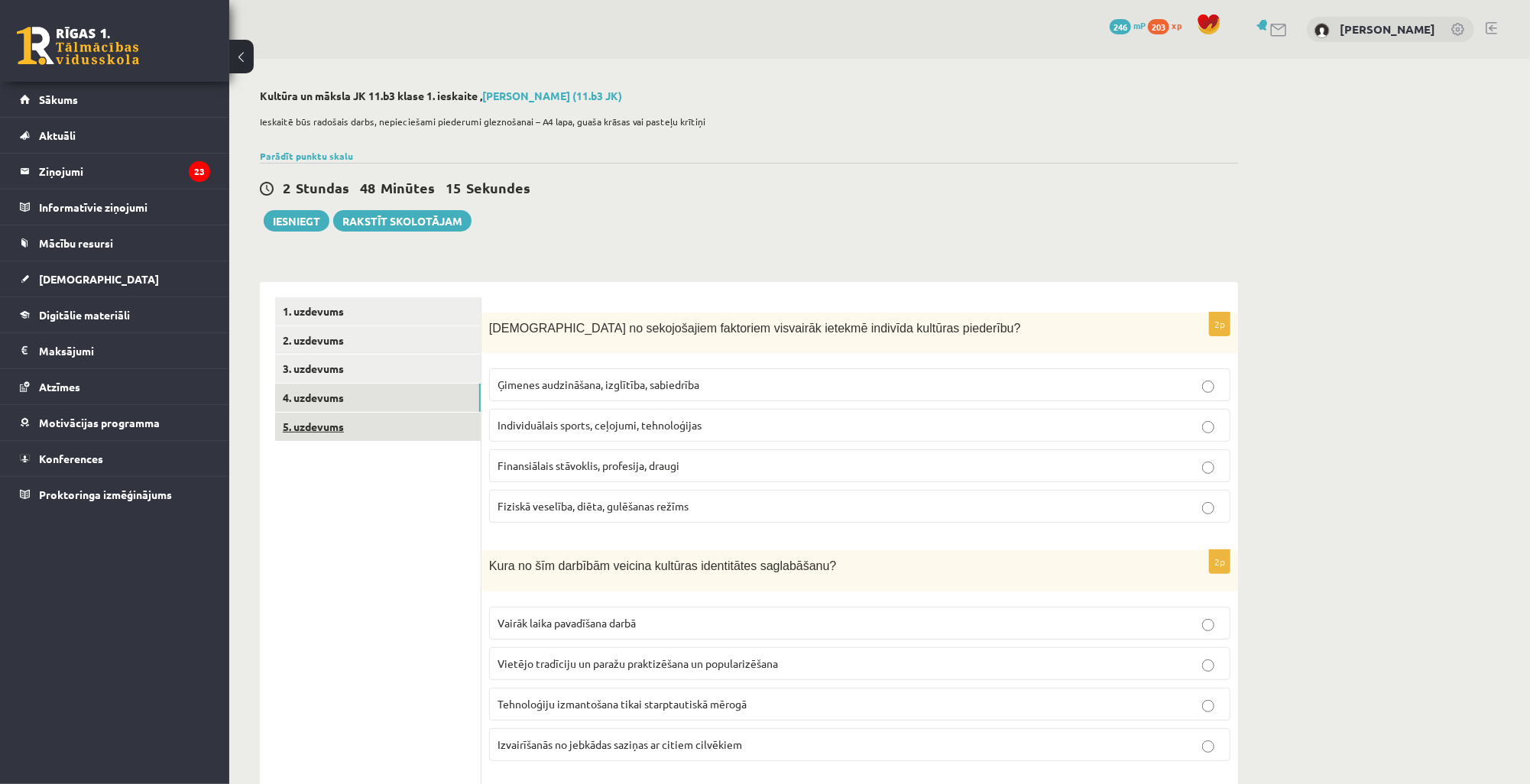
click at [433, 425] on link "5. uzdevums" at bounding box center [378, 427] width 206 height 28
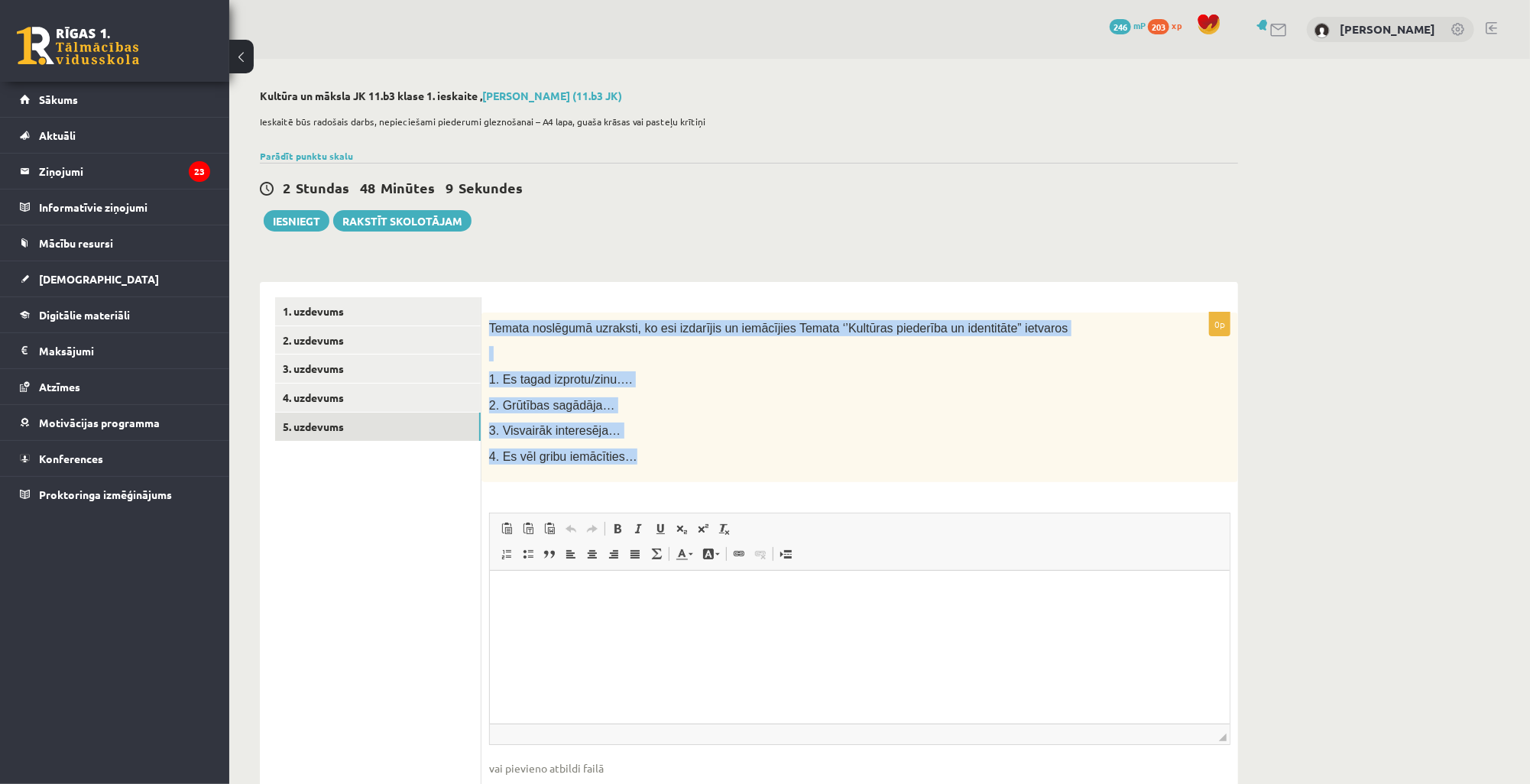
drag, startPoint x: 489, startPoint y: 324, endPoint x: 617, endPoint y: 461, distance: 187.5
click at [617, 461] on div "Temata noslēgumā uzraksti, ko esi izdarījis un iemācījies Temata ‘’Kultūras pie…" at bounding box center [859, 398] width 756 height 170
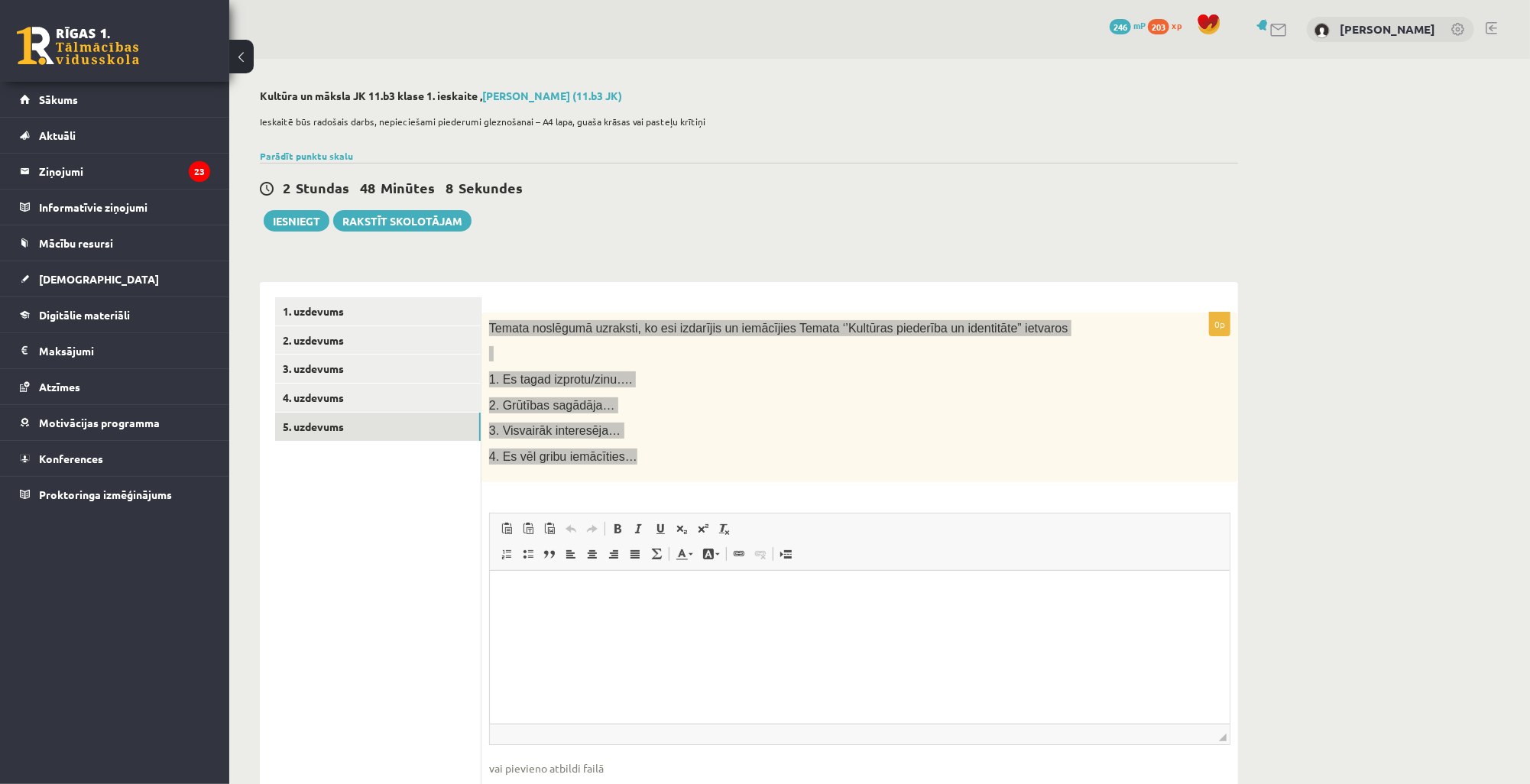
copy div "Temata noslēgumā uzraksti, ko esi izdarījis un iemācījies Temata ‘’Kultūras pie…"
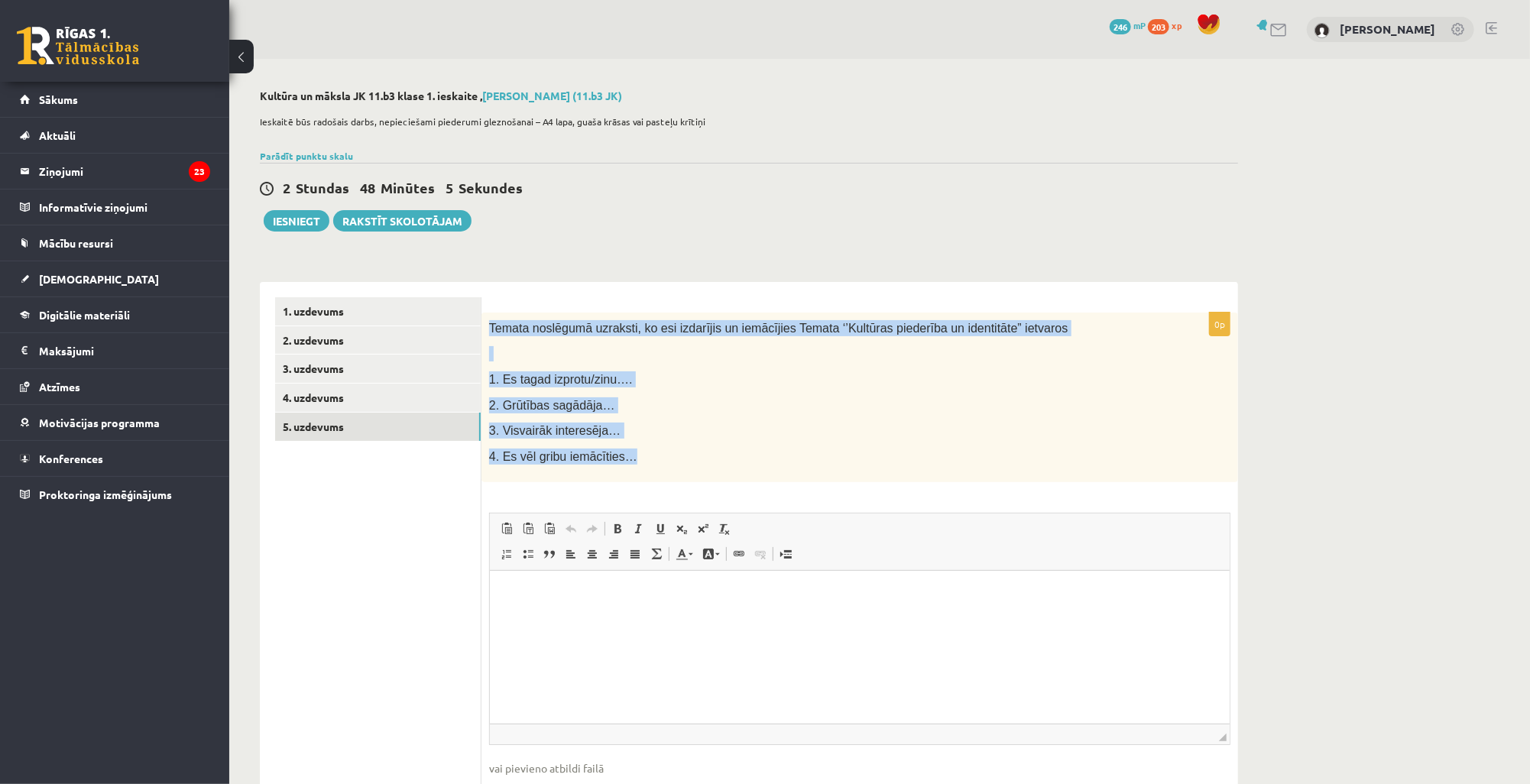
copy div "Temata noslēgumā uzraksti, ko esi izdarījis un iemācījies Temata ‘’Kultūras pie…"
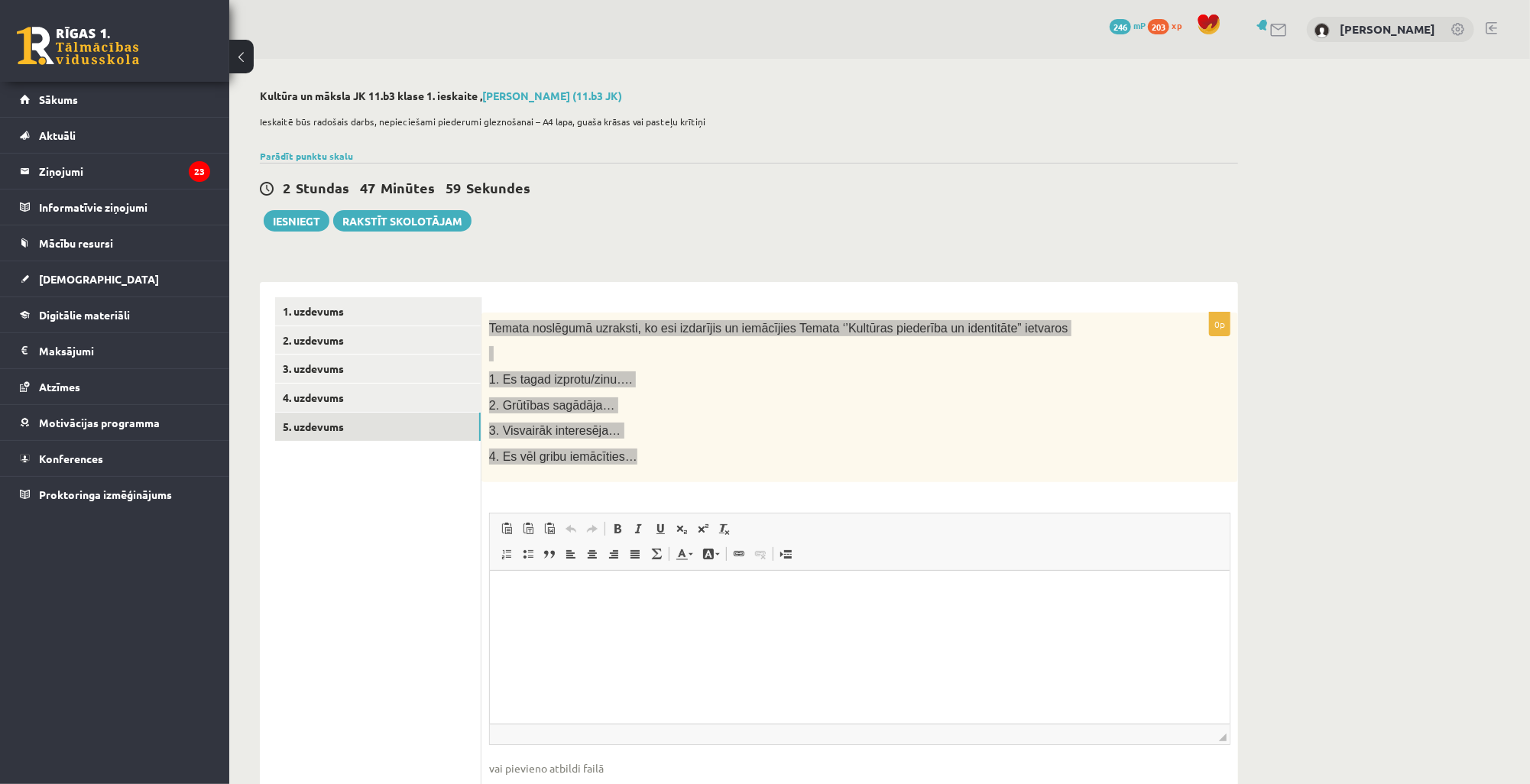
click at [585, 593] on p "Editor, wiswyg-editor-user-answer-47433862356900" at bounding box center [859, 593] width 709 height 16
click at [823, 603] on html at bounding box center [859, 594] width 739 height 47
drag, startPoint x: 816, startPoint y: 603, endPoint x: 523, endPoint y: 590, distance: 293.3
click at [546, 602] on span "Paste" at bounding box center [566, 602] width 48 height 22
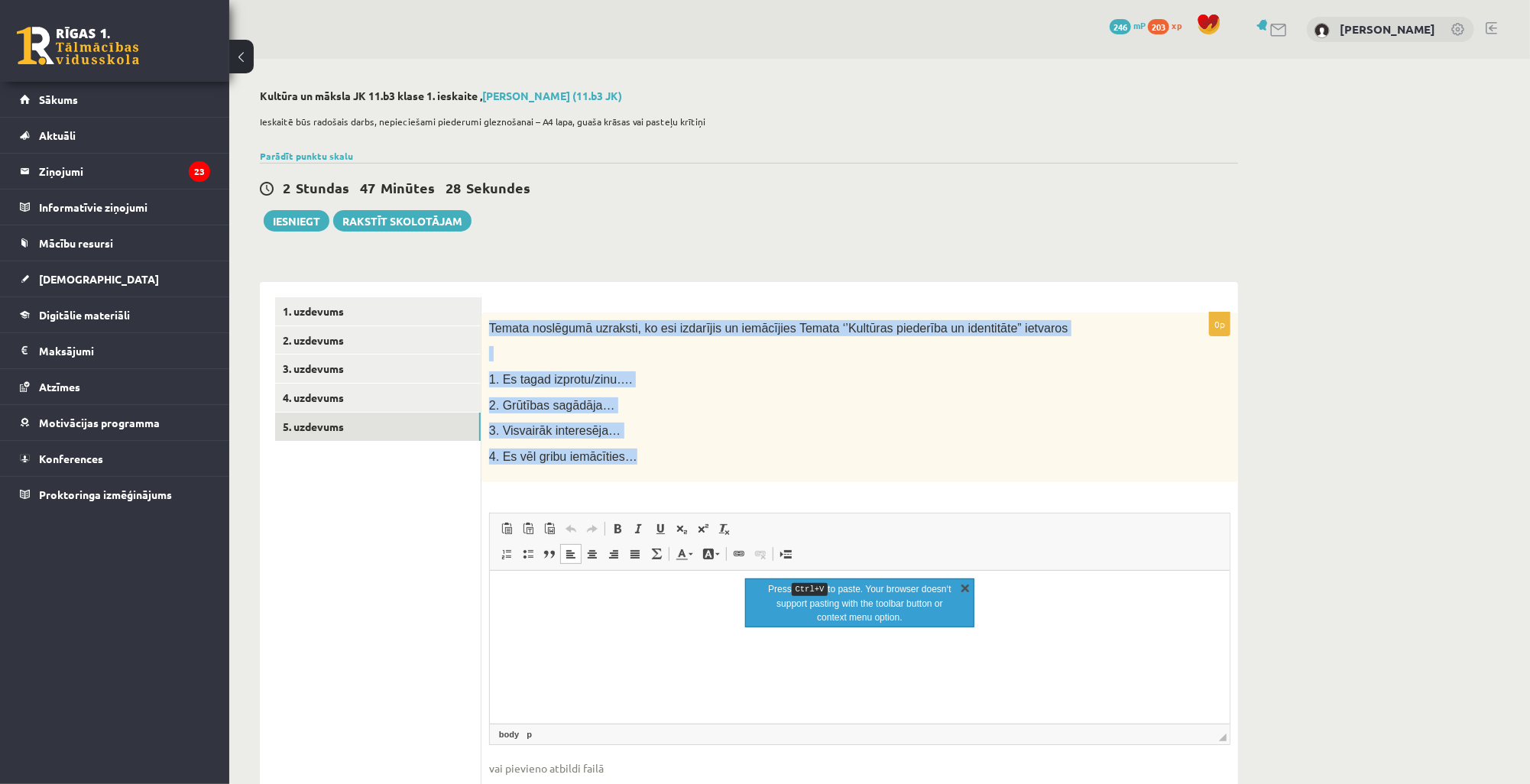
click at [964, 581] on link "X" at bounding box center [965, 588] width 15 height 15
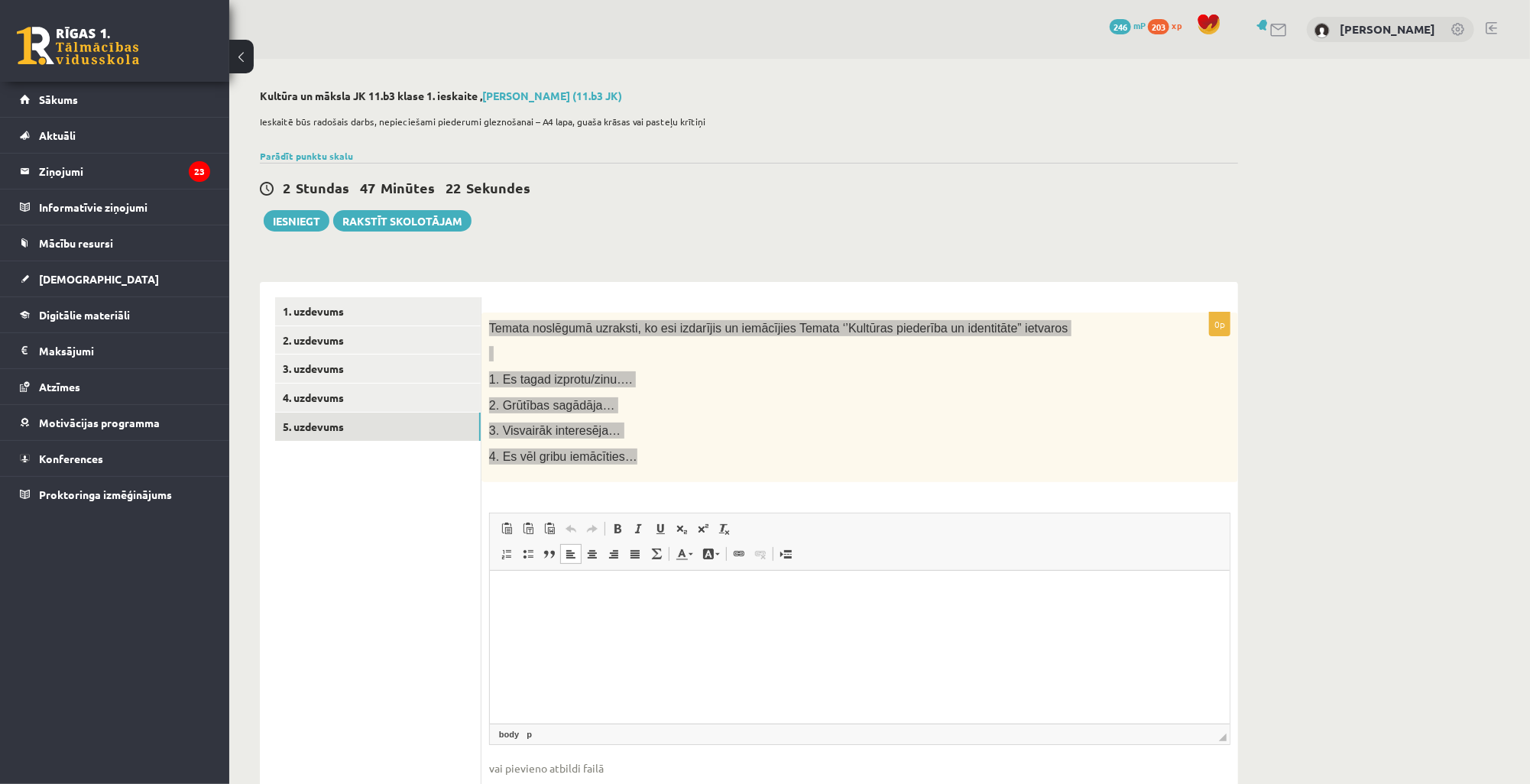
click at [704, 581] on html at bounding box center [859, 594] width 739 height 47
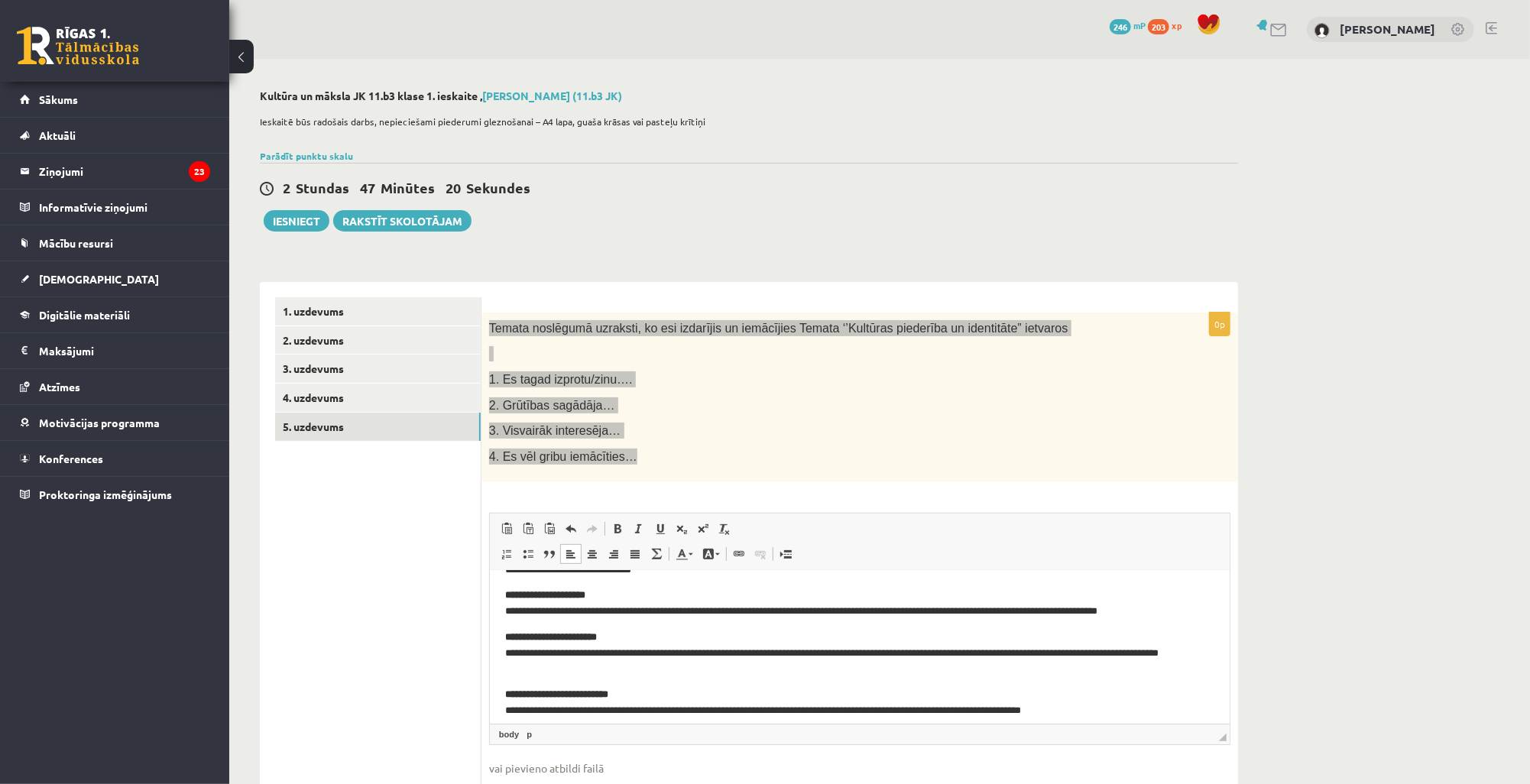
scroll to position [66, 0]
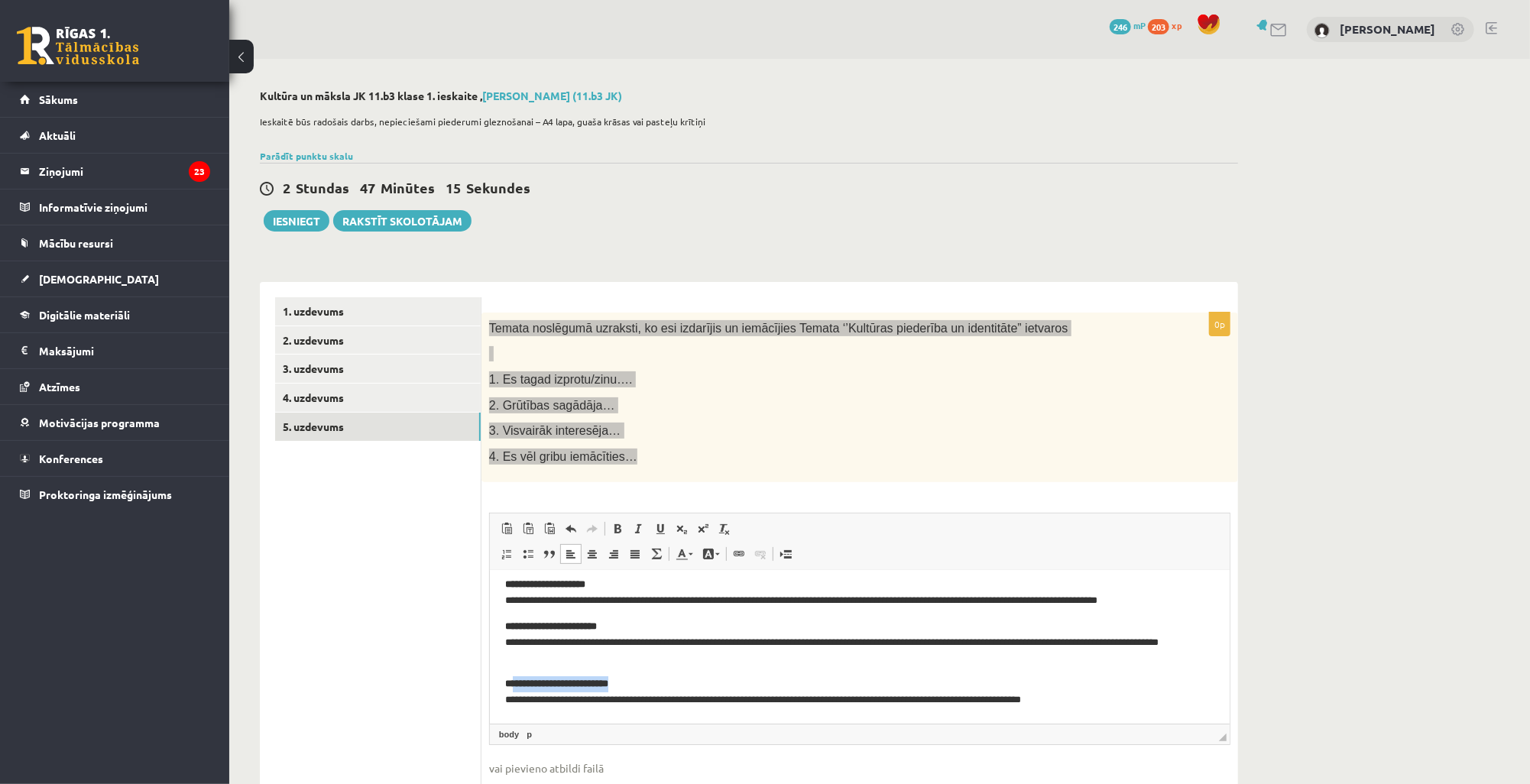
drag, startPoint x: 635, startPoint y: 684, endPoint x: 513, endPoint y: 687, distance: 122.0
click at [513, 687] on p "**********" at bounding box center [854, 692] width 701 height 32
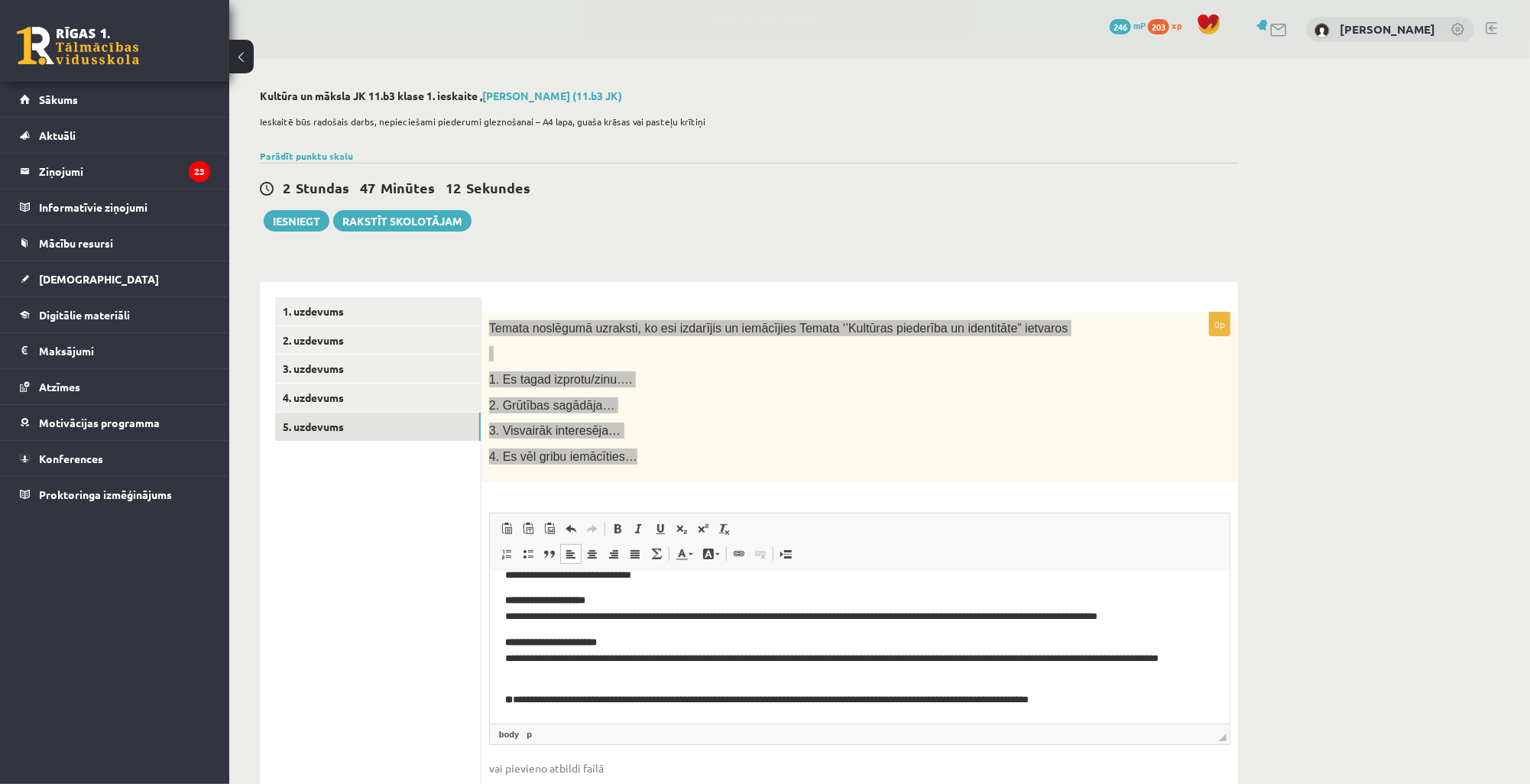
scroll to position [51, 0]
click at [504, 660] on p "**********" at bounding box center [854, 658] width 701 height 48
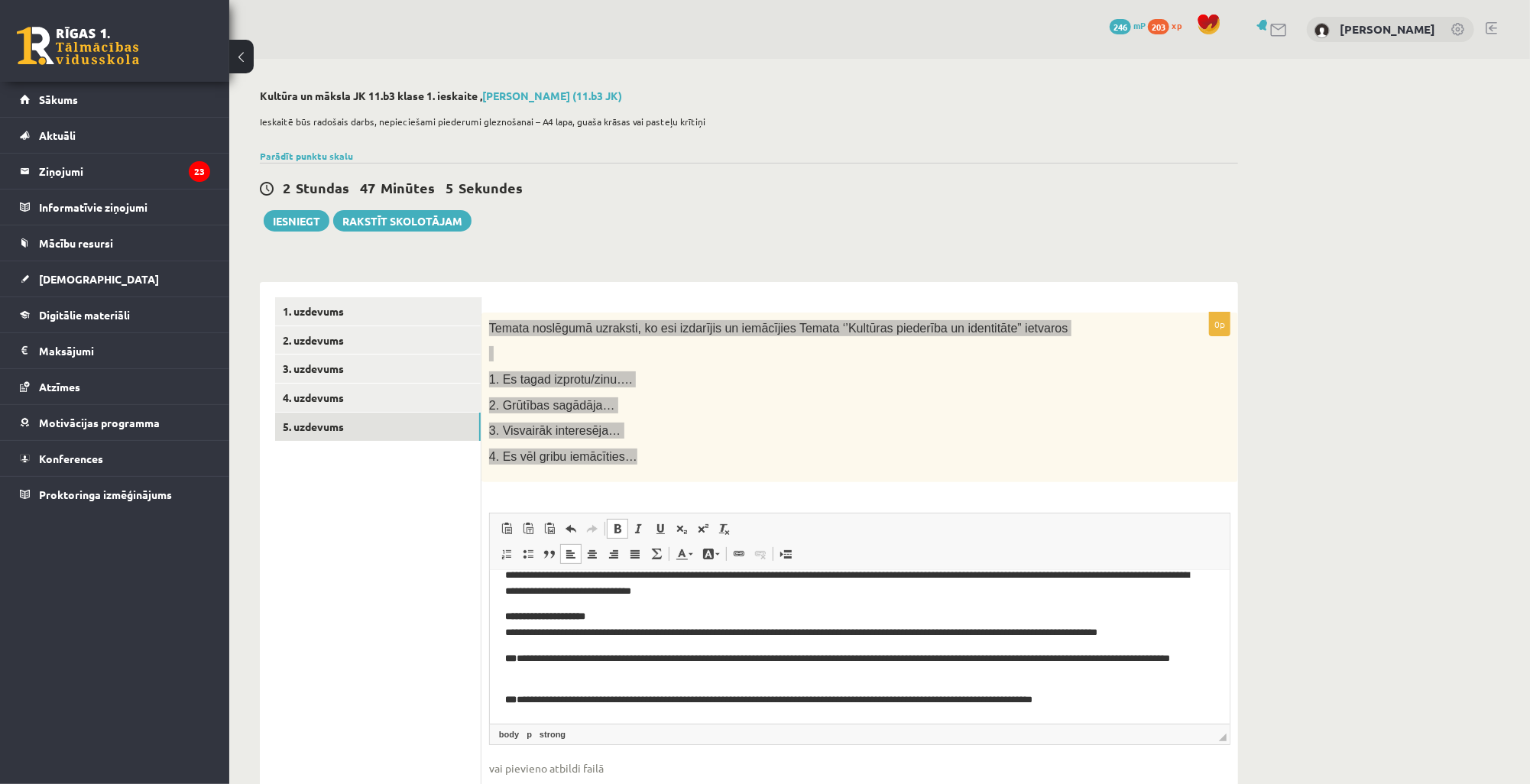
click at [505, 632] on p "**********" at bounding box center [854, 625] width 701 height 32
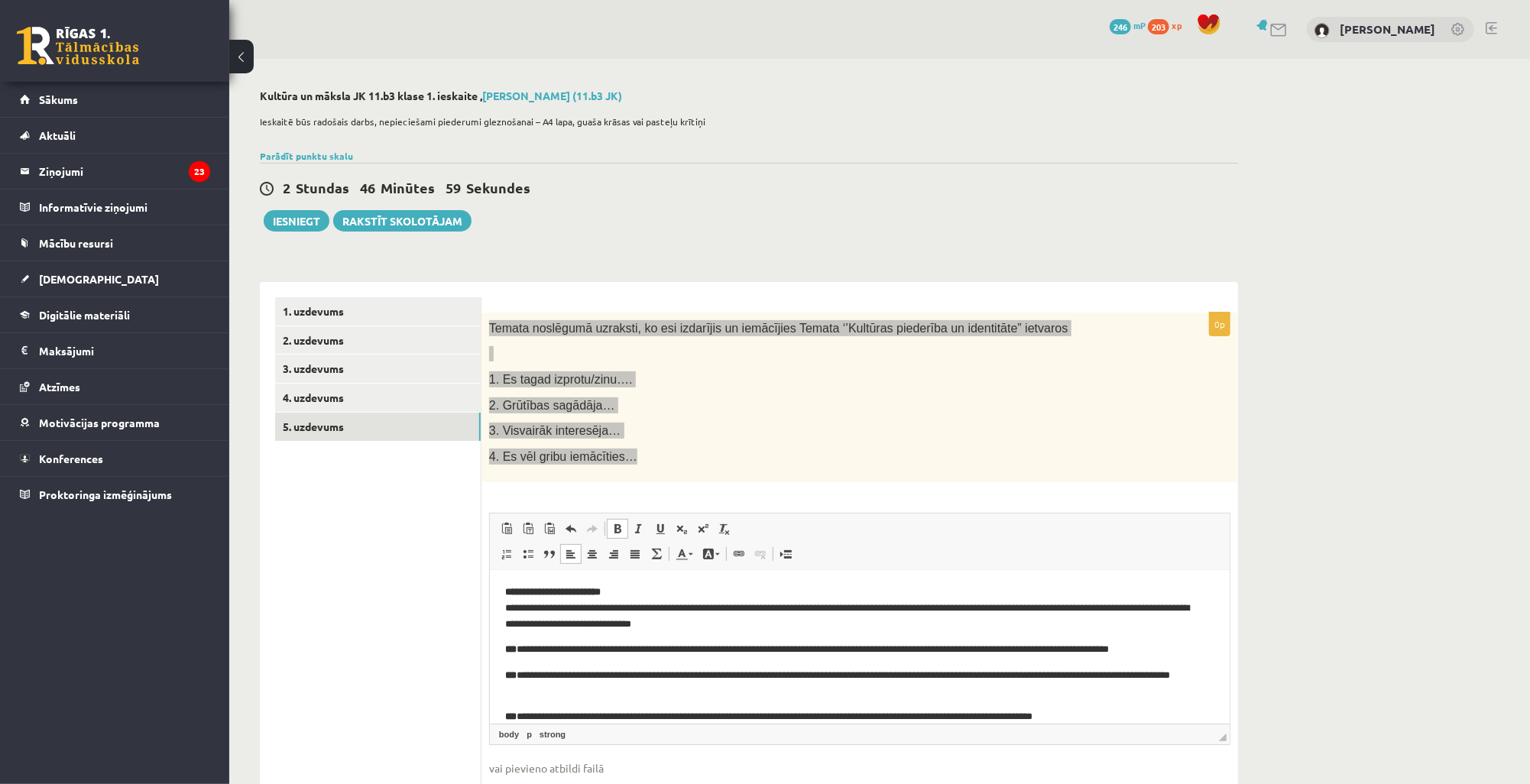
scroll to position [0, 0]
click at [500, 609] on html "**********" at bounding box center [859, 656] width 739 height 171
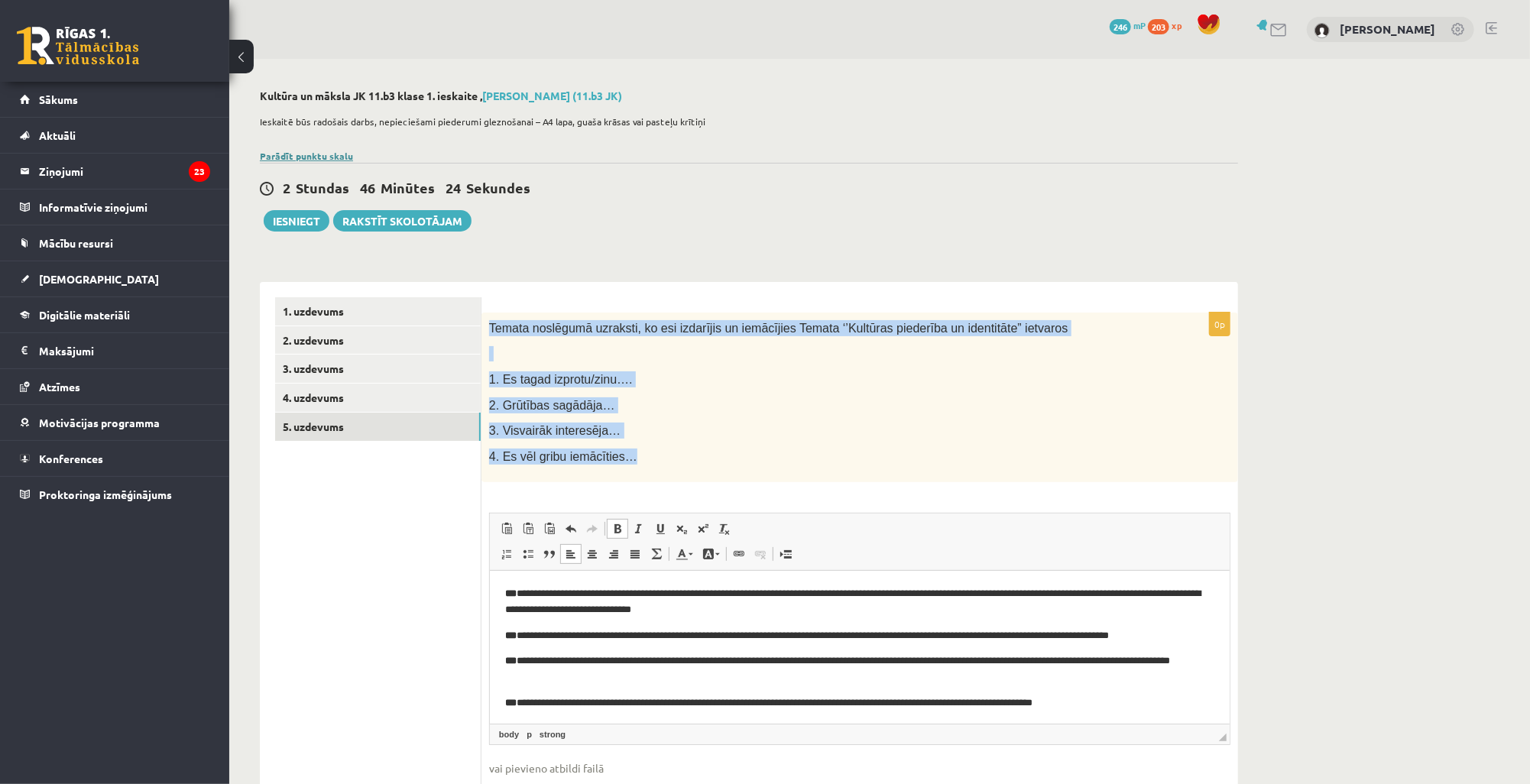
click at [318, 152] on link "Parādīt punktu skalu" at bounding box center [307, 155] width 94 height 12
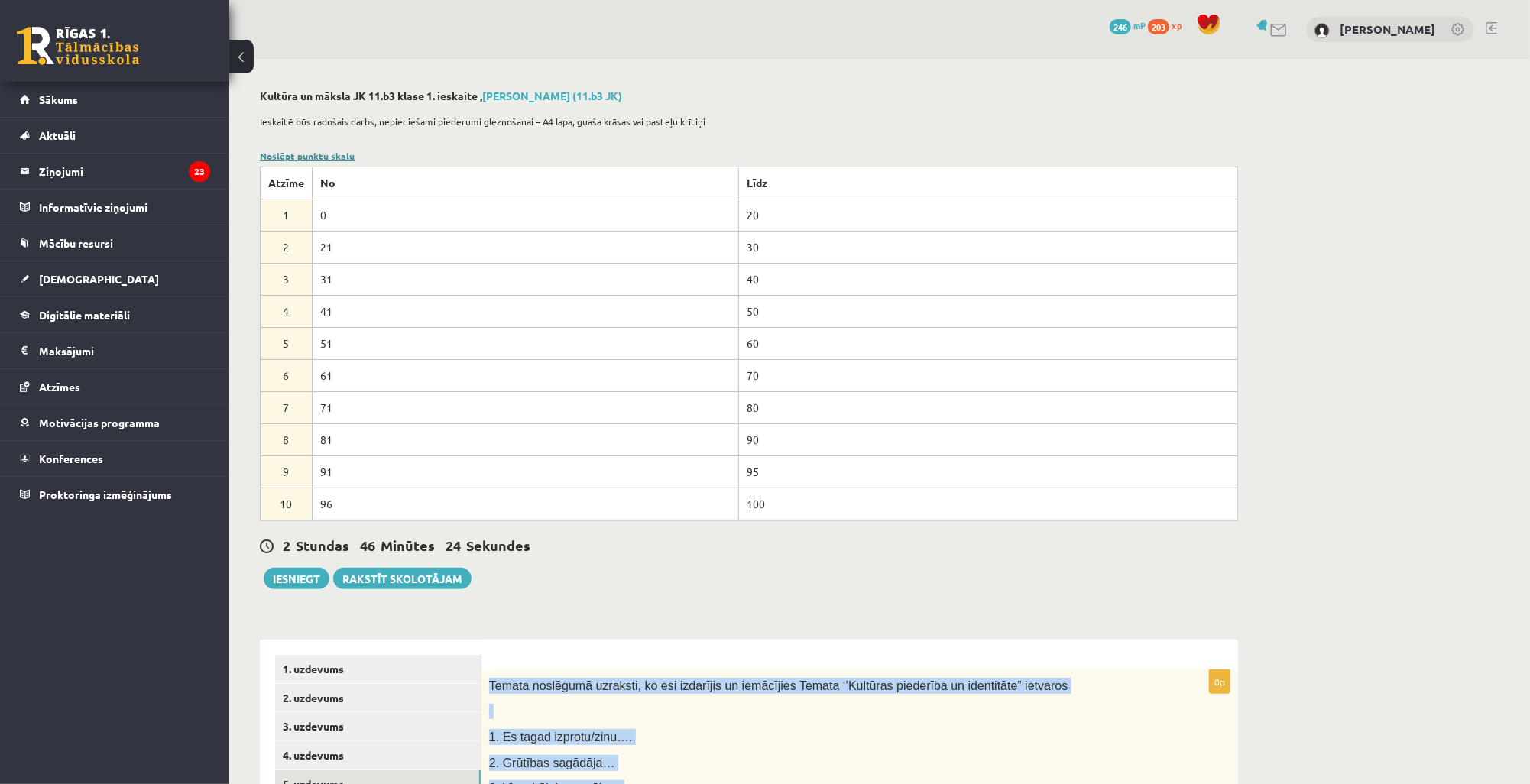
click at [318, 152] on link "Noslēpt punktu skalu" at bounding box center [307, 155] width 95 height 12
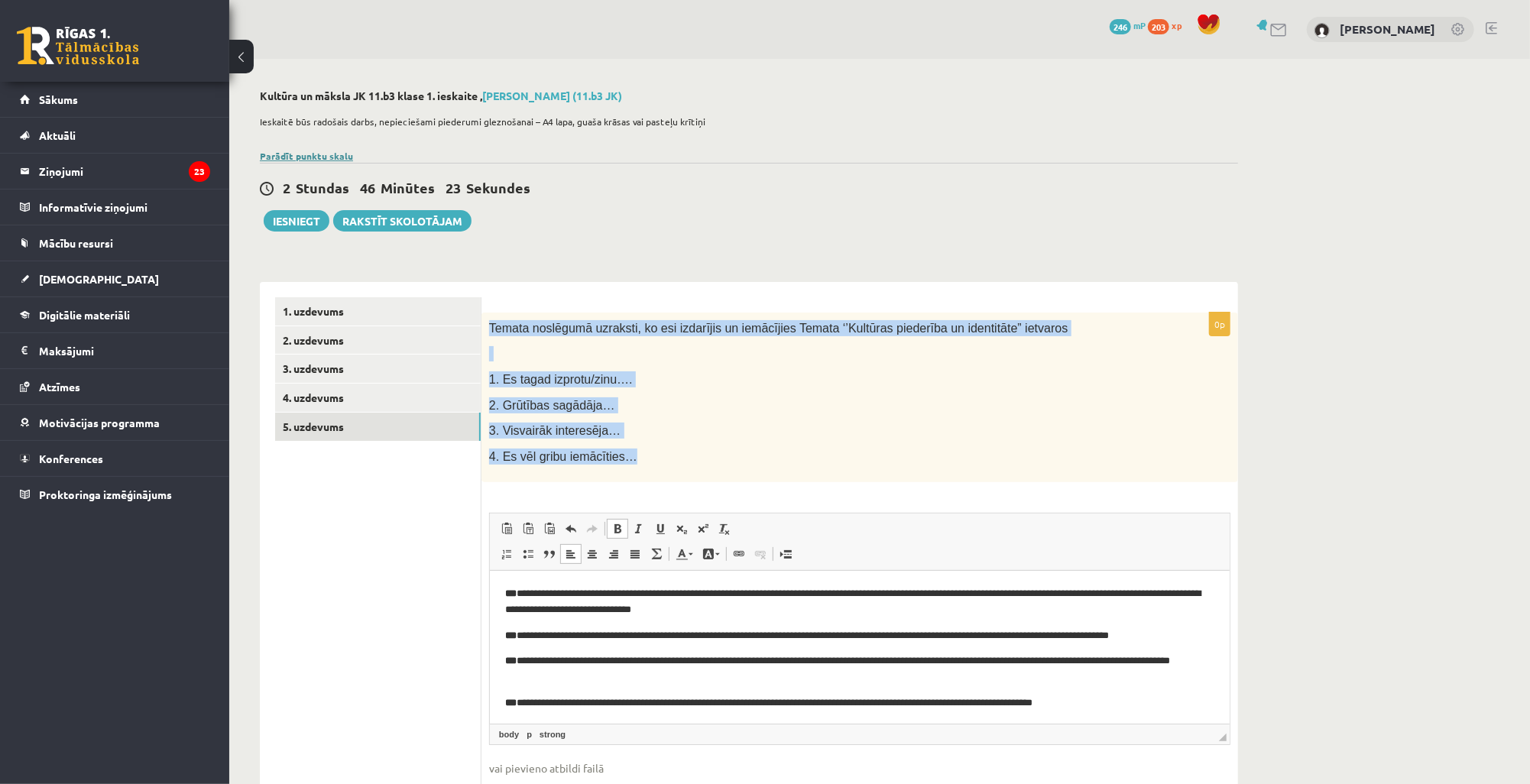
click at [318, 152] on link "Parādīt punktu skalu" at bounding box center [307, 155] width 94 height 12
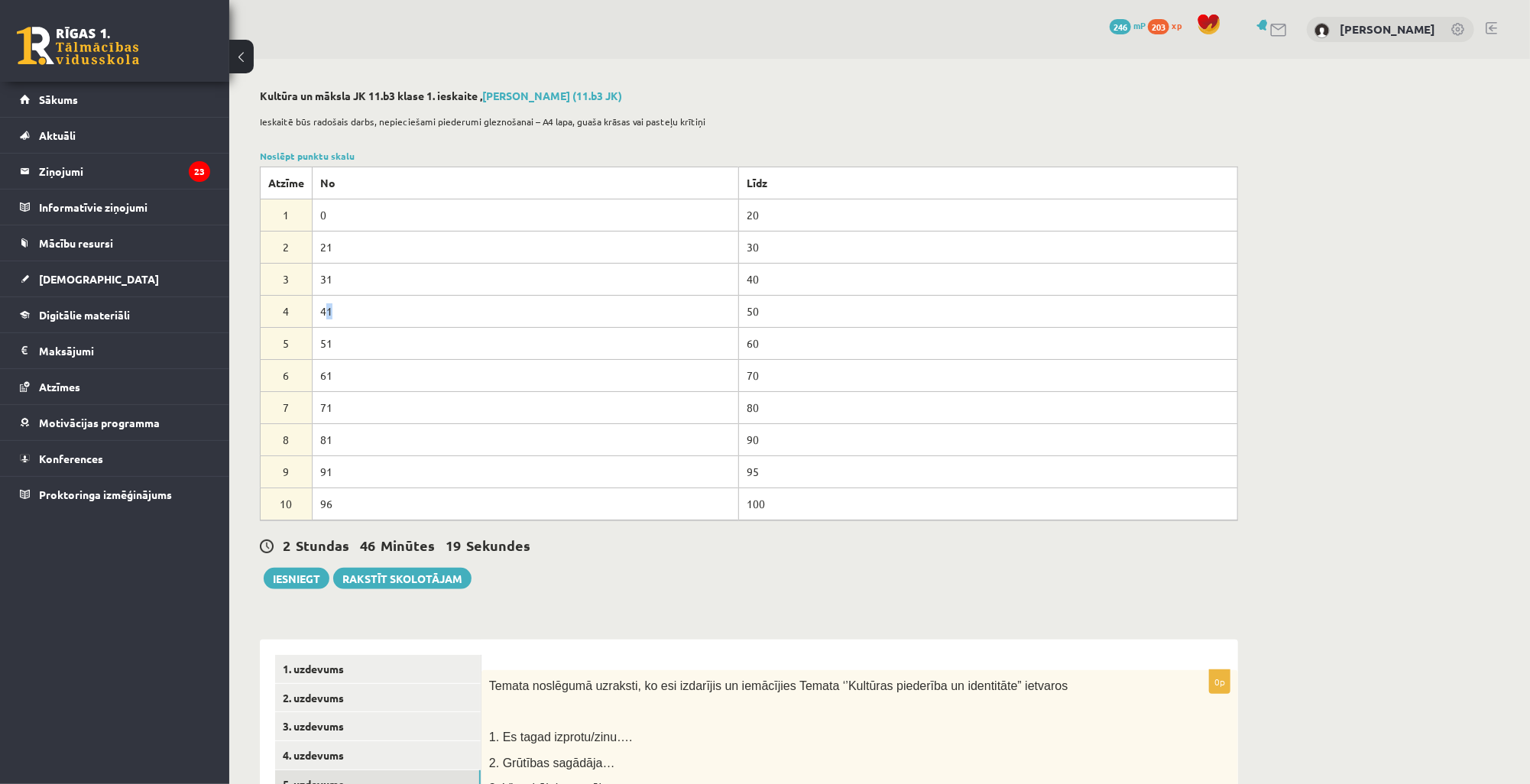
click at [338, 309] on td "41" at bounding box center [526, 311] width 427 height 32
click at [347, 308] on td "41" at bounding box center [526, 311] width 427 height 32
click at [310, 155] on link "Noslēpt punktu skalu" at bounding box center [307, 155] width 95 height 12
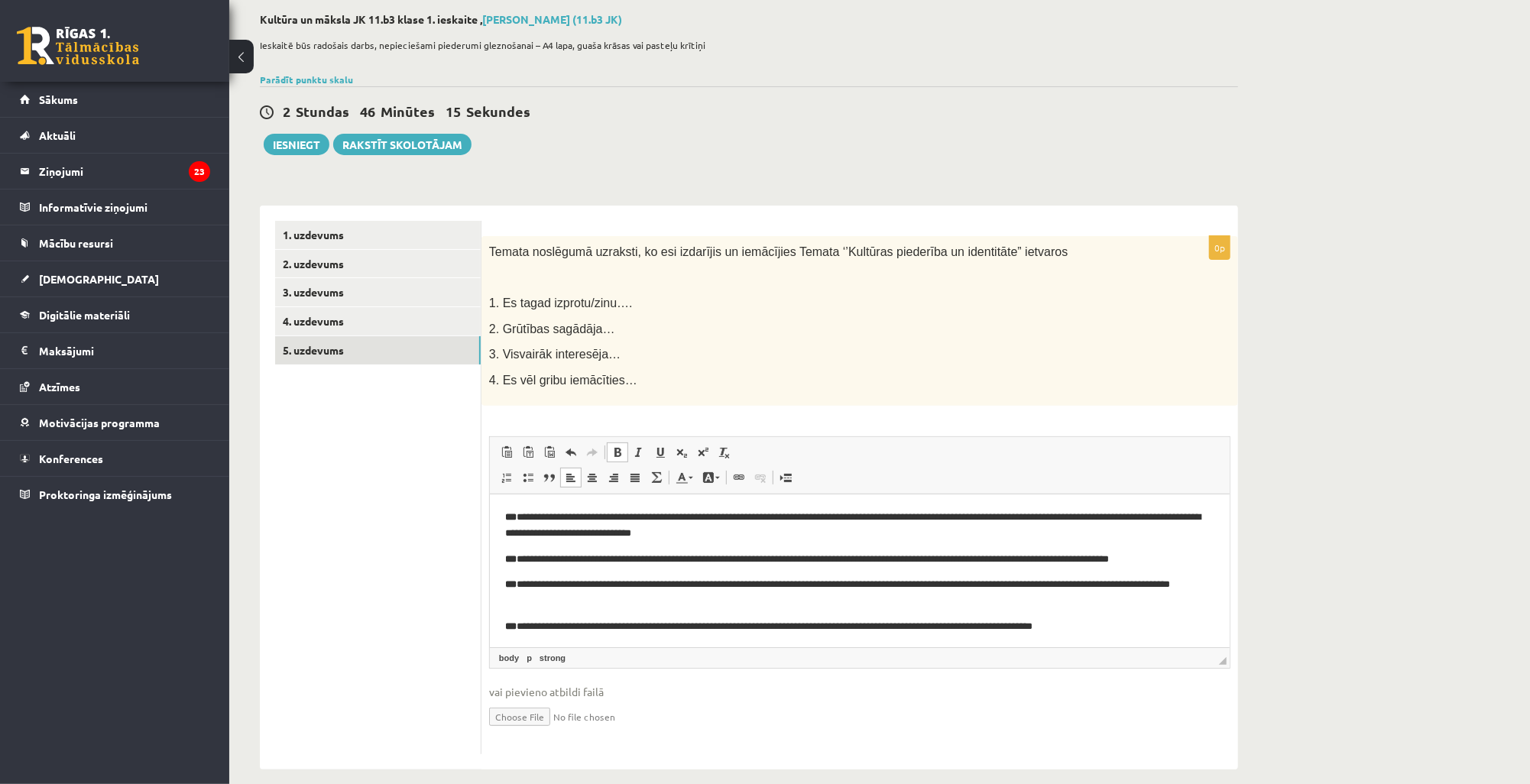
scroll to position [92, 0]
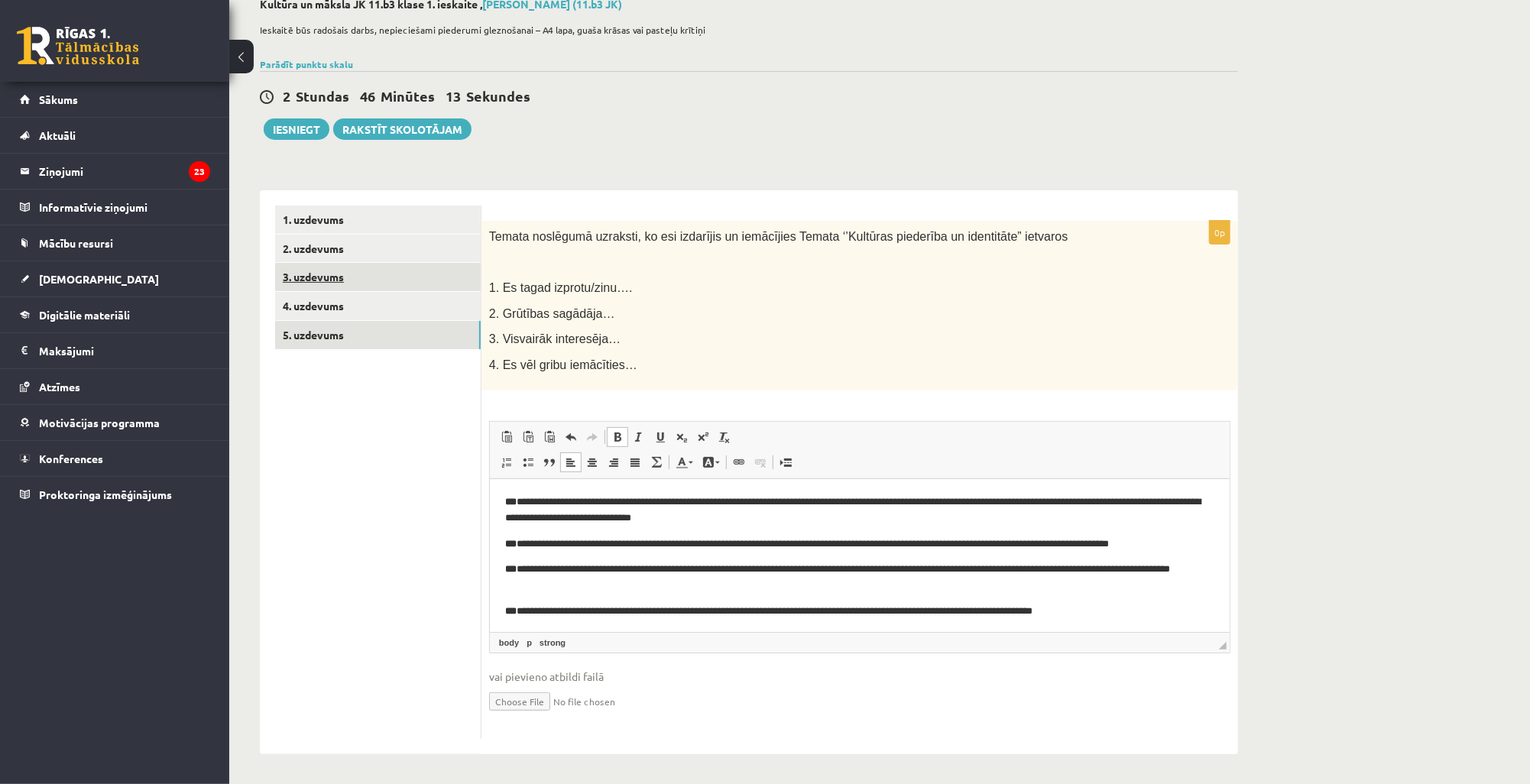
click at [356, 272] on link "3. uzdevums" at bounding box center [378, 277] width 206 height 28
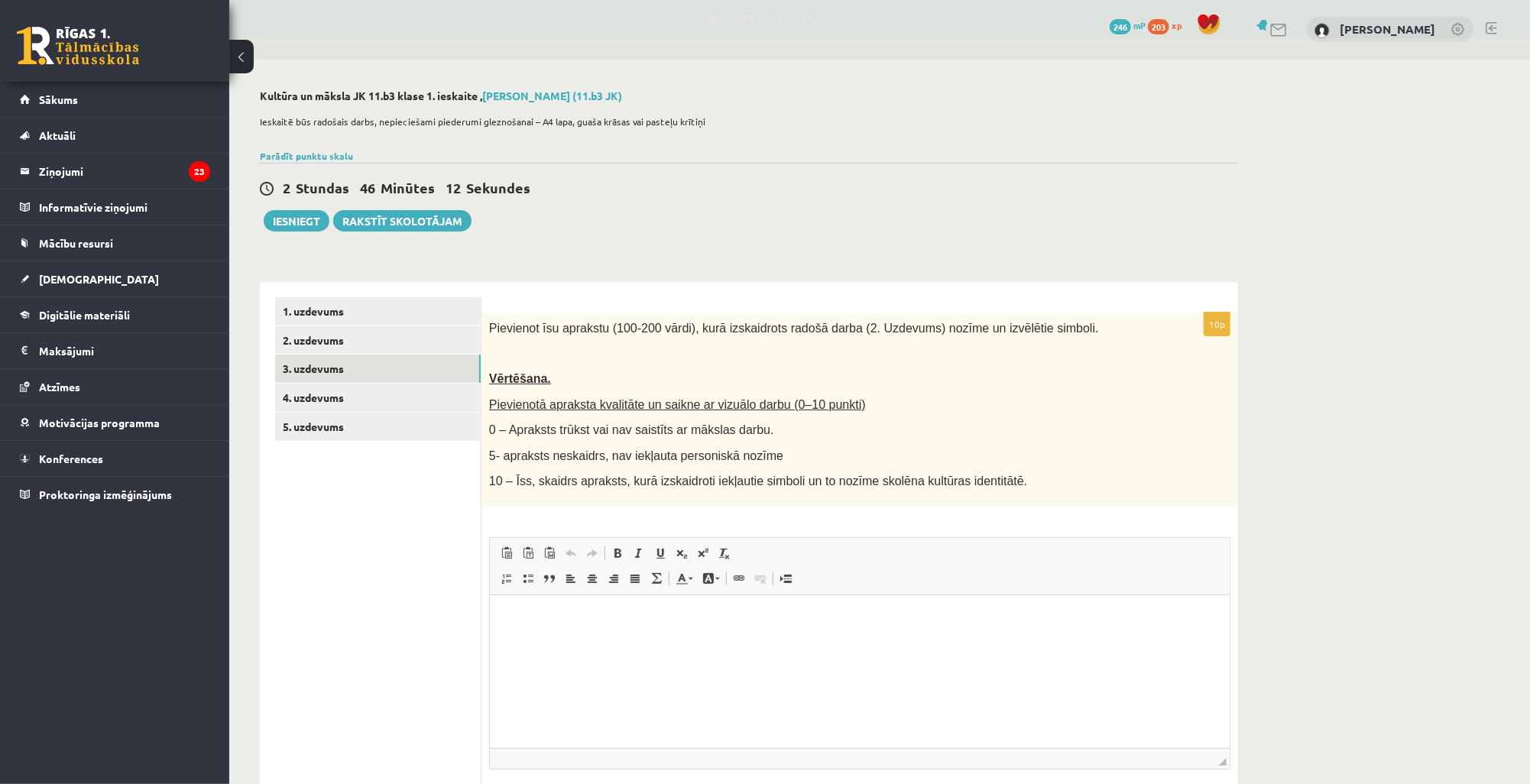
scroll to position [0, 0]
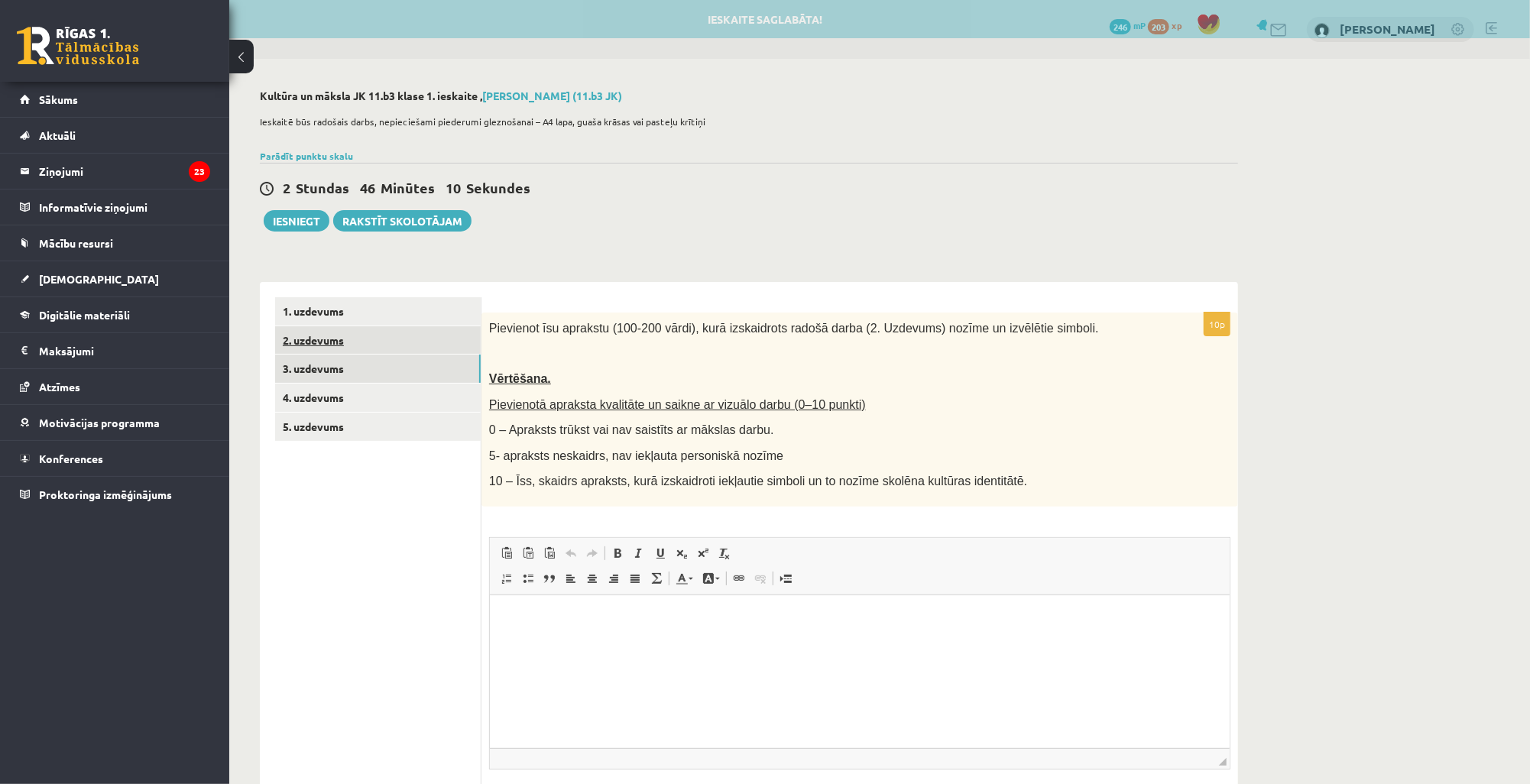
click at [391, 338] on link "2. uzdevums" at bounding box center [378, 341] width 206 height 28
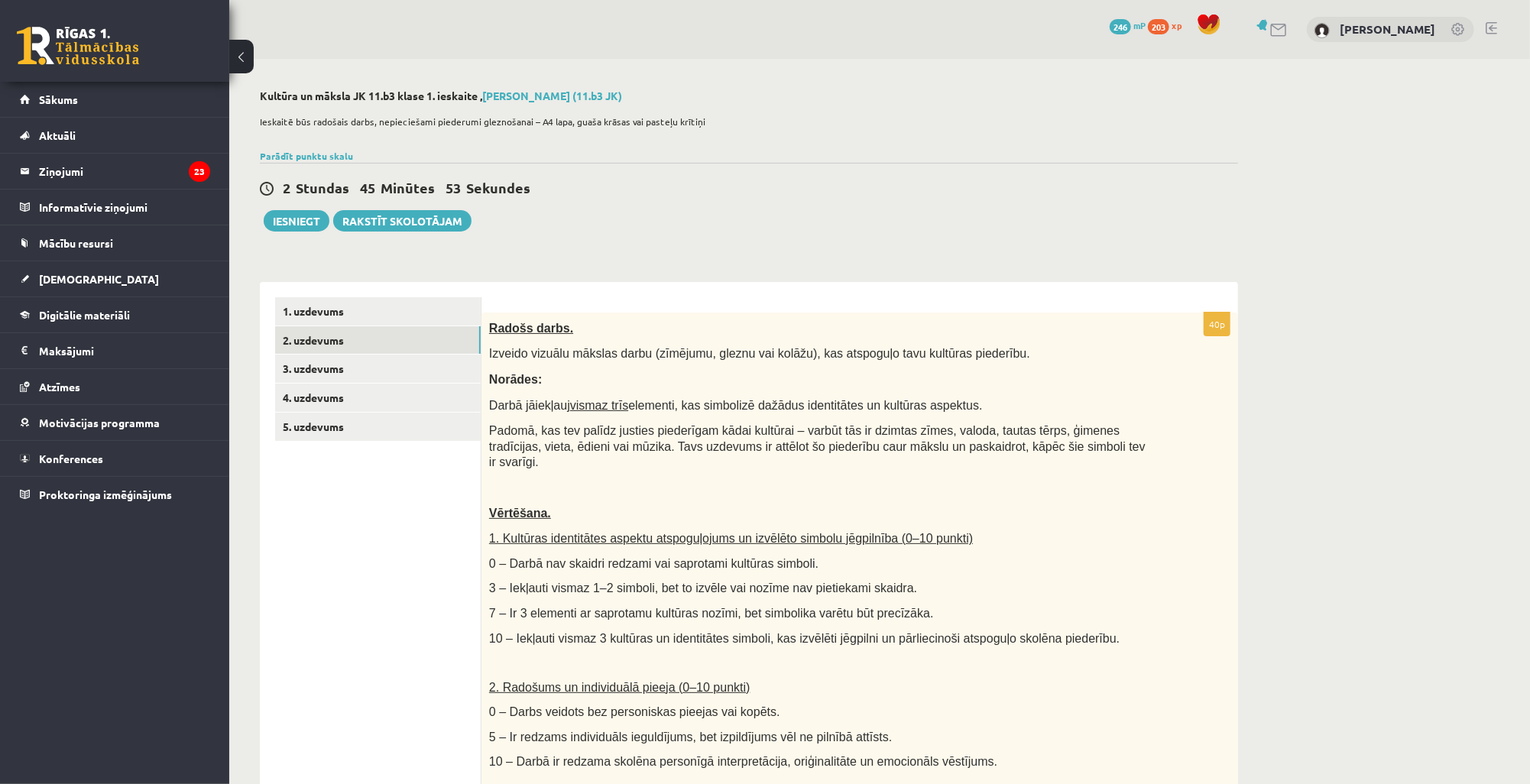
click at [1272, 28] on link at bounding box center [1279, 30] width 19 height 13
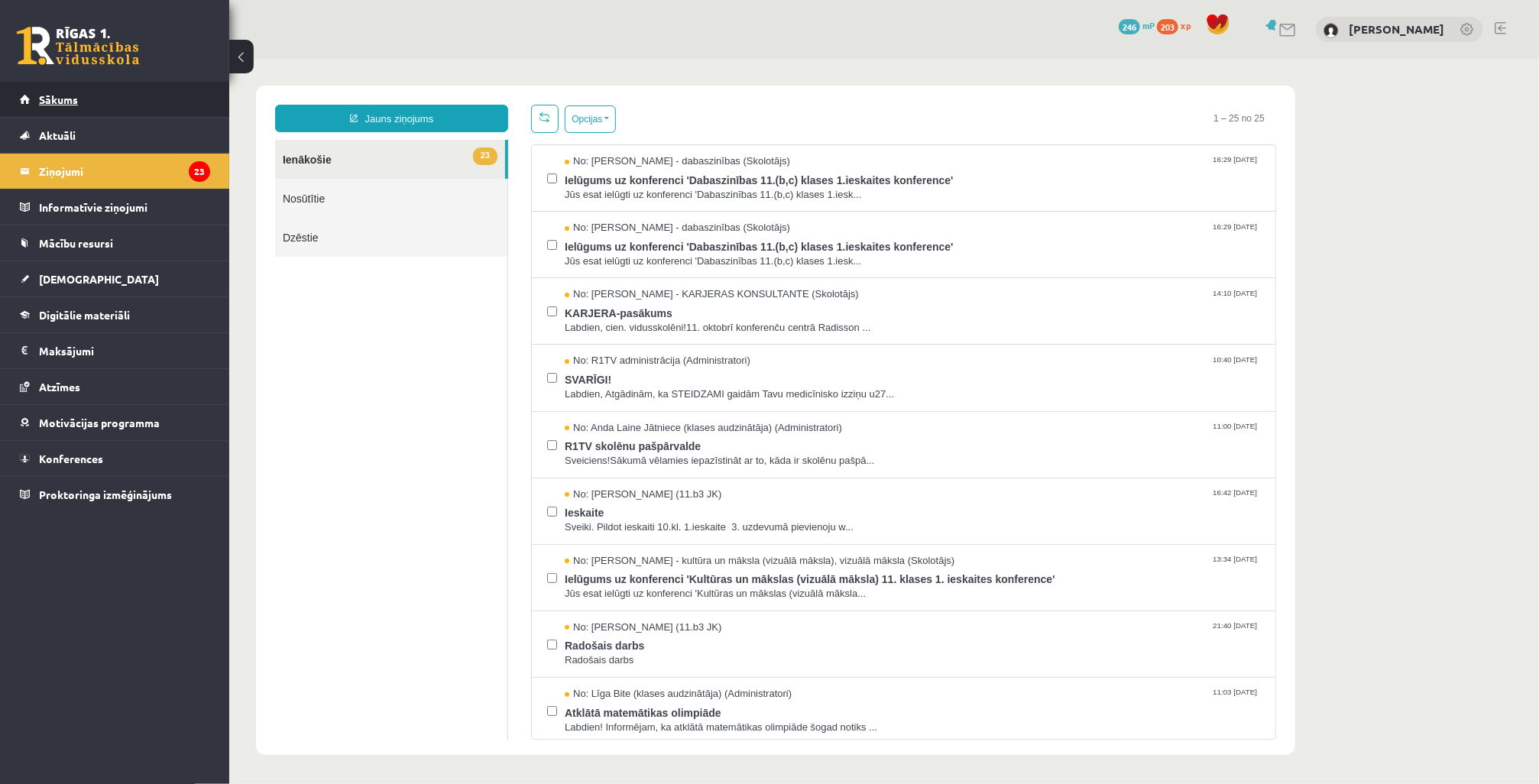
click at [144, 92] on link "Sākums" at bounding box center [114, 99] width 190 height 36
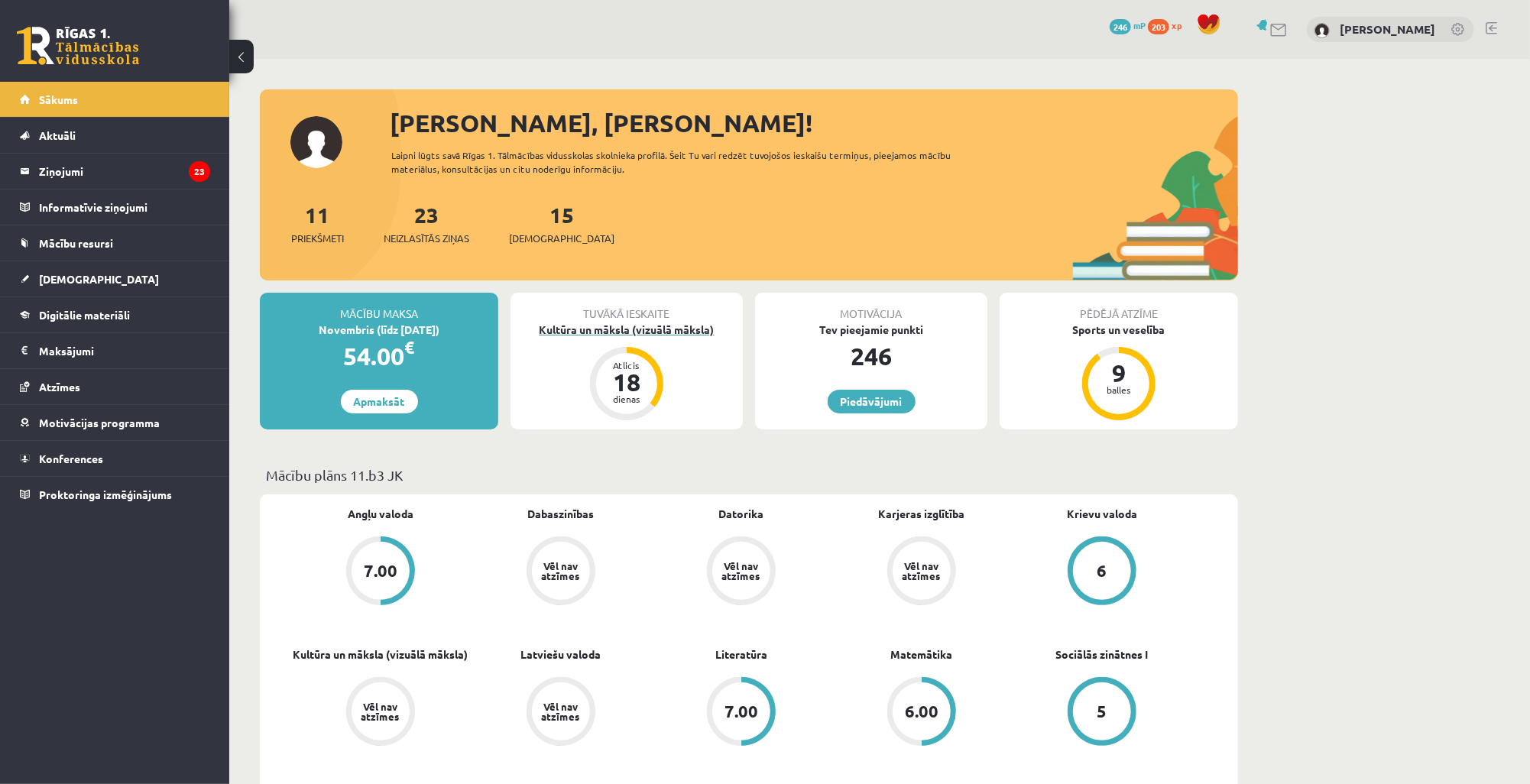
click at [651, 322] on div "Kultūra un māksla (vizuālā māksla)" at bounding box center [626, 329] width 232 height 16
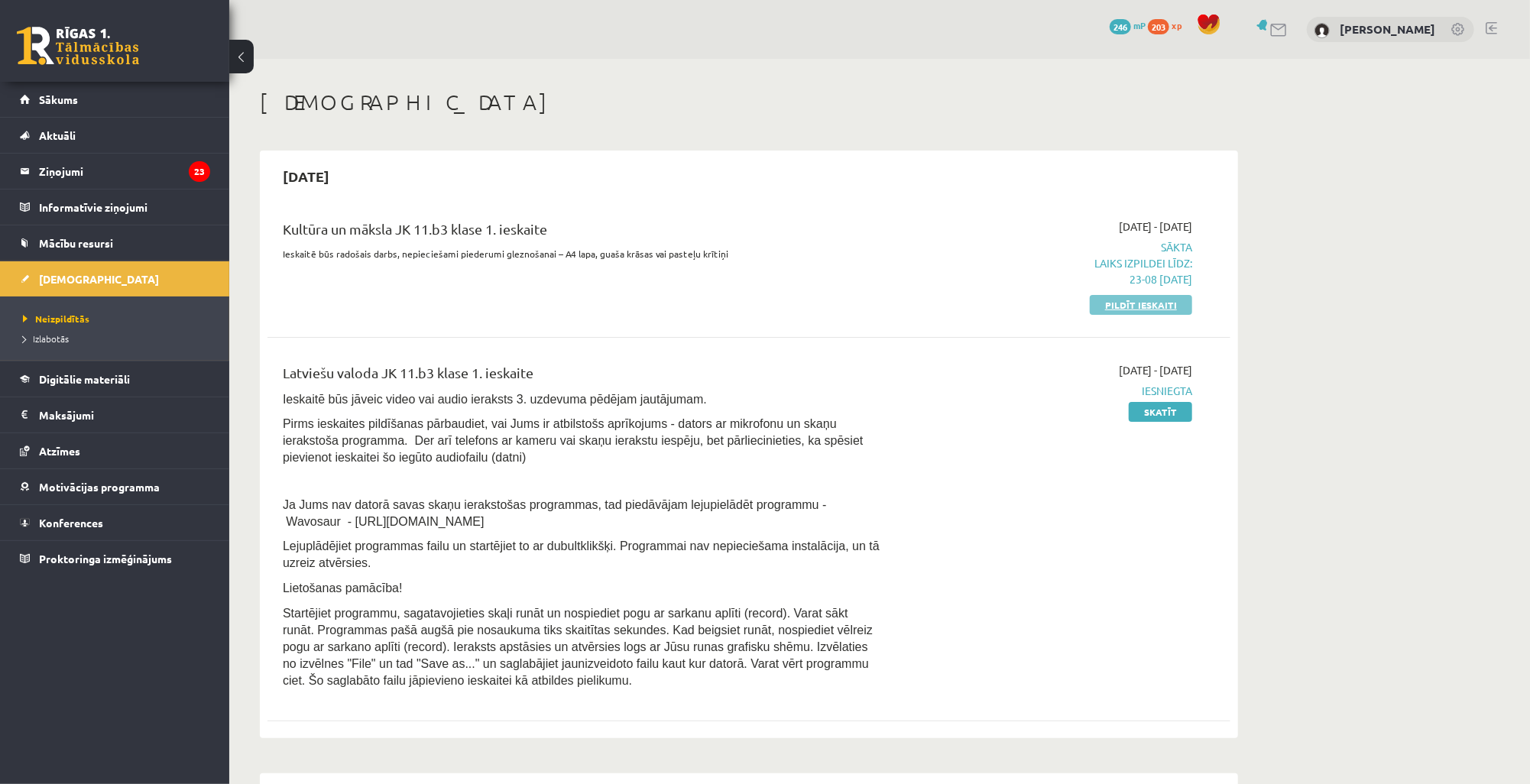
click at [1151, 300] on link "Pildīt ieskaiti" at bounding box center [1140, 304] width 102 height 20
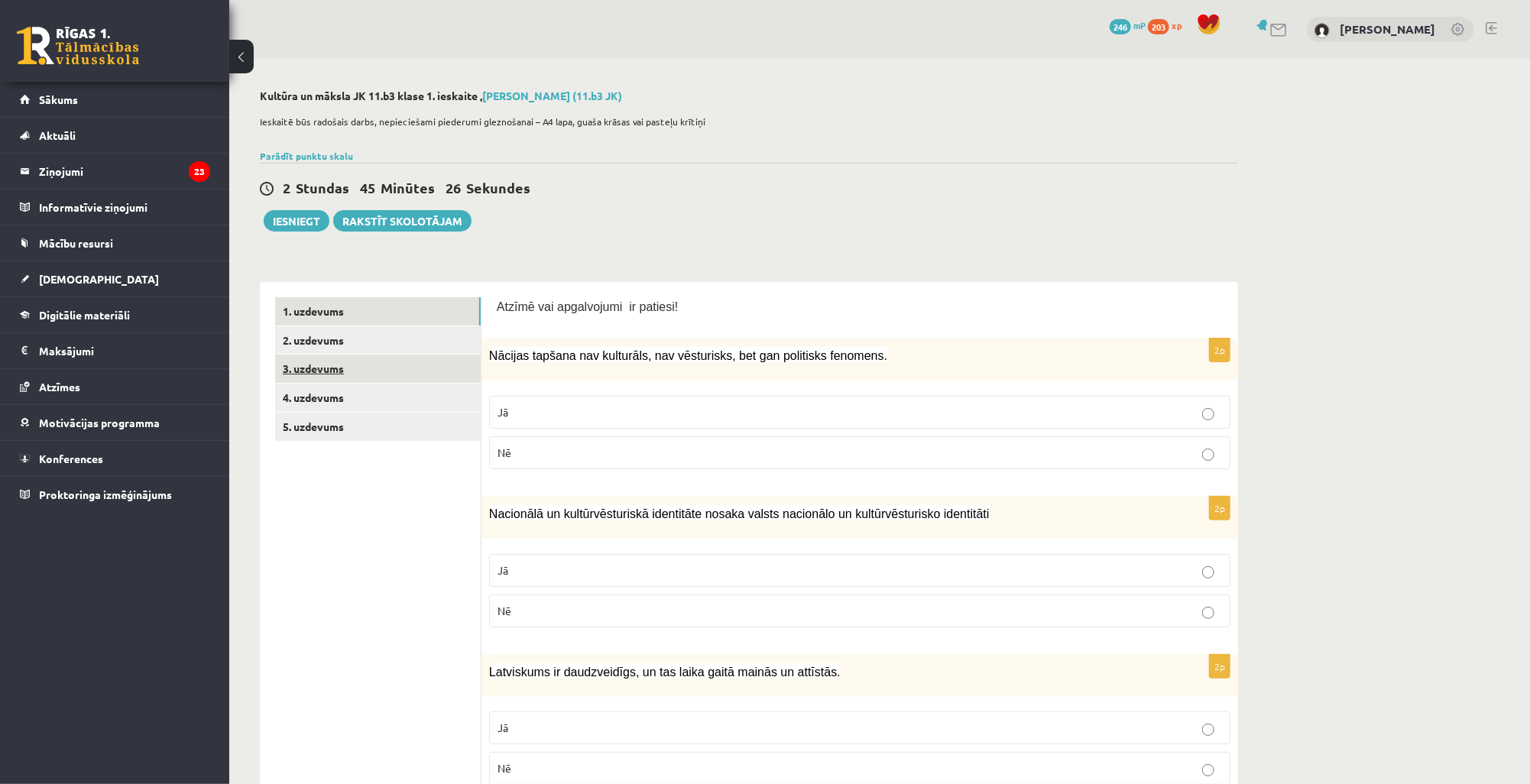
click at [377, 366] on link "3. uzdevums" at bounding box center [378, 369] width 206 height 28
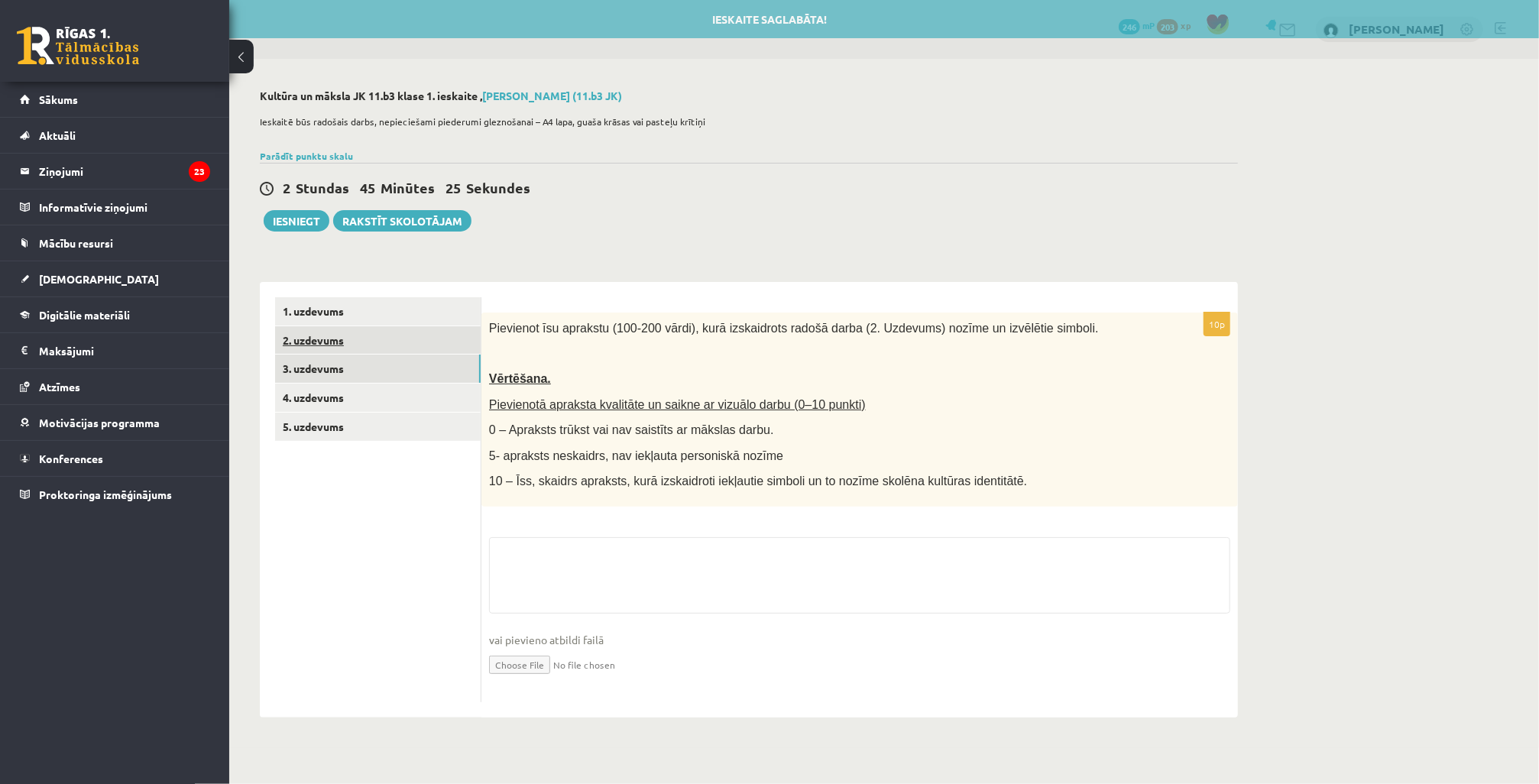
click at [387, 348] on link "2. uzdevums" at bounding box center [378, 341] width 206 height 28
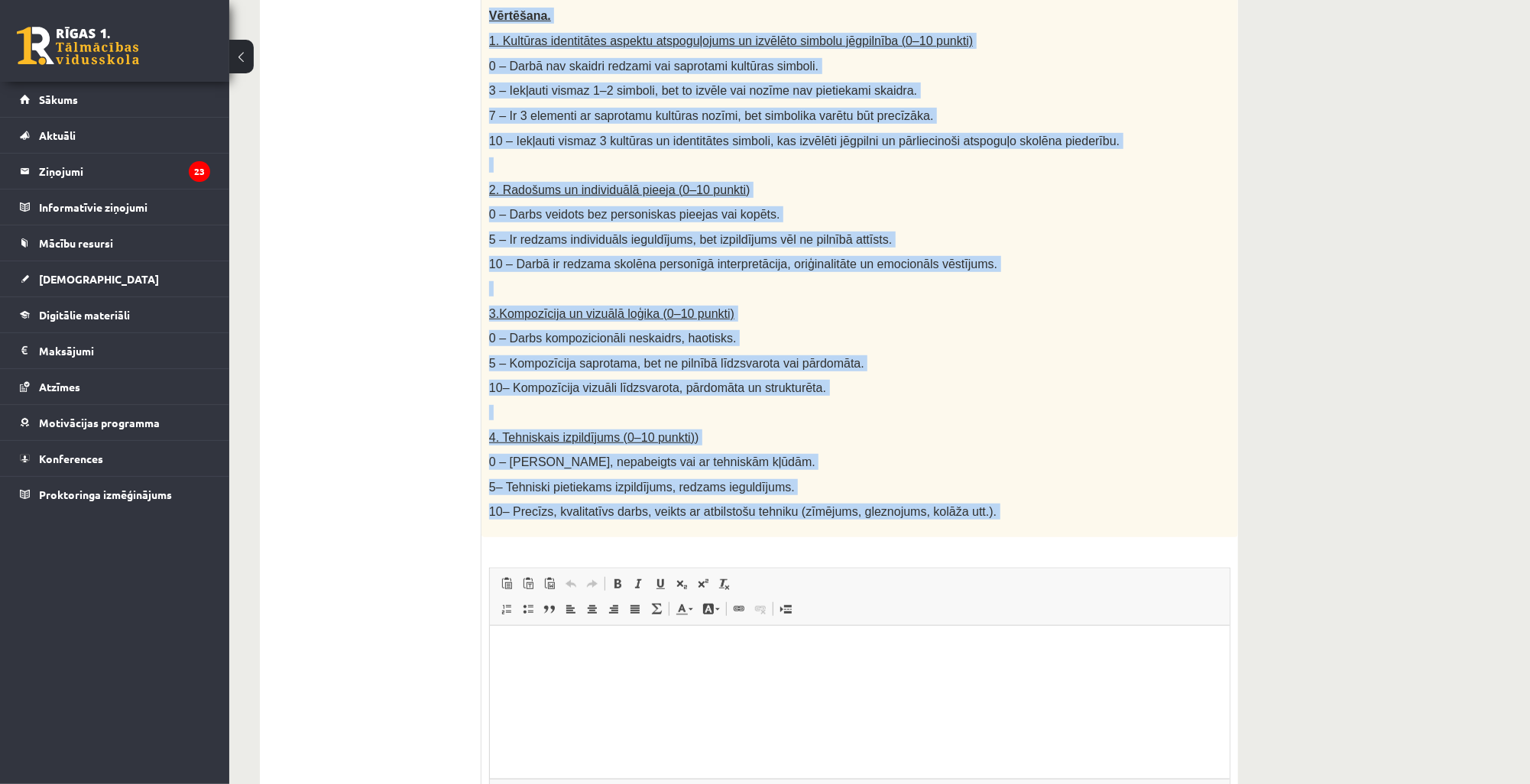
scroll to position [627, 0]
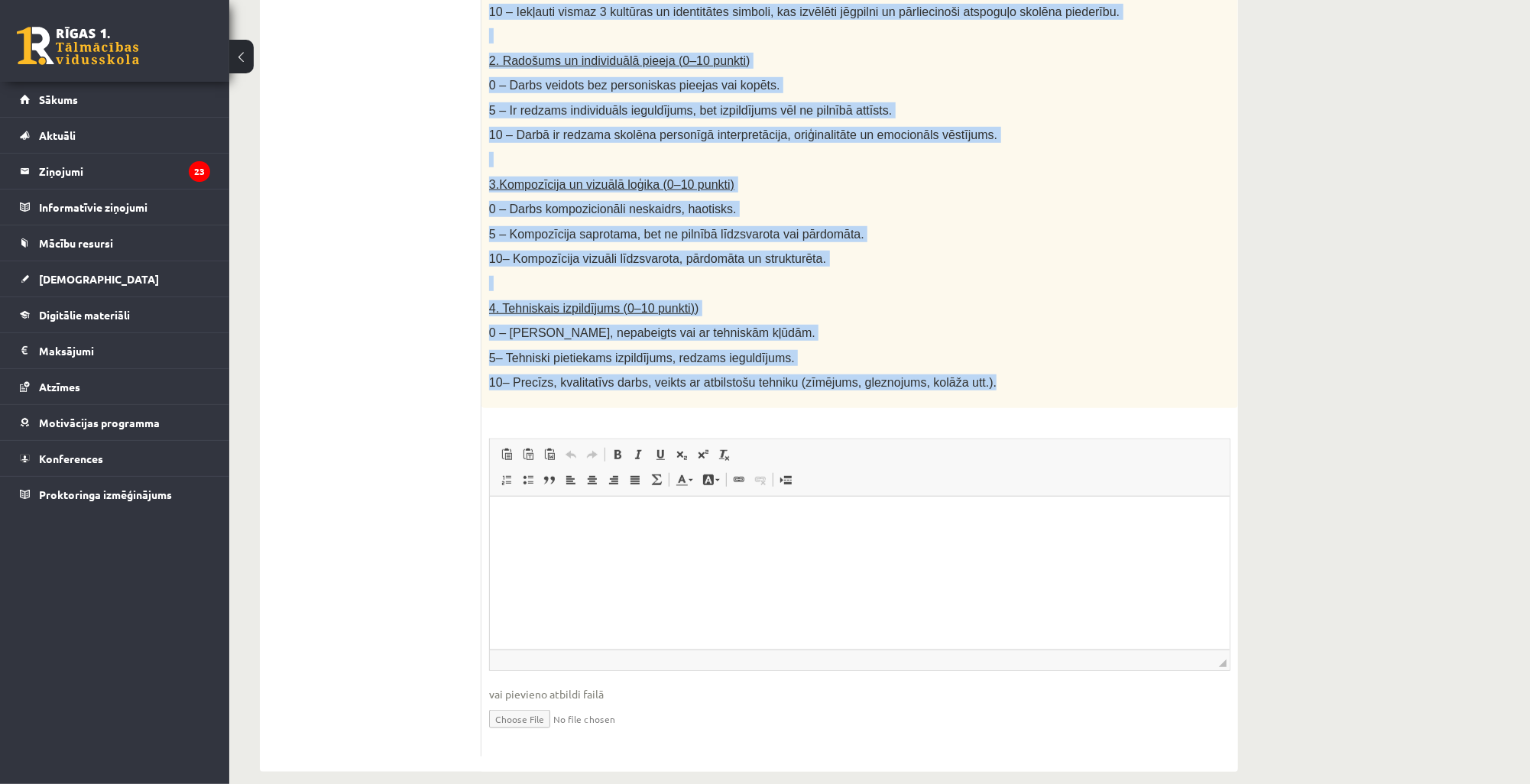
drag, startPoint x: 489, startPoint y: 325, endPoint x: 946, endPoint y: 369, distance: 459.1
click at [946, 369] on div "Radošs darbs. Izveido vizuālu mākslas darbu (zīmējumu, gleznu vai kolāžu), kas …" at bounding box center [859, 47] width 756 height 722
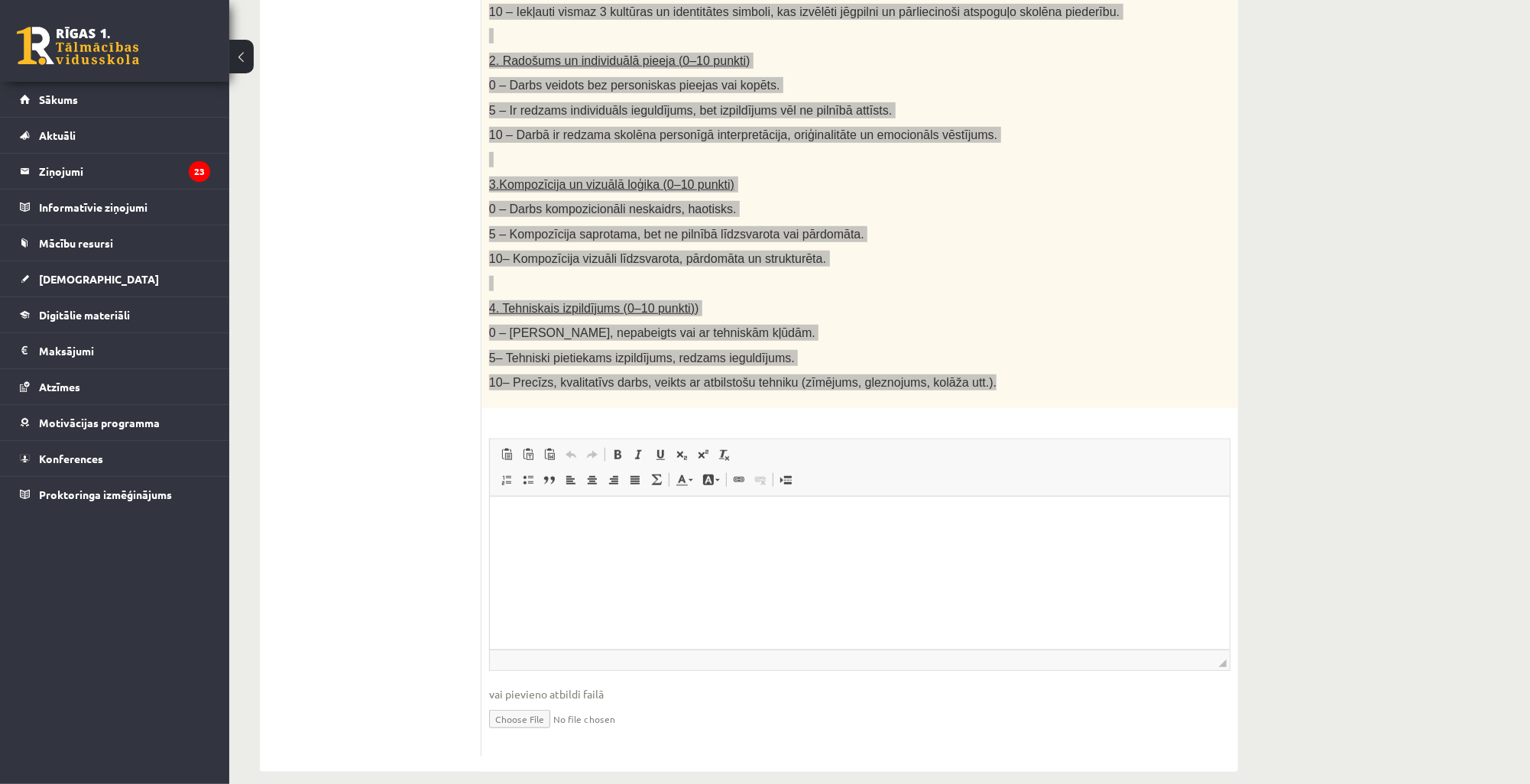
copy div "Loremi dolor. Sitamet consect adipisc elits (doeiusmo, tempor inc utlabo), etd …"
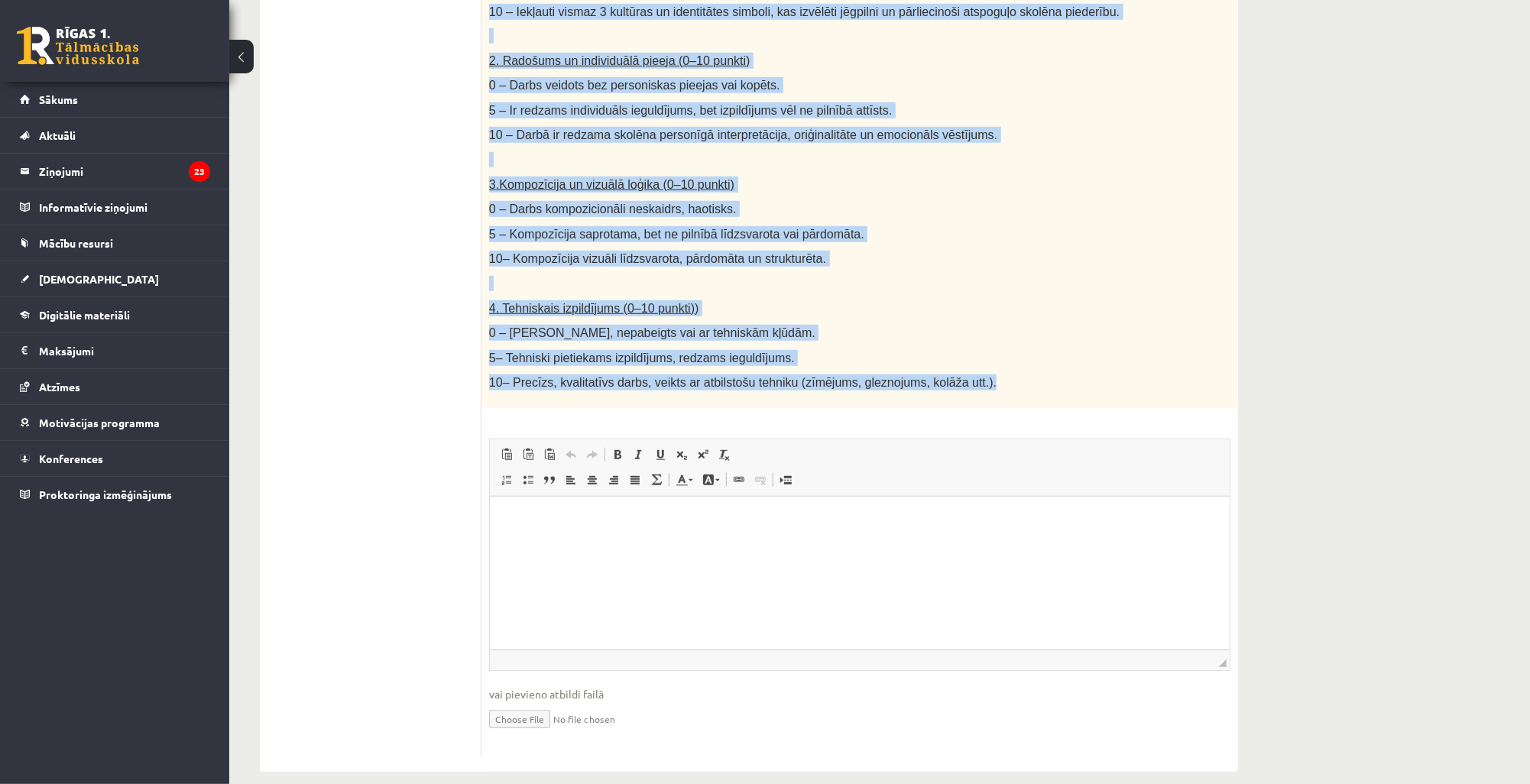
copy div "Loremi dolor. Sitamet consect adipisc elits (doeiusmo, tempor inc utlabo), etd …"
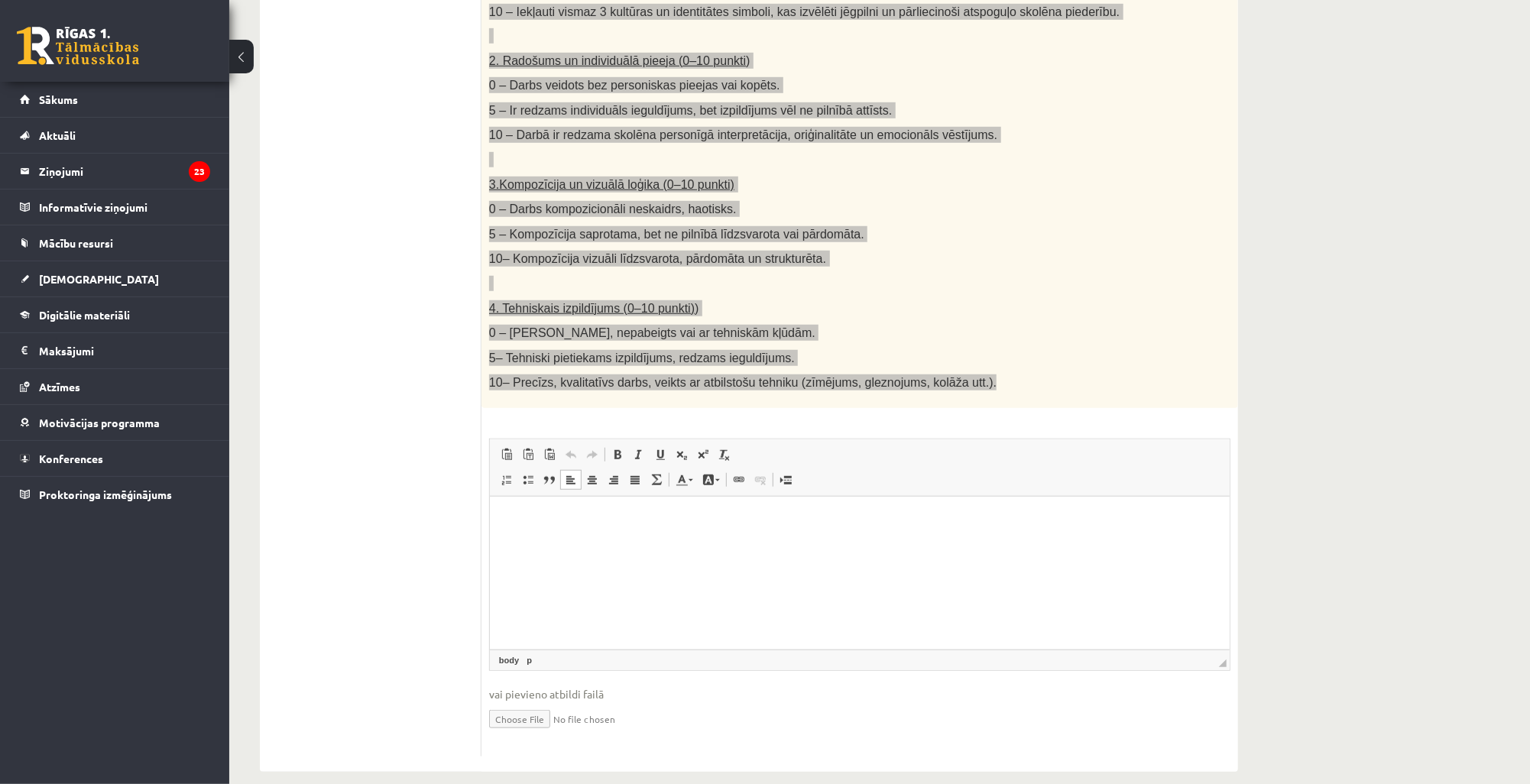
click at [743, 543] on html at bounding box center [859, 519] width 739 height 47
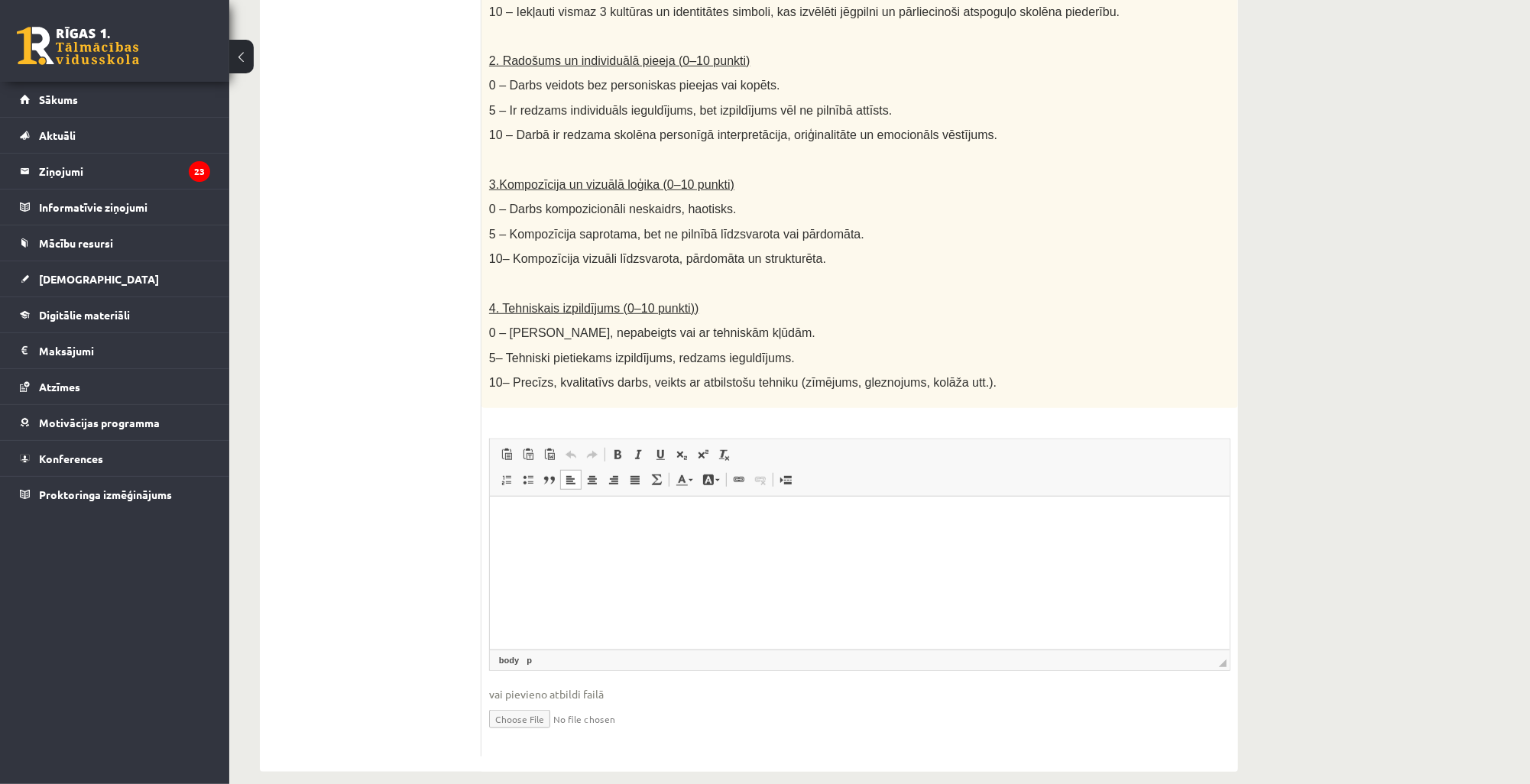
click at [415, 573] on ul "1. uzdevums 2. uzdevums 3. uzdevums 4. uzdevums 5. uzdevums" at bounding box center [378, 213] width 206 height 1085
click at [415, 572] on ul "1. uzdevums 2. uzdevums 3. uzdevums 4. uzdevums 5. uzdevums" at bounding box center [378, 213] width 206 height 1085
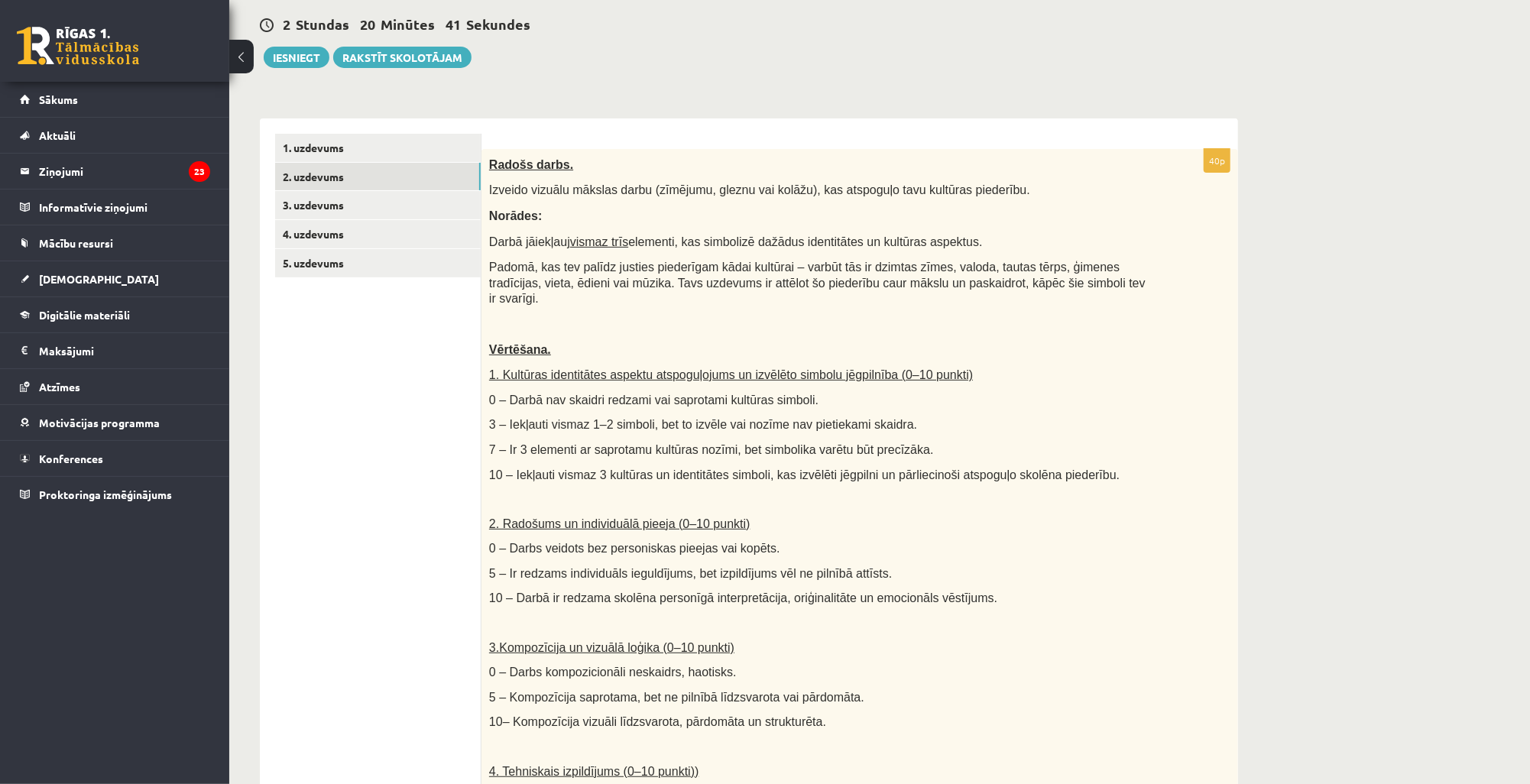
scroll to position [183, 0]
